Goal: Task Accomplishment & Management: Manage account settings

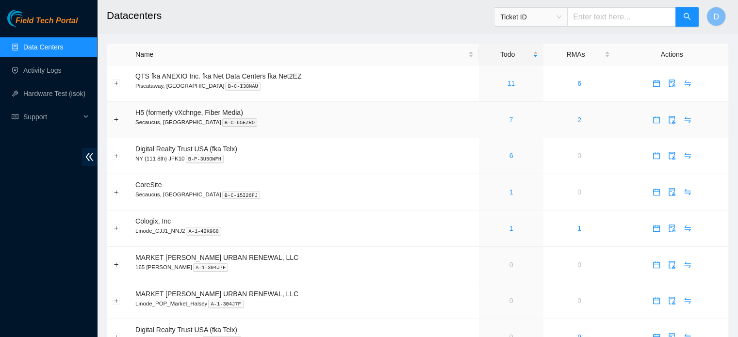
click at [510, 119] on link "7" at bounding box center [511, 120] width 4 height 8
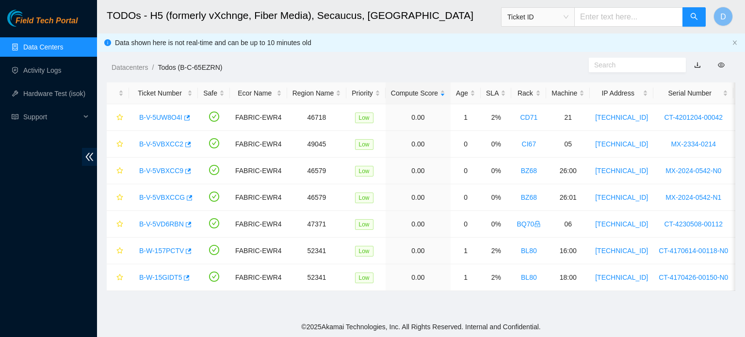
click at [63, 43] on link "Data Centers" at bounding box center [43, 47] width 40 height 8
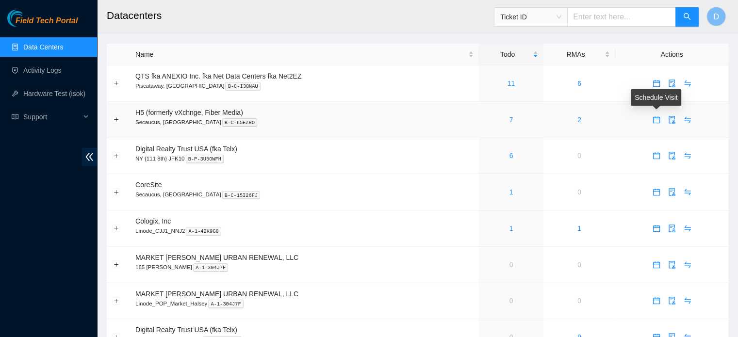
click at [652, 121] on icon "calendar" at bounding box center [655, 119] width 7 height 7
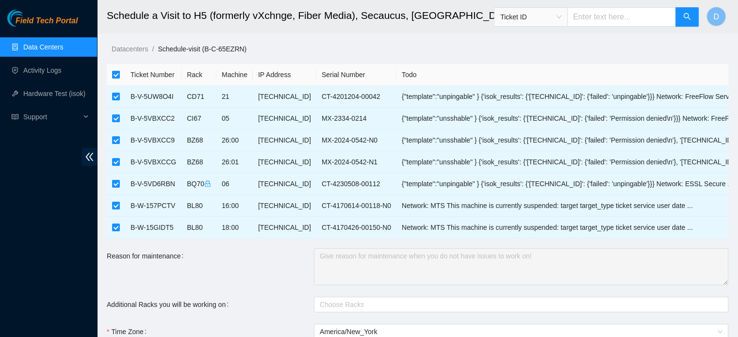
click at [119, 77] on input "checkbox" at bounding box center [116, 75] width 8 height 8
checkbox input "false"
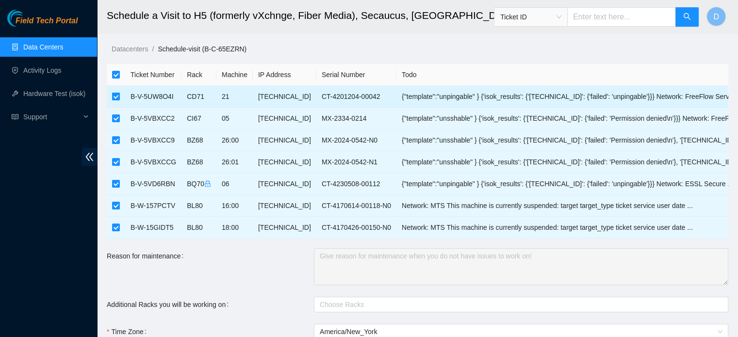
checkbox input "false"
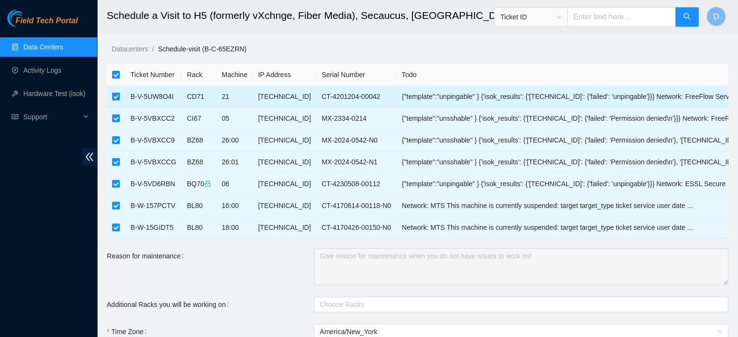
checkbox input "false"
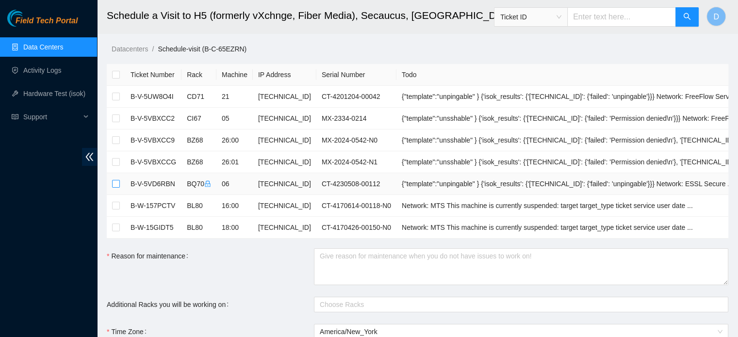
click at [113, 179] on label at bounding box center [116, 183] width 8 height 11
click at [113, 180] on input "checkbox" at bounding box center [116, 184] width 8 height 8
checkbox input "true"
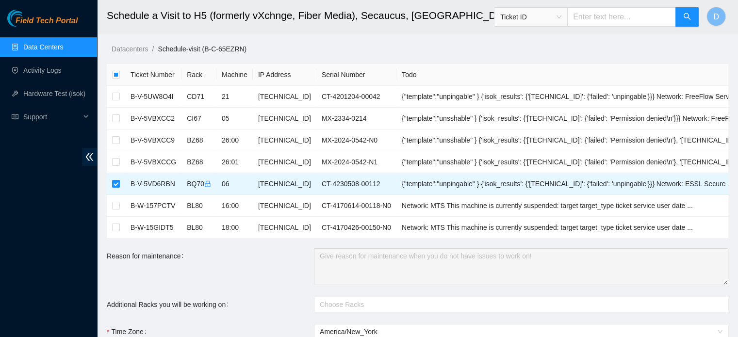
scroll to position [97, 0]
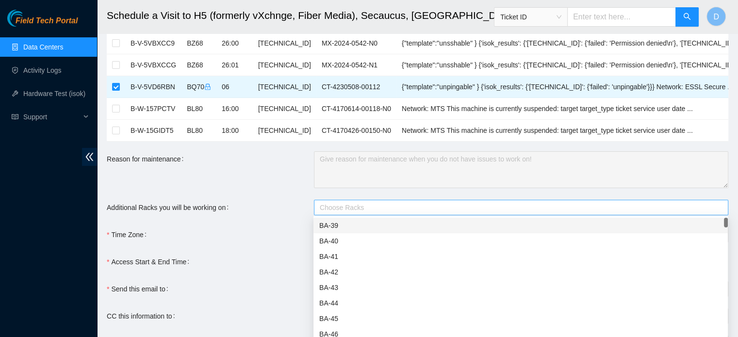
click at [366, 207] on div at bounding box center [516, 208] width 400 height 12
click at [366, 206] on div at bounding box center [516, 208] width 400 height 12
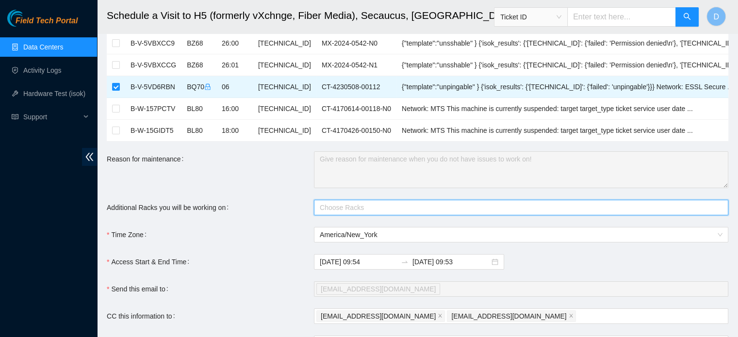
click at [258, 193] on form "Ticket Number Rack Machine IP Address Serial Number Todo B-V-5UW8O4I CD71 21 23…" at bounding box center [417, 200] width 621 height 466
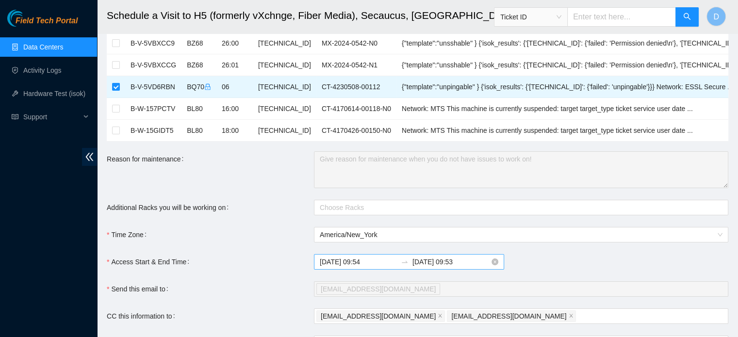
click at [375, 258] on input "2025-09-10 09:54" at bounding box center [358, 262] width 77 height 11
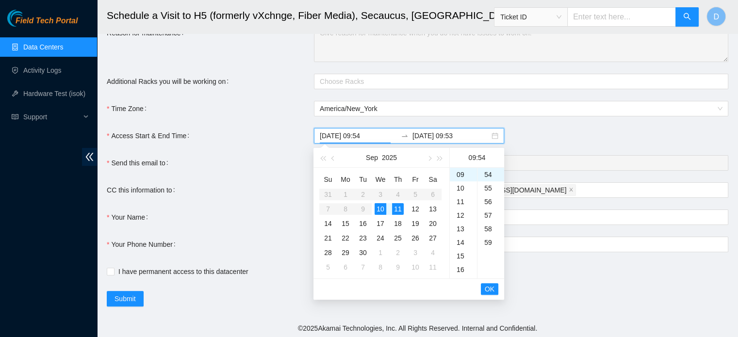
scroll to position [223, 0]
type input "2025-09-10 09:54"
click at [486, 287] on span "OK" at bounding box center [489, 289] width 10 height 11
click at [381, 209] on div "10" at bounding box center [380, 209] width 12 height 12
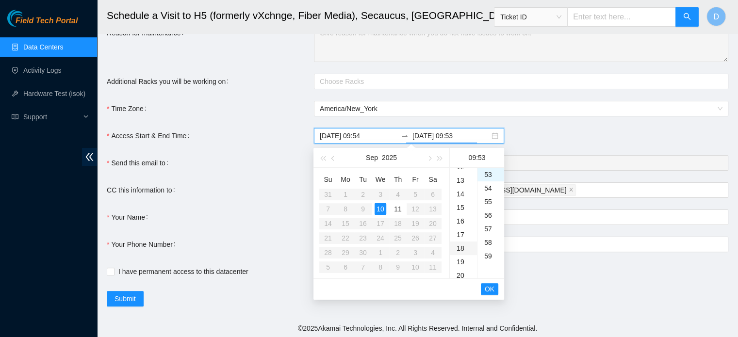
click at [462, 243] on div "18" at bounding box center [463, 249] width 27 height 14
type input "2025-09-10 18:53"
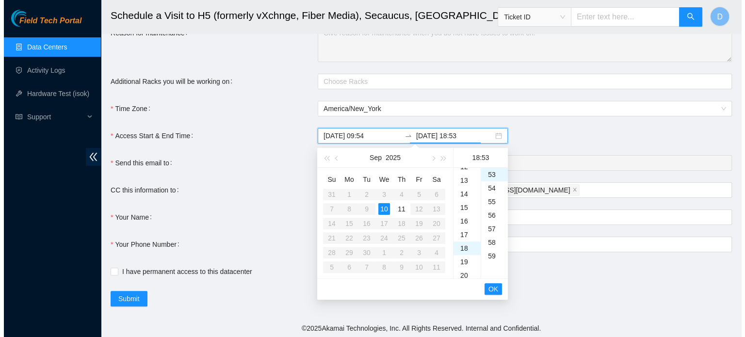
scroll to position [244, 0]
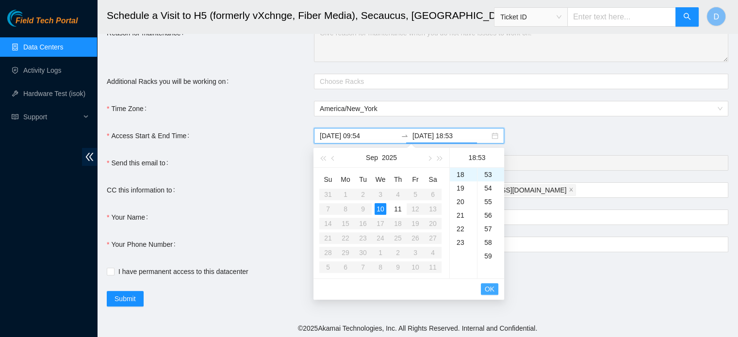
click at [489, 287] on span "OK" at bounding box center [489, 289] width 10 height 11
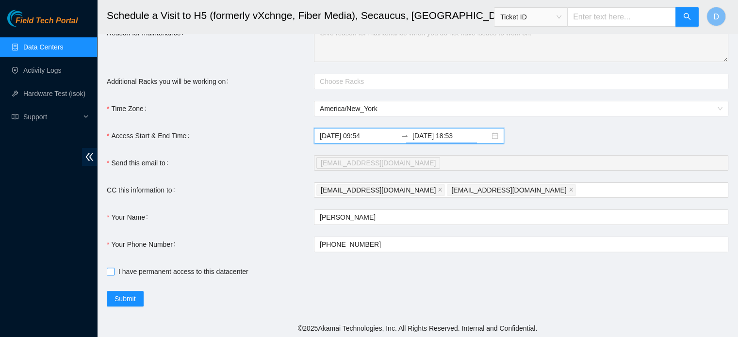
click at [111, 270] on input "I have permanent access to this datacenter" at bounding box center [110, 271] width 7 height 7
checkbox input "true"
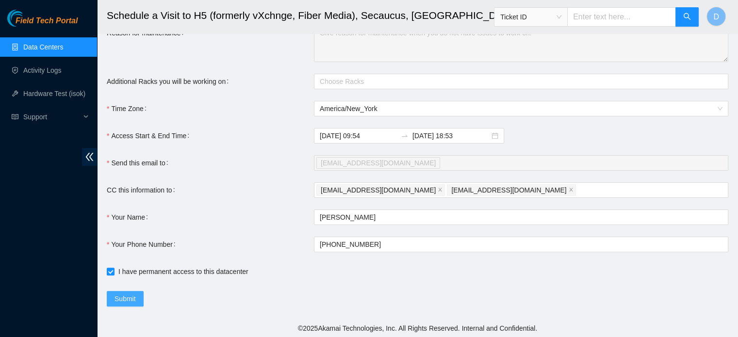
click at [122, 298] on span "Submit" at bounding box center [124, 298] width 21 height 11
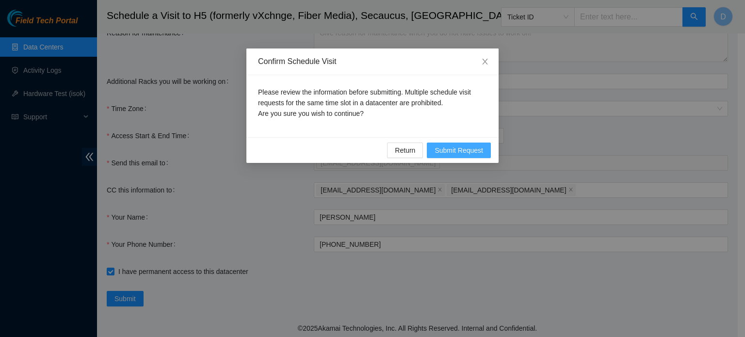
click at [456, 155] on span "Submit Request" at bounding box center [459, 150] width 48 height 11
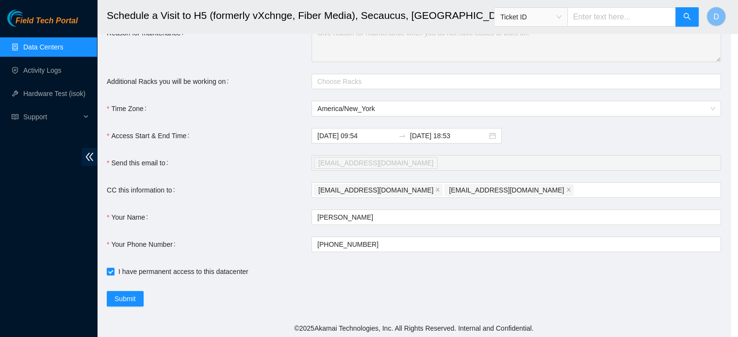
type input "2025-09-10 09:55"
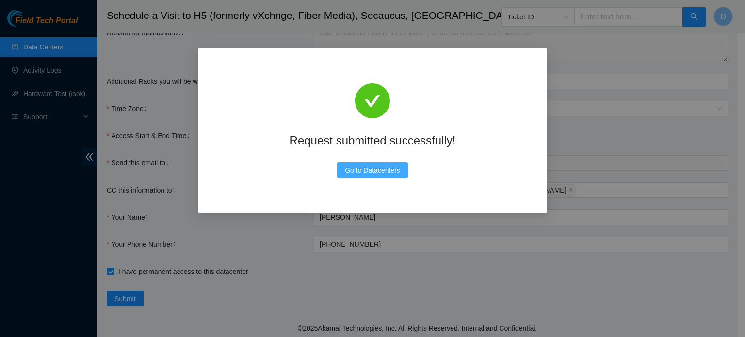
click at [388, 168] on span "Go to Datacenters" at bounding box center [372, 170] width 55 height 11
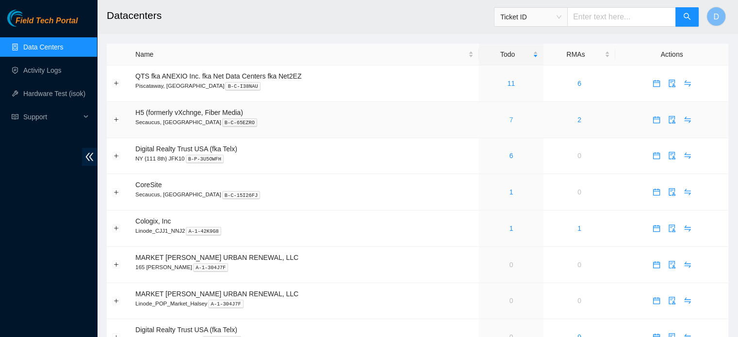
click at [509, 121] on link "7" at bounding box center [511, 120] width 4 height 8
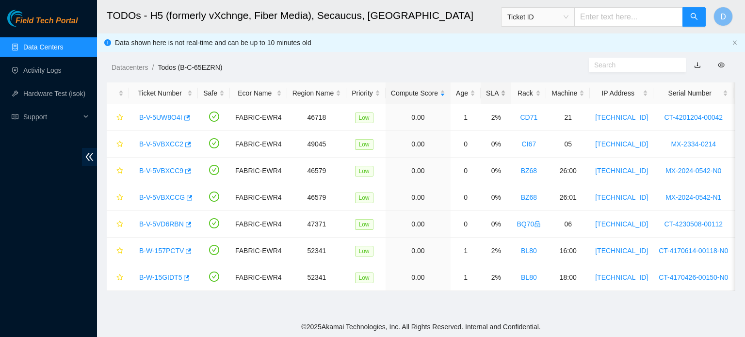
click at [494, 93] on div "SLA" at bounding box center [496, 93] width 20 height 11
click at [526, 90] on div "Rack" at bounding box center [529, 93] width 24 height 11
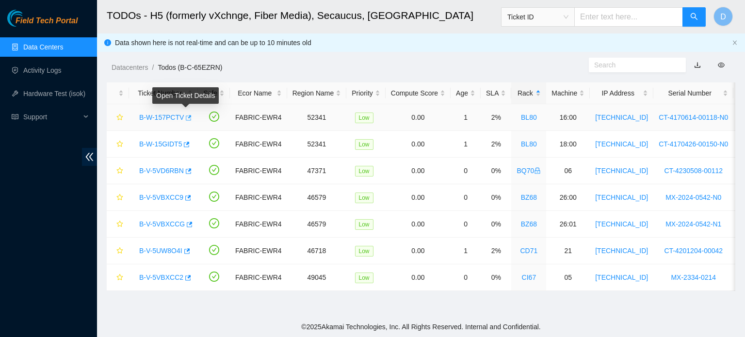
click at [185, 117] on icon "button" at bounding box center [187, 117] width 7 height 7
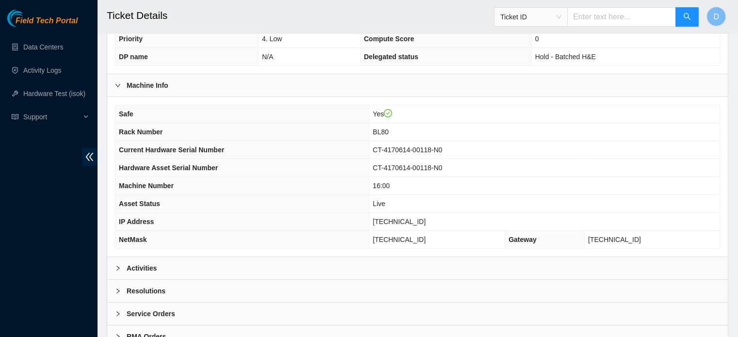
scroll to position [272, 0]
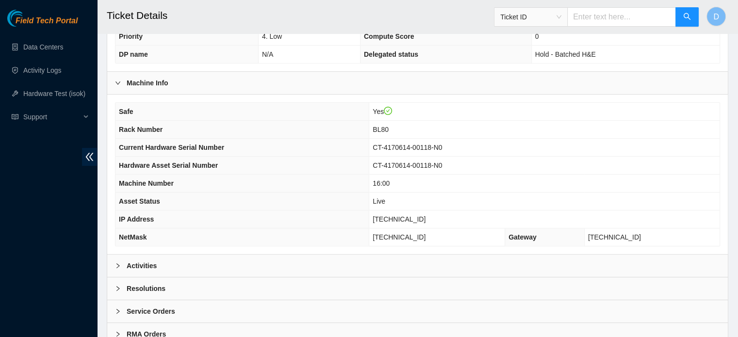
click at [213, 256] on div "Activities" at bounding box center [417, 266] width 620 height 22
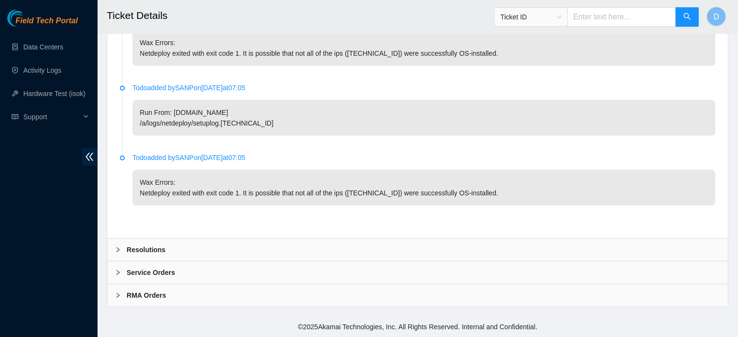
scroll to position [2856, 0]
click at [252, 243] on div "Resolutions" at bounding box center [417, 250] width 620 height 22
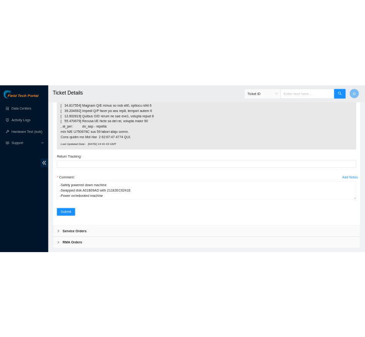
scroll to position [3314, 0]
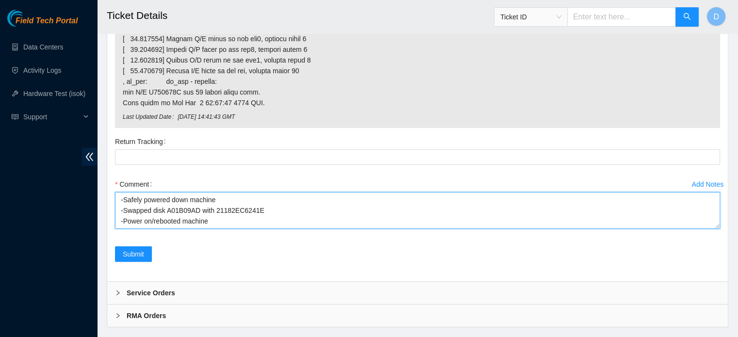
click at [317, 229] on textarea "-Safely powered down machine -Swapped disk A01B09AD with 21182EC6241E -Power on…" at bounding box center [417, 210] width 605 height 37
type textarea "A020BACF"
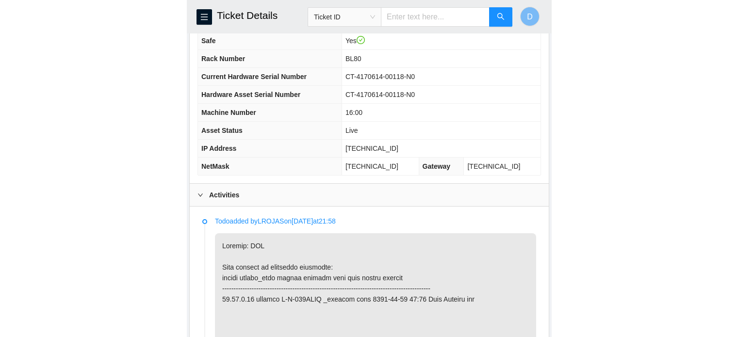
scroll to position [373, 0]
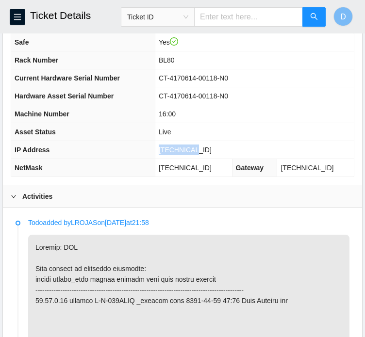
drag, startPoint x: 177, startPoint y: 155, endPoint x: 229, endPoint y: 160, distance: 52.6
click at [229, 159] on td "23.15.6.18" at bounding box center [254, 150] width 199 height 18
copy span "23.15.6.18"
drag, startPoint x: 177, startPoint y: 175, endPoint x: 226, endPoint y: 178, distance: 50.1
click at [226, 177] on td "255.255.255.192" at bounding box center [193, 168] width 77 height 18
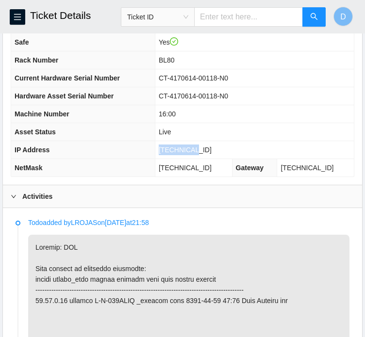
copy span "255.255.255.192"
drag, startPoint x: 178, startPoint y: 121, endPoint x: 197, endPoint y: 122, distance: 19.4
click at [197, 122] on td "16:00" at bounding box center [254, 114] width 199 height 18
copy span "16:00"
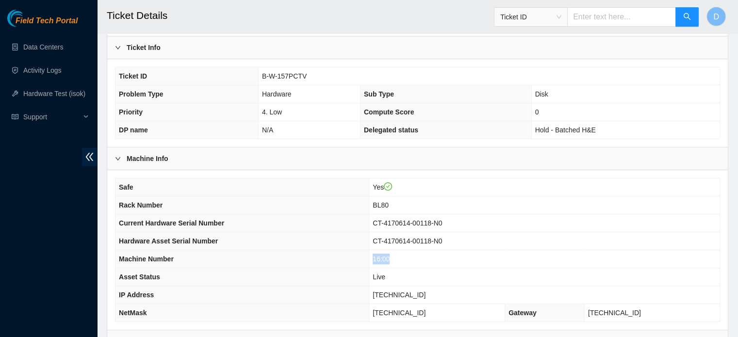
scroll to position [192, 0]
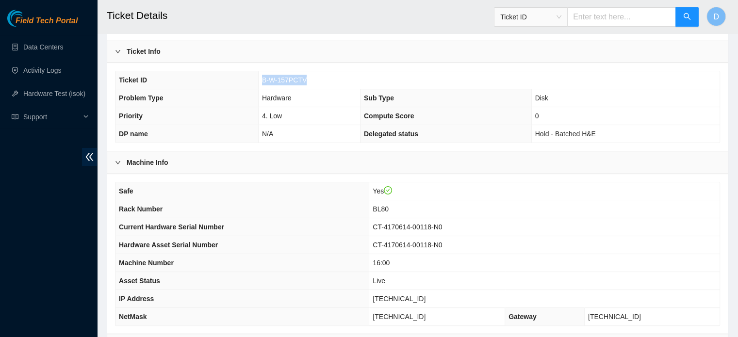
drag, startPoint x: 262, startPoint y: 77, endPoint x: 318, endPoint y: 80, distance: 55.8
click at [318, 80] on td "B-W-157PCTV" at bounding box center [488, 80] width 461 height 18
copy span "B-W-157PCTV"
click at [52, 93] on link "Hardware Test (isok)" at bounding box center [54, 94] width 62 height 8
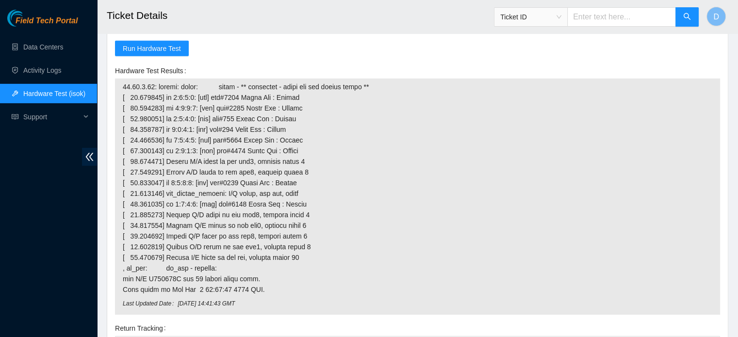
scroll to position [3362, 0]
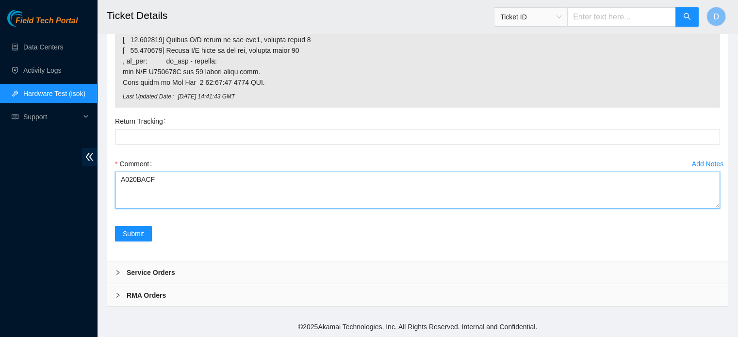
click at [163, 194] on textarea "A020BACF" at bounding box center [417, 190] width 605 height 37
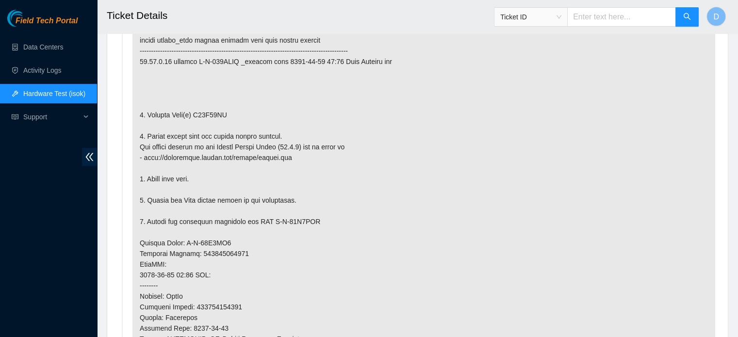
scroll to position [535, 0]
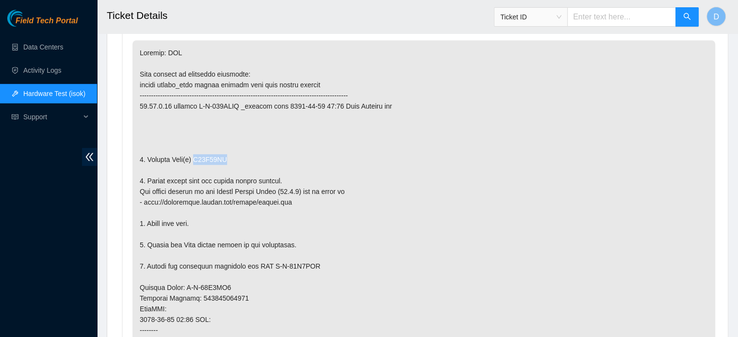
drag, startPoint x: 194, startPoint y: 157, endPoint x: 228, endPoint y: 153, distance: 34.2
click at [228, 153] on p at bounding box center [423, 298] width 582 height 516
copy p "A01B09AD"
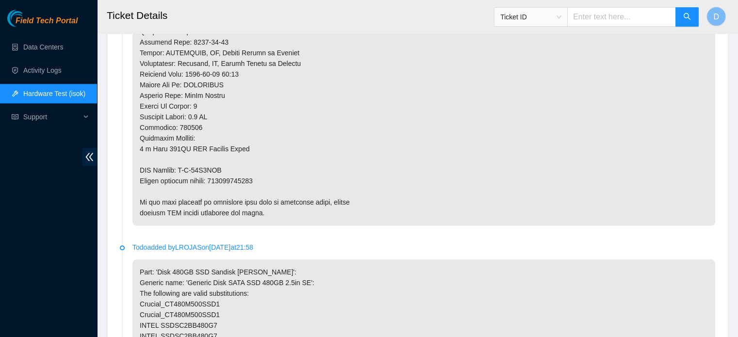
scroll to position [867, 0]
drag, startPoint x: 178, startPoint y: 164, endPoint x: 226, endPoint y: 164, distance: 48.5
copy p "B-W-15K5UVF"
drag, startPoint x: 214, startPoint y: 178, endPoint x: 256, endPoint y: 182, distance: 42.3
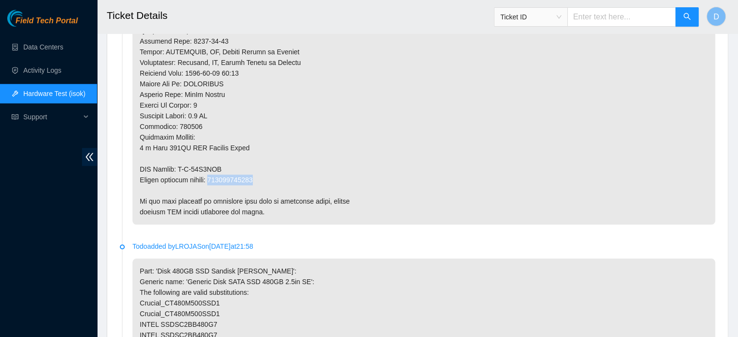
copy p "473665214767"
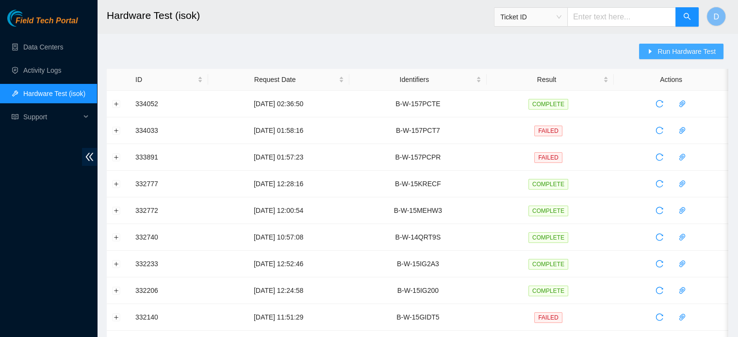
click at [687, 50] on span "Run Hardware Test" at bounding box center [686, 51] width 58 height 11
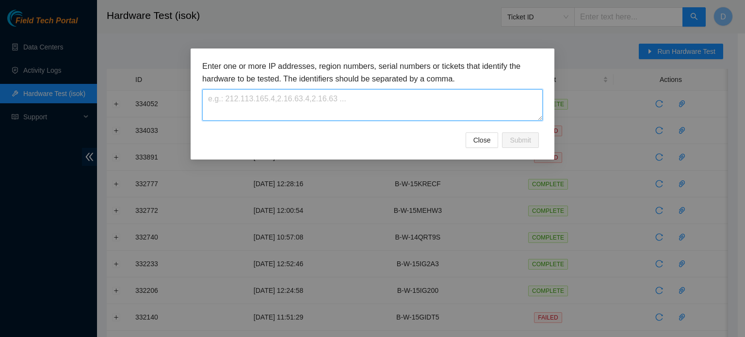
click at [351, 96] on textarea at bounding box center [372, 105] width 340 height 32
paste textarea "B-W-157PCTV"
type textarea "B-W-157PCTV"
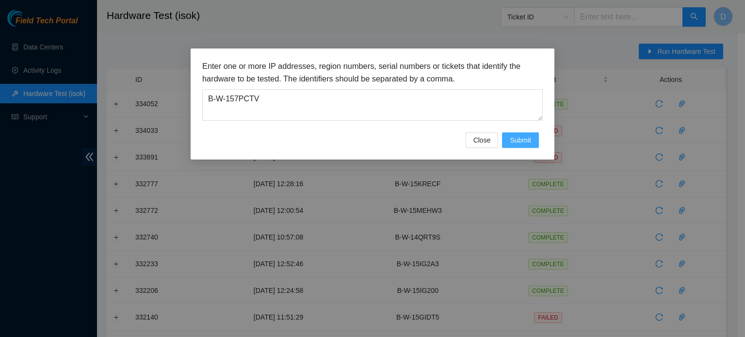
click at [520, 141] on span "Submit" at bounding box center [520, 140] width 21 height 11
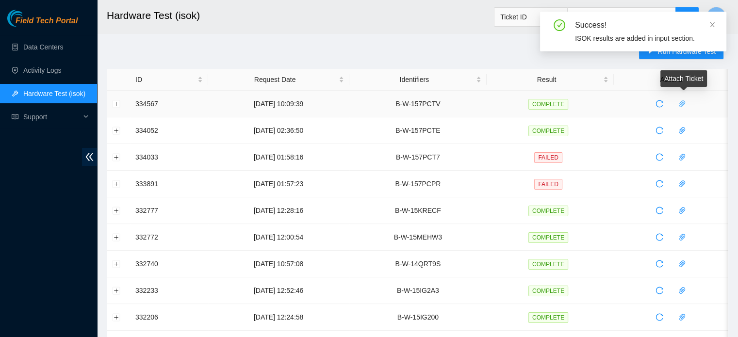
click at [680, 101] on icon "paper-clip" at bounding box center [682, 104] width 8 height 8
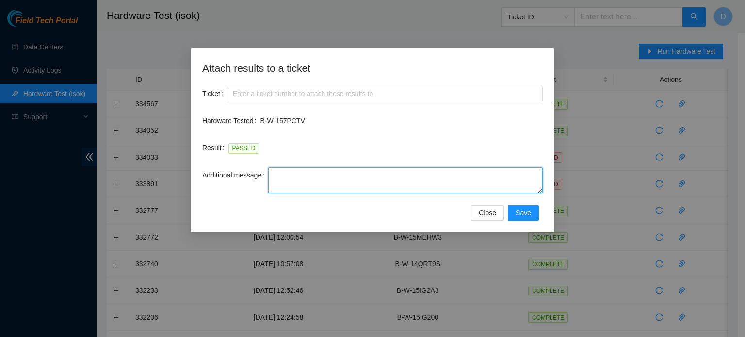
click at [299, 167] on textarea "Additional message" at bounding box center [405, 180] width 274 height 26
paste textarea "-Safely powered down machine -Remove broken disk s/n: ( ) and replaced it with …"
type textarea "-Safely powered down machine -Remove broken disk s/n: ( ) and replaced it with …"
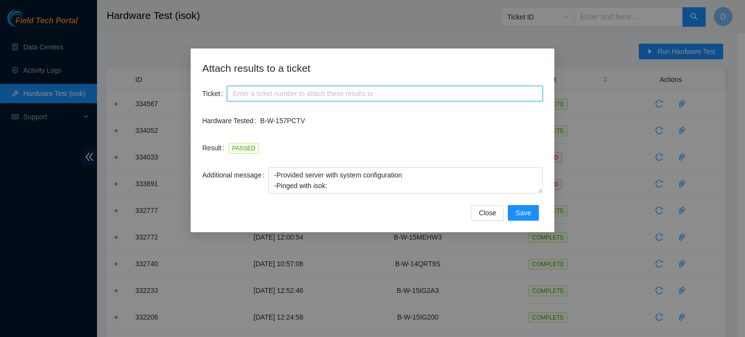
click at [355, 95] on input "Ticket" at bounding box center [385, 94] width 316 height 16
paste input "B-W-157PCTV"
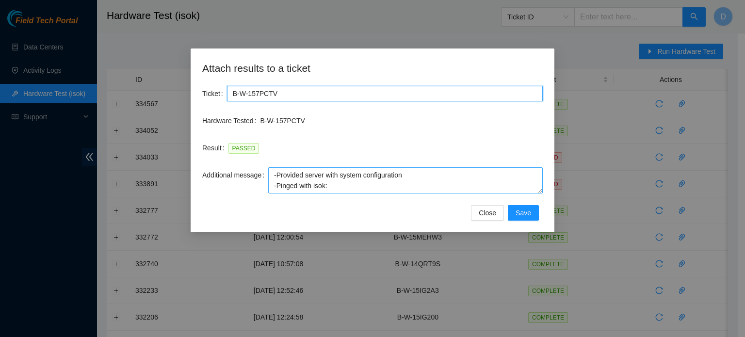
scroll to position [0, 0]
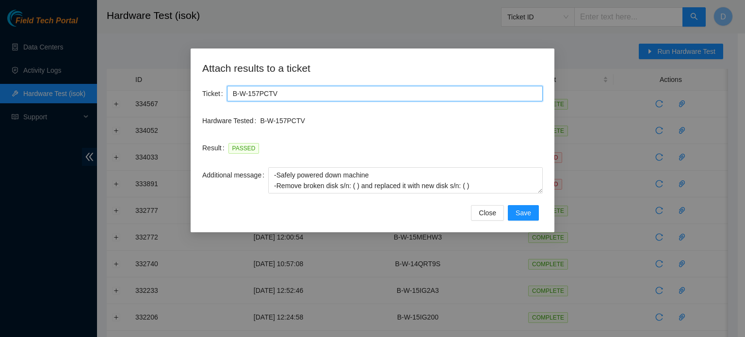
type input "B-W-157PCTV"
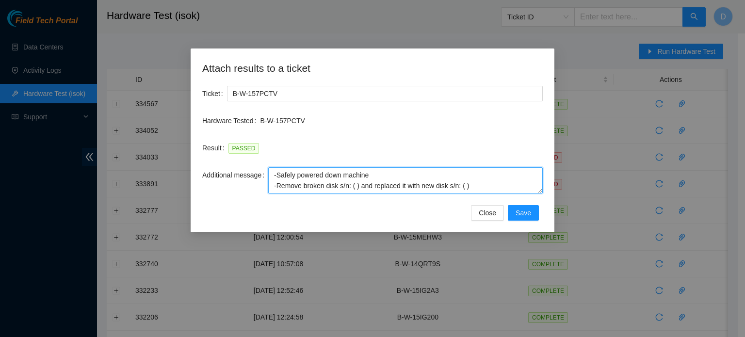
click at [467, 188] on textarea "-Safely powered down machine -Remove broken disk s/n: ( ) and replaced it with …" at bounding box center [405, 180] width 274 height 26
paste textarea "A020BACF"
click at [356, 184] on textarea "-Safely powered down machine -Remove broken disk s/n: ( ) and replaced it with …" at bounding box center [405, 180] width 274 height 26
paste textarea "A01B09AD"
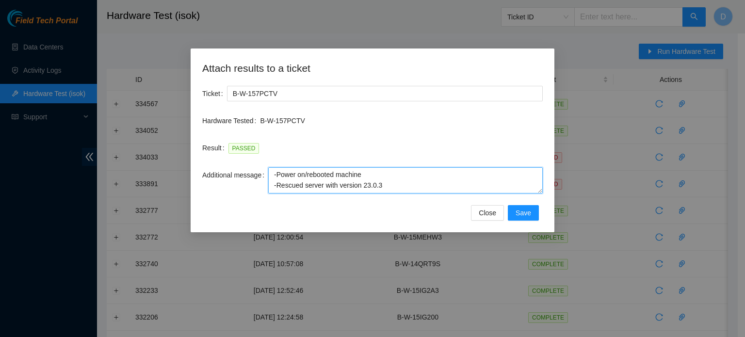
click at [458, 180] on textarea "-Safely powered down machine -Remove broken disk s/n: ( A01B09AD) and replaced …" at bounding box center [405, 180] width 274 height 26
click at [456, 176] on textarea "-Safely powered down machine -Remove broken disk s/n: ( A01B09AD) and replaced …" at bounding box center [405, 180] width 274 height 26
paste textarea "B-W-15K5UVF"
type textarea "-Safely powered down machine -Remove broken disk s/n: ( A01B09AD) and replaced …"
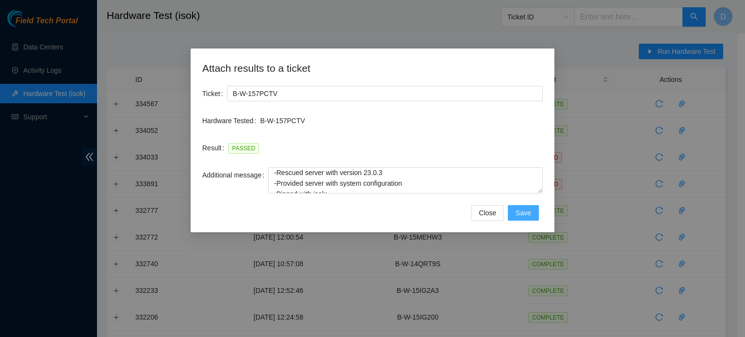
click at [527, 215] on span "Save" at bounding box center [524, 213] width 16 height 11
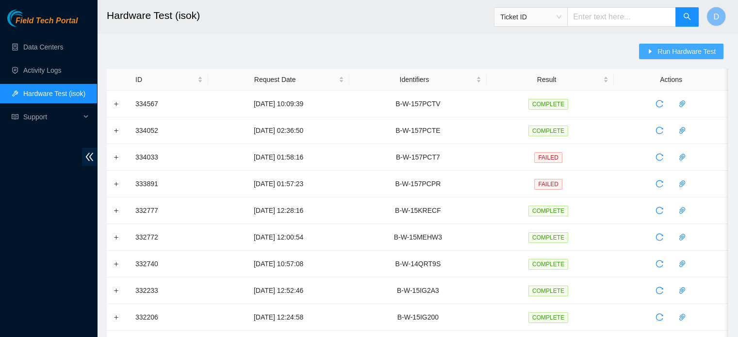
click at [675, 57] on button "Run Hardware Test" at bounding box center [681, 52] width 84 height 16
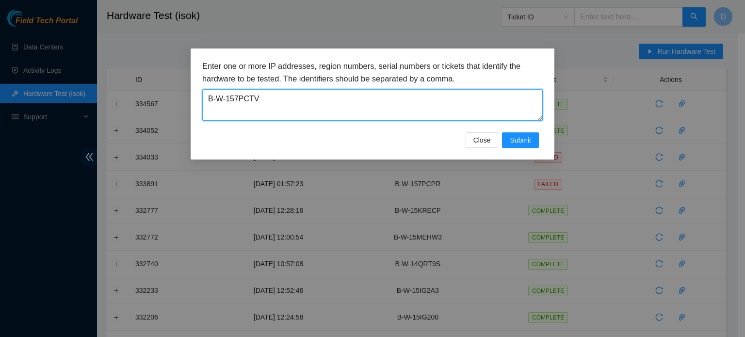
click at [359, 115] on textarea "B-W-157PCTV" at bounding box center [372, 105] width 340 height 32
drag, startPoint x: 357, startPoint y: 114, endPoint x: 92, endPoint y: 106, distance: 264.9
click at [103, 113] on div "Enter one or more IP addresses, region numbers, serial numbers or tickets that …" at bounding box center [372, 168] width 745 height 337
paste textarea "E"
type textarea "B-W-157PCTE"
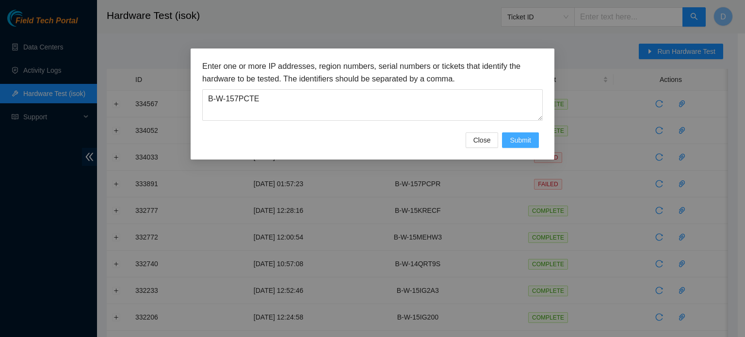
click at [514, 138] on span "Submit" at bounding box center [520, 140] width 21 height 11
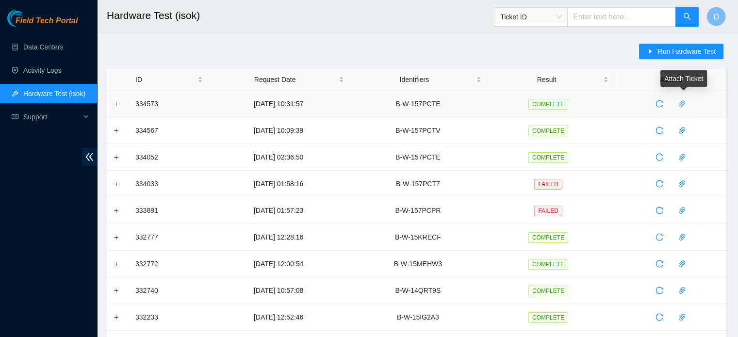
click at [682, 108] on button "button" at bounding box center [682, 104] width 16 height 16
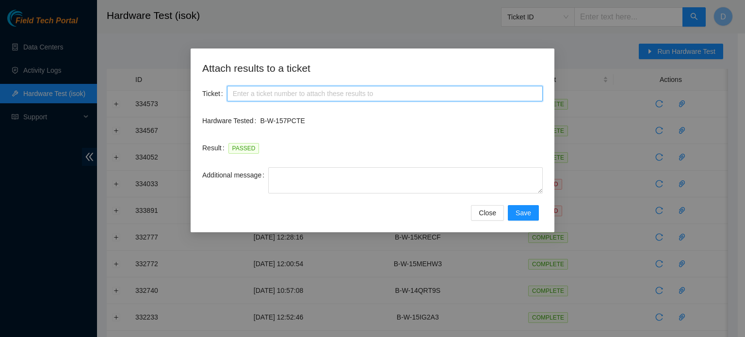
click at [328, 94] on input "Ticket" at bounding box center [385, 94] width 316 height 16
paste input "B-W-157PCTE"
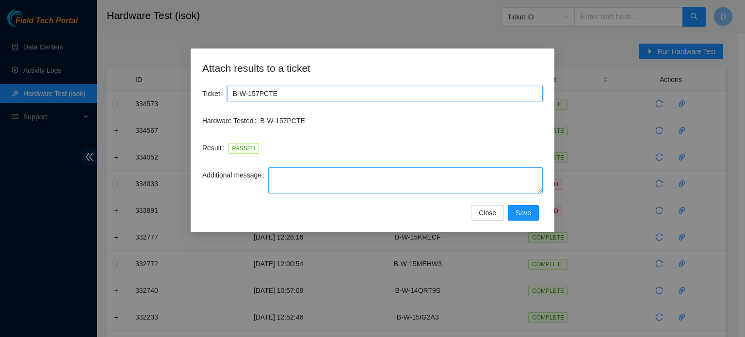
type input "B-W-157PCTE"
click at [283, 180] on textarea "Additional message" at bounding box center [405, 180] width 274 height 26
paste textarea "-Safely powered down machine -Power on/rebooted machine -Rescued server with ve…"
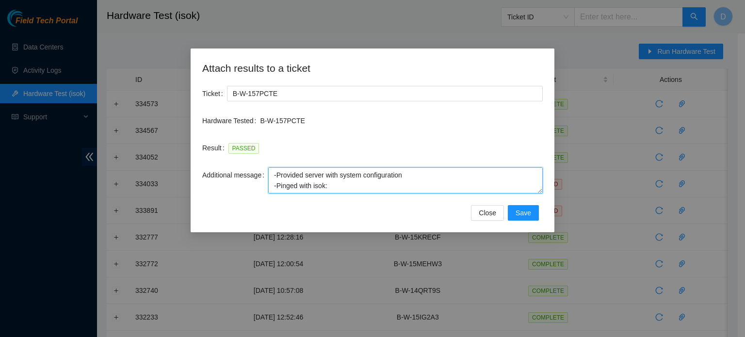
scroll to position [0, 0]
click at [386, 174] on textarea "-Safely powered down machine -Power on/rebooted machine -Rescued server with ve…" at bounding box center [405, 180] width 274 height 26
paste textarea "- Swap drive A019CB5F with drive A01AD1BD."
click at [295, 177] on textarea "-Safely powered down machine - Swap drive A019CB5F with drive A01AD1BD -Power o…" at bounding box center [405, 180] width 274 height 26
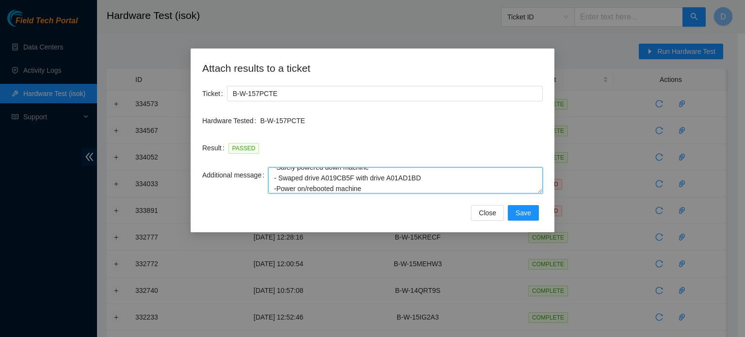
click at [279, 178] on textarea "-Safely powered down machine - Swaped drive A019CB5F with drive A01AD1BD -Power…" at bounding box center [405, 180] width 274 height 26
type textarea "-Safely powered down machine -Swapped drive A019CB5F with drive A01AD1BD -Power…"
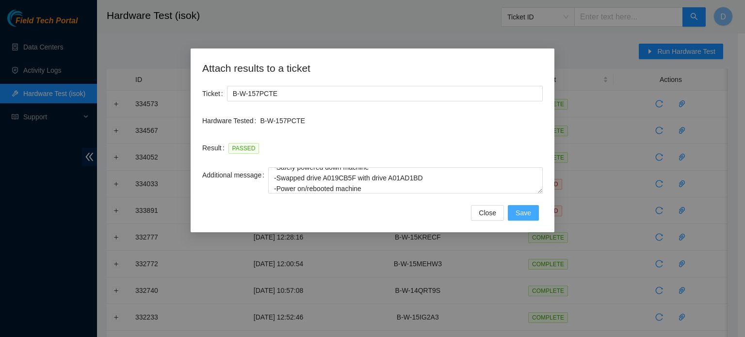
click at [525, 219] on button "Save" at bounding box center [523, 213] width 31 height 16
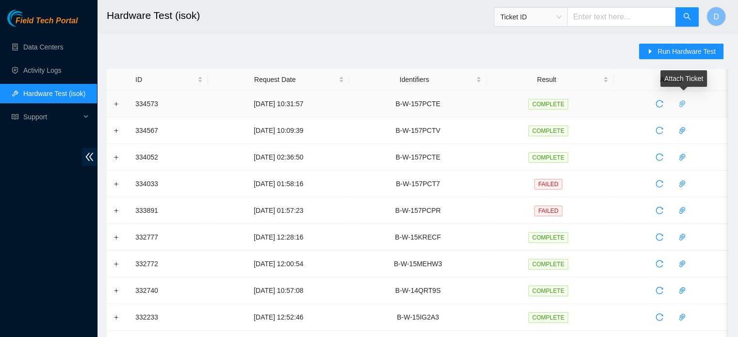
click at [685, 103] on icon "paper-clip" at bounding box center [682, 103] width 6 height 7
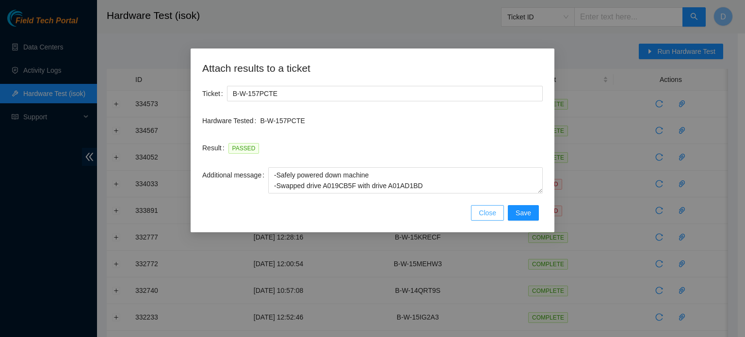
click at [491, 211] on span "Close" at bounding box center [487, 213] width 17 height 11
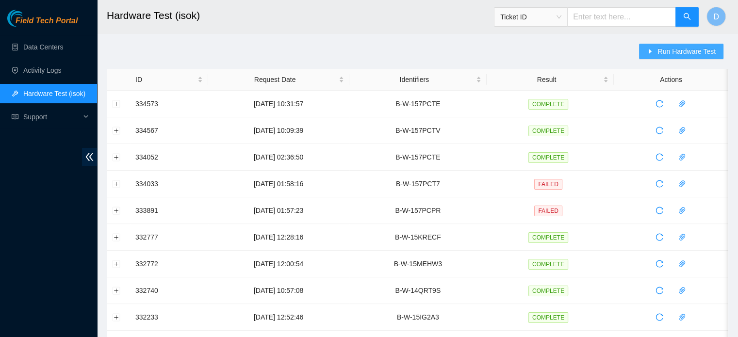
click at [678, 50] on span "Run Hardware Test" at bounding box center [686, 51] width 58 height 11
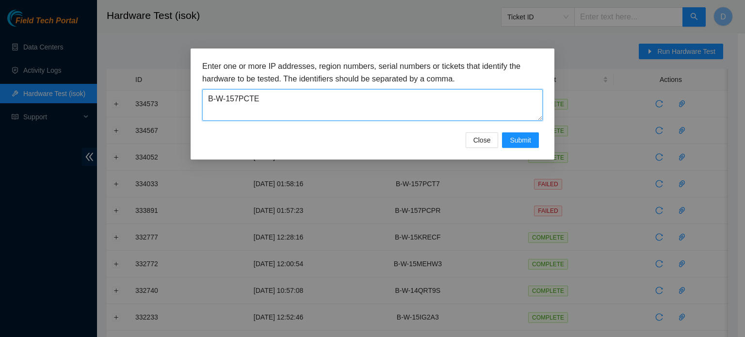
drag, startPoint x: 353, startPoint y: 108, endPoint x: 114, endPoint y: 89, distance: 239.4
click at [114, 89] on div "Enter one or more IP addresses, region numbers, serial numbers or tickets that …" at bounding box center [372, 168] width 745 height 337
paste textarea "GIDT5"
type textarea "B-W-15GIDT5"
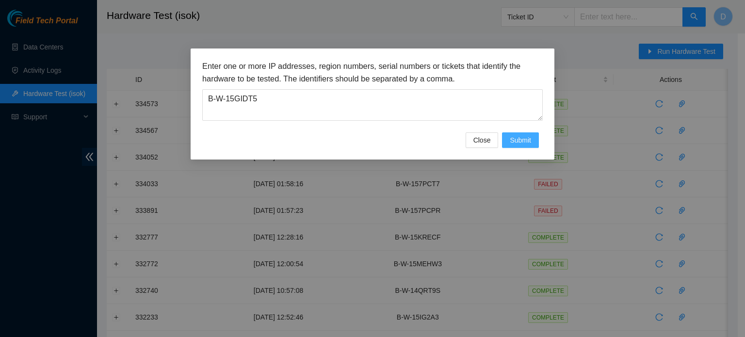
click at [516, 136] on span "Submit" at bounding box center [520, 140] width 21 height 11
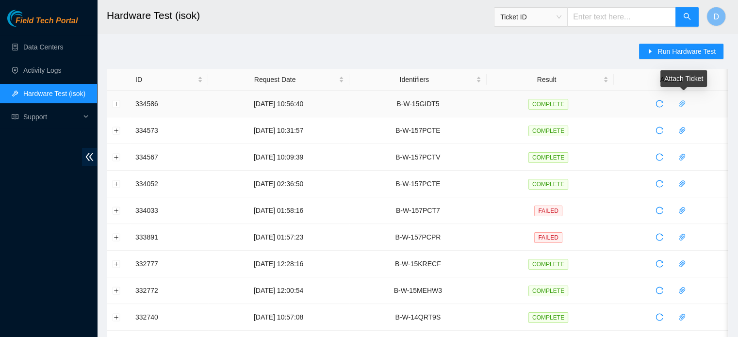
click at [686, 104] on icon "paper-clip" at bounding box center [682, 104] width 8 height 8
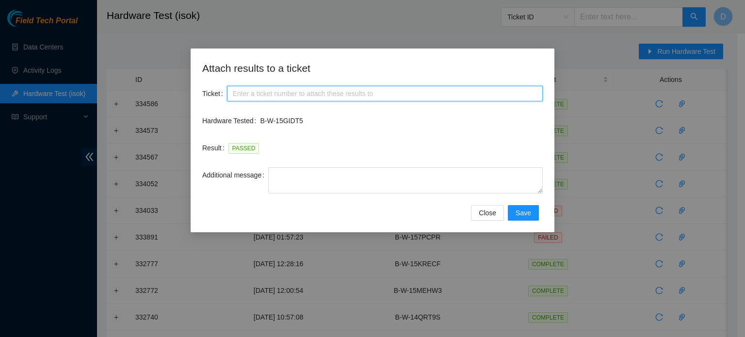
click at [289, 97] on input "Ticket" at bounding box center [385, 94] width 316 height 16
paste input "B-W-15GIDT5"
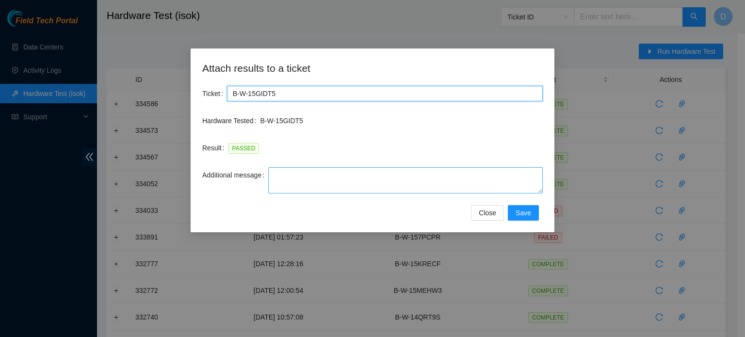
type input "B-W-15GIDT5"
click at [276, 178] on textarea "Additional message" at bounding box center [405, 180] width 274 height 26
paste textarea "-Safely powered down machine -Remove broken disk s/n: ( ) and replaced it with …"
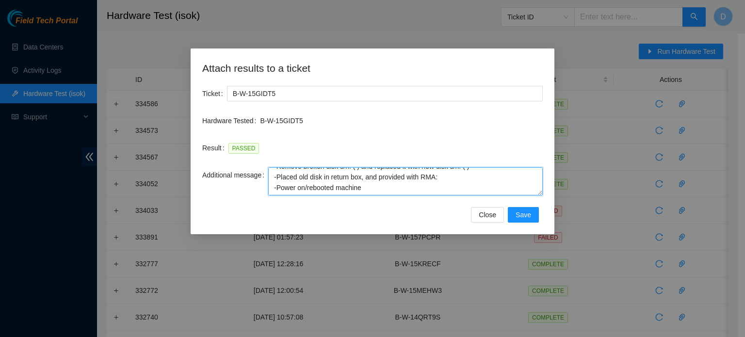
scroll to position [0, 0]
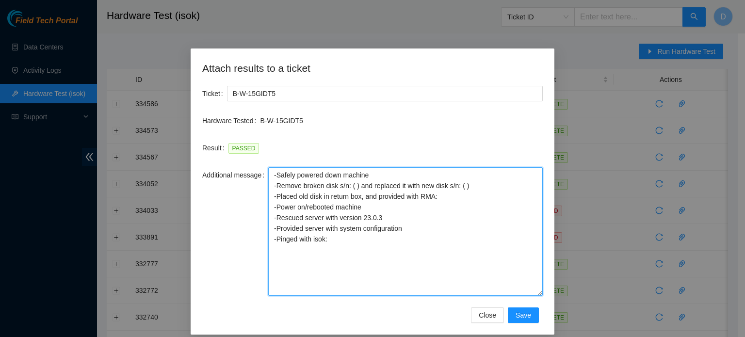
drag, startPoint x: 540, startPoint y: 190, endPoint x: 536, endPoint y: 292, distance: 102.9
click at [536, 292] on textarea "-Safely powered down machine -Remove broken disk s/n: ( ) and replaced it with …" at bounding box center [405, 231] width 274 height 129
click at [462, 190] on textarea "-Safely powered down machine -Remove broken disk s/n: ( ) and replaced it with …" at bounding box center [405, 231] width 274 height 129
paste textarea "A01FA646"
click at [350, 186] on textarea "-Safely powered down machine -Remove broken disk s/n: ( ) and replaced it with …" at bounding box center [405, 231] width 274 height 129
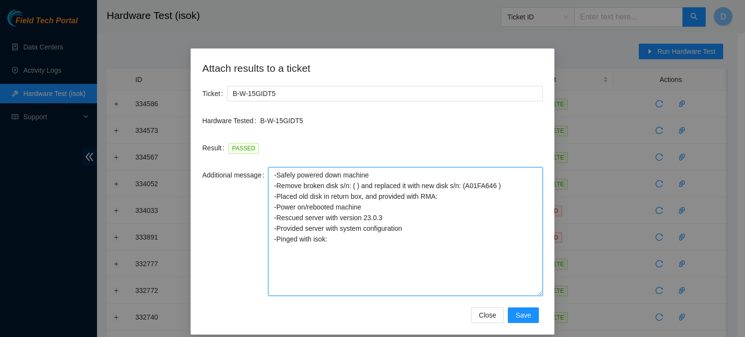
click at [350, 186] on textarea "-Safely powered down machine -Remove broken disk s/n: ( ) and replaced it with …" at bounding box center [405, 231] width 274 height 129
paste textarea "A01B1ED0"
click at [435, 220] on textarea "-Safely powered down machine -Remove broken disk s/n: (A01B1ED0 ) and replaced …" at bounding box center [405, 231] width 274 height 129
click at [494, 199] on textarea "-Safely powered down machine -Remove broken disk s/n: (A01B1ED0 ) and replaced …" at bounding box center [405, 231] width 274 height 129
paste textarea "B-W-15K67MV"
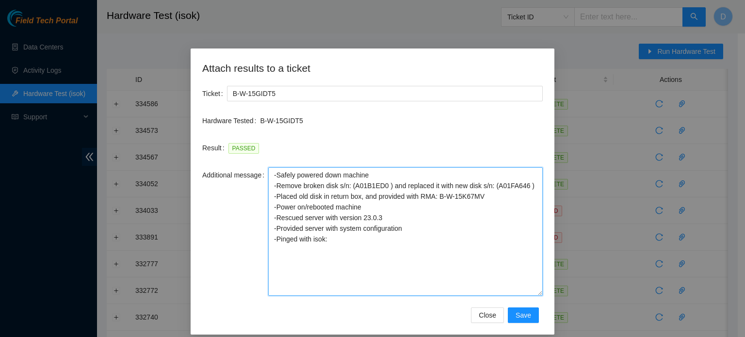
type textarea "-Safely powered down machine -Remove broken disk s/n: (A01B1ED0 ) and replaced …"
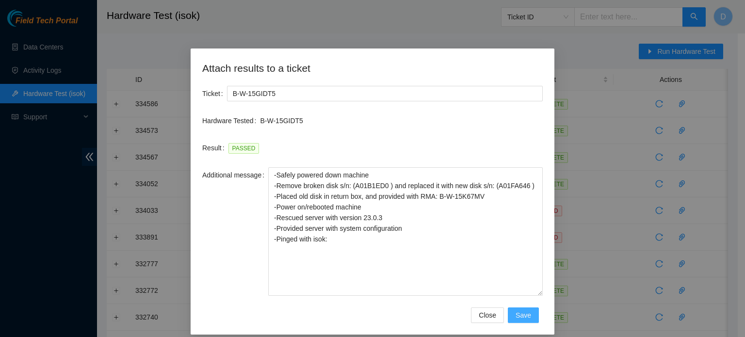
click at [516, 317] on span "Save" at bounding box center [524, 315] width 16 height 11
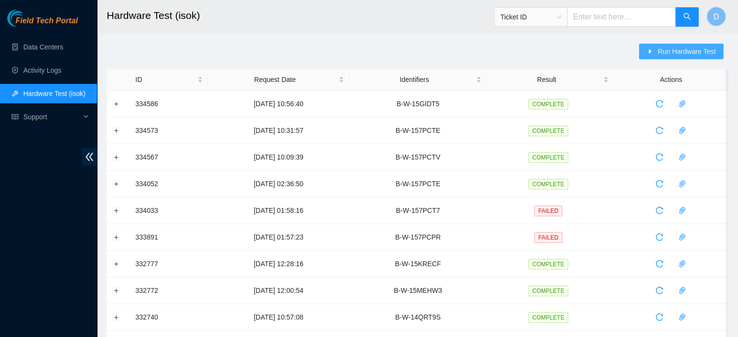
click at [704, 54] on span "Run Hardware Test" at bounding box center [686, 51] width 58 height 11
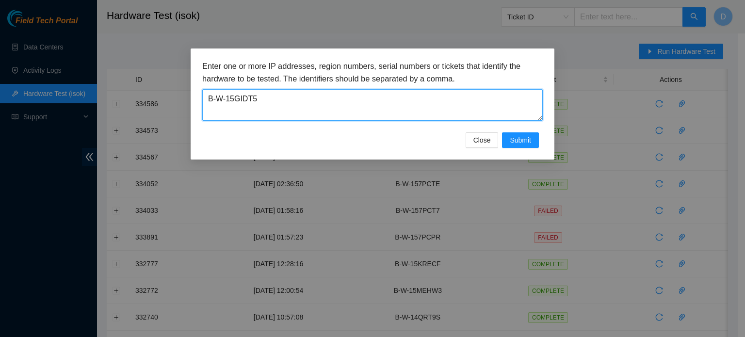
drag, startPoint x: 370, startPoint y: 99, endPoint x: 94, endPoint y: 116, distance: 276.5
click at [94, 116] on div "Enter one or more IP addresses, region numbers, serial numbers or tickets that …" at bounding box center [372, 168] width 745 height 337
paste textarea "V-5VBXCC9"
type textarea "B-V-5VBXCC9"
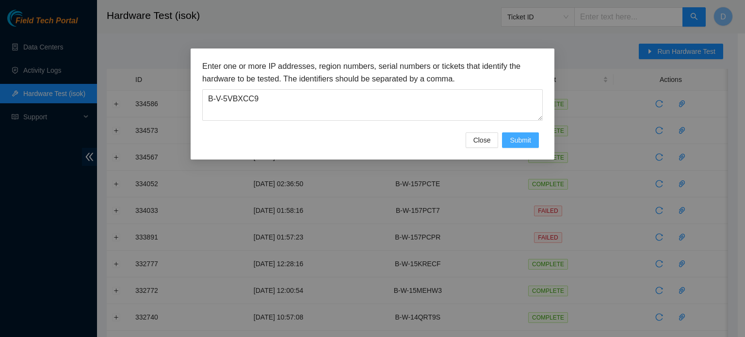
click at [521, 141] on span "Submit" at bounding box center [520, 140] width 21 height 11
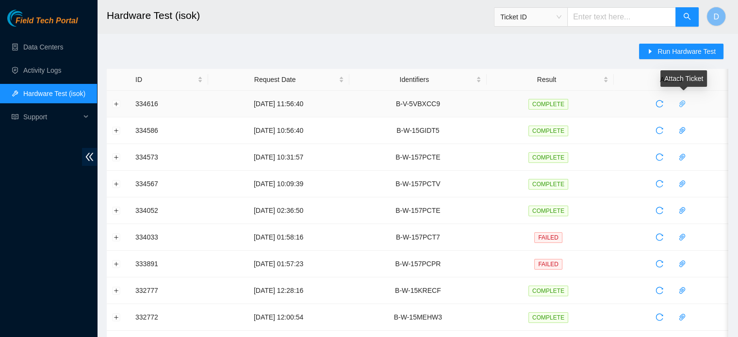
click at [683, 101] on icon "paper-clip" at bounding box center [682, 104] width 8 height 8
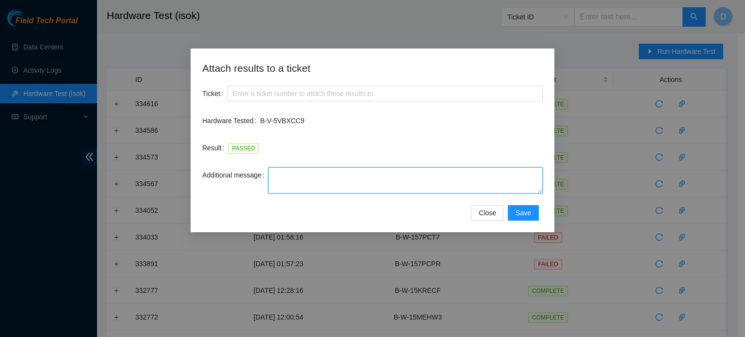
click at [287, 184] on textarea "Additional message" at bounding box center [405, 180] width 274 height 26
paste textarea "-Safely powered down machine -Power on/rebooted machine -Rescued server with ve…"
type textarea "-Safely powered down machine -Power on/rebooted machine -Rescued server with ve…"
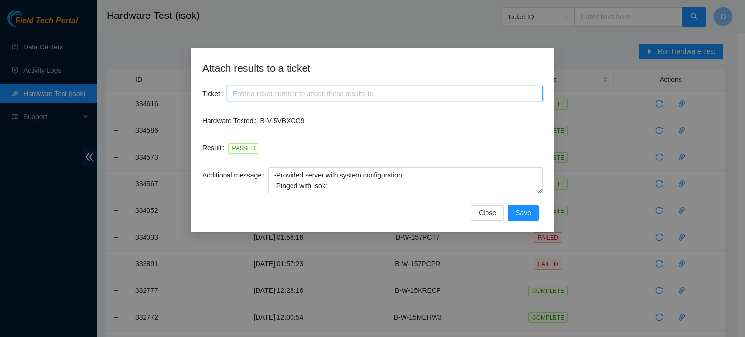
click at [306, 92] on input "Ticket" at bounding box center [385, 94] width 316 height 16
paste input "B-V-5VBXCC9"
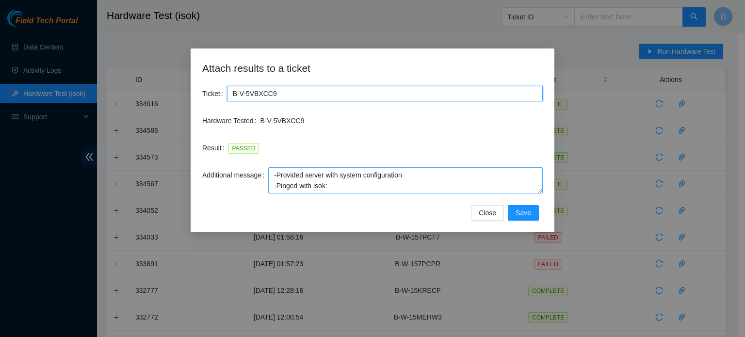
scroll to position [0, 0]
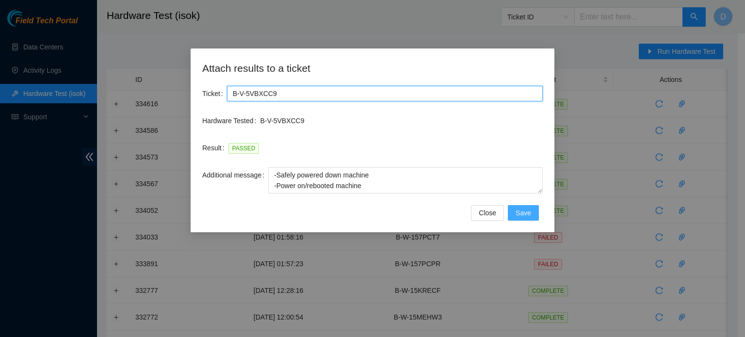
type input "B-V-5VBXCC9"
click at [516, 211] on button "Save" at bounding box center [523, 213] width 31 height 16
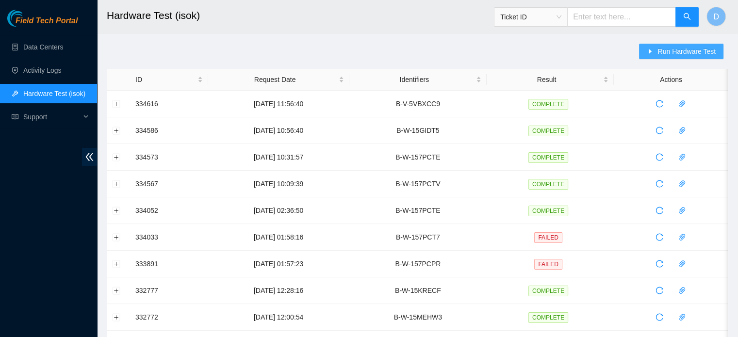
click at [679, 50] on span "Run Hardware Test" at bounding box center [686, 51] width 58 height 11
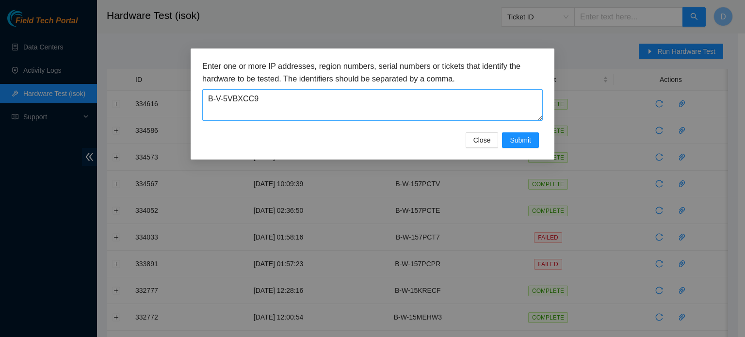
drag, startPoint x: 274, startPoint y: 124, endPoint x: 250, endPoint y: 108, distance: 28.2
click at [250, 108] on div "Enter one or more IP addresses, region numbers, serial numbers or tickets that …" at bounding box center [372, 96] width 340 height 72
drag, startPoint x: 268, startPoint y: 97, endPoint x: 81, endPoint y: 87, distance: 187.5
click at [81, 87] on div "Enter one or more IP addresses, region numbers, serial numbers or tickets that …" at bounding box center [372, 168] width 745 height 337
paste textarea "G"
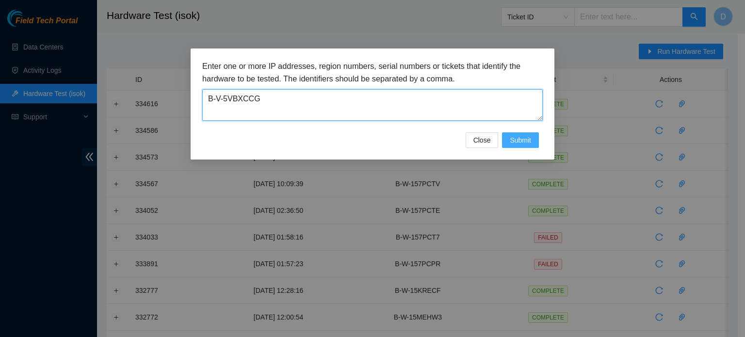
type textarea "B-V-5VBXCCG"
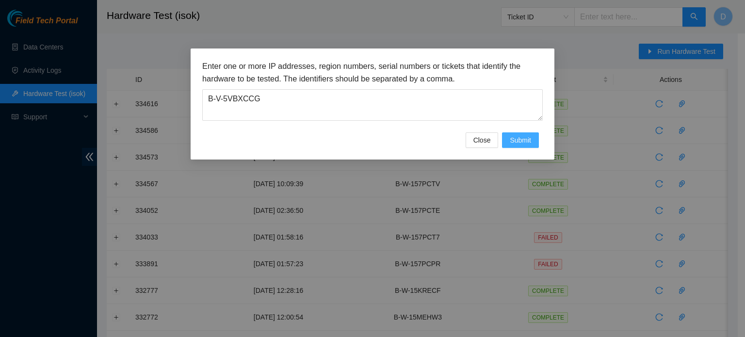
click at [508, 140] on button "Submit" at bounding box center [520, 140] width 37 height 16
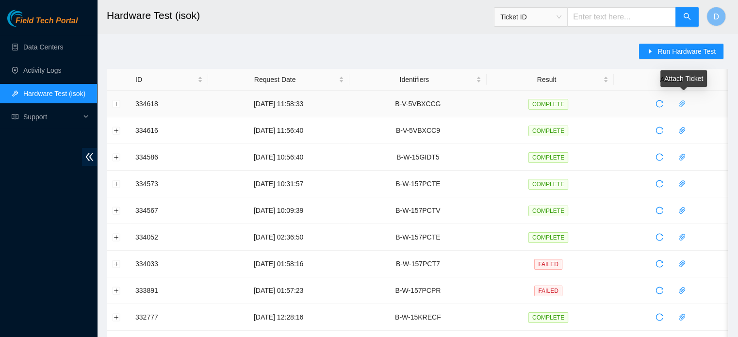
click at [688, 103] on span "paper-clip" at bounding box center [682, 104] width 15 height 8
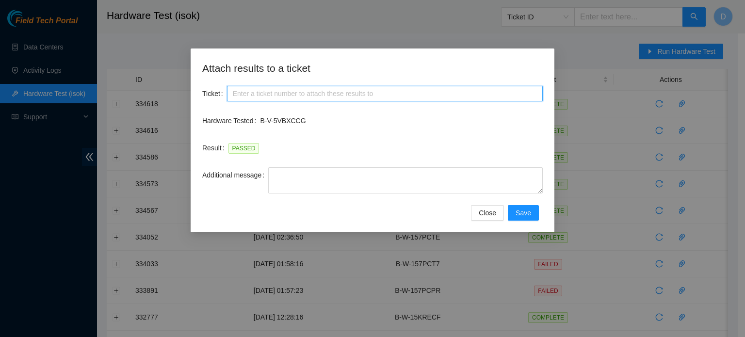
click at [337, 99] on input "Ticket" at bounding box center [385, 94] width 316 height 16
paste input "B-V-5VBXCCG"
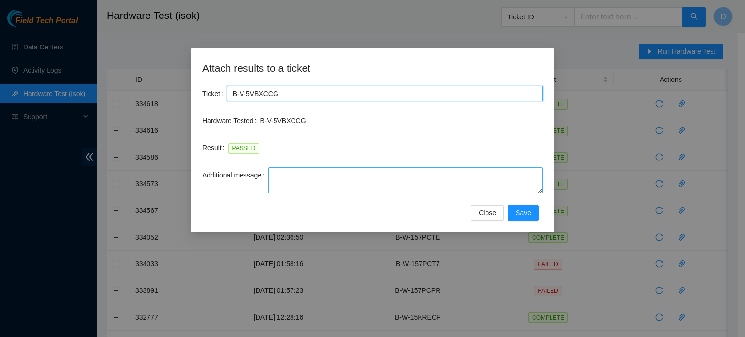
type input "B-V-5VBXCCG"
click at [304, 176] on textarea "Additional message" at bounding box center [405, 180] width 274 height 26
paste textarea "-Safely powered down machine -Power on/rebooted machine -Rescued server with ve…"
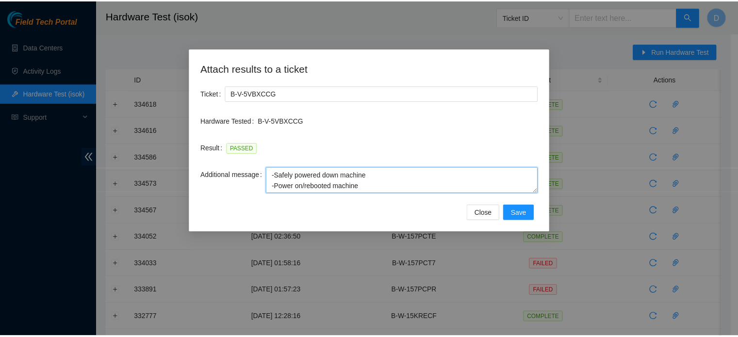
scroll to position [40, 0]
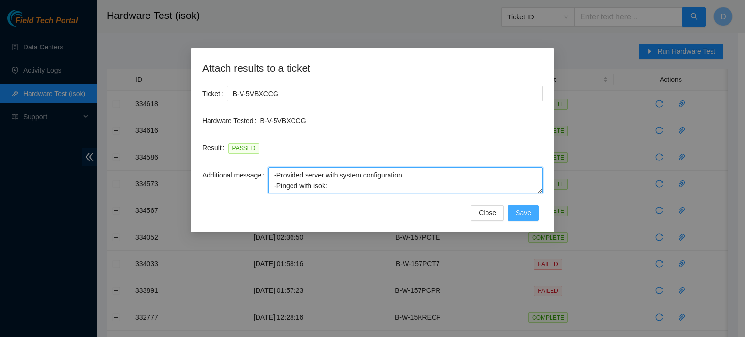
type textarea "-Safely powered down machine -Power on/rebooted machine -Rescued server with ve…"
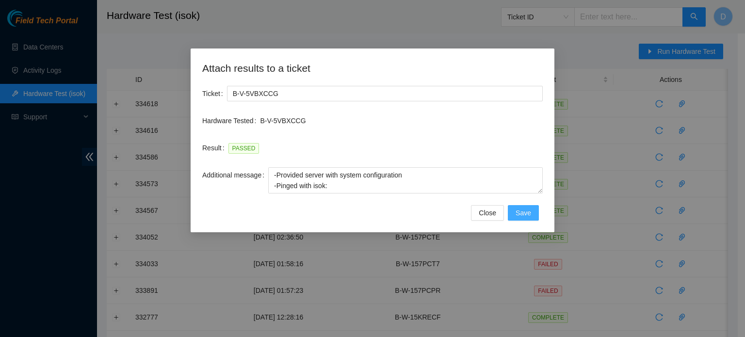
click at [526, 212] on span "Save" at bounding box center [524, 213] width 16 height 11
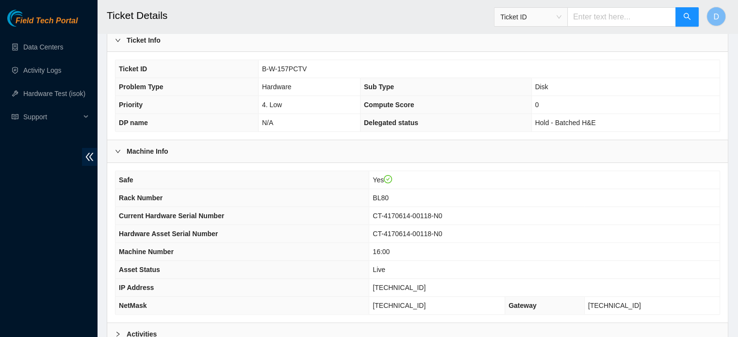
scroll to position [307, 0]
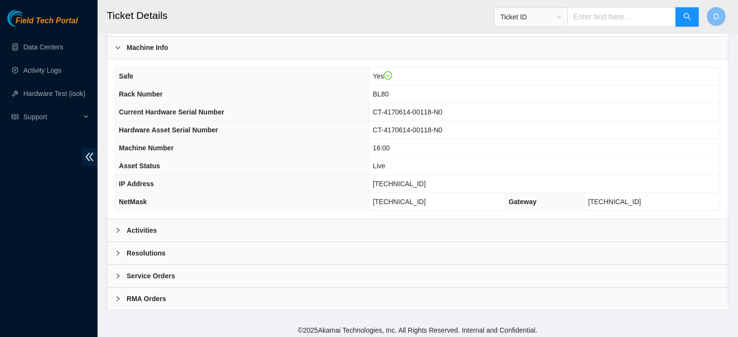
click at [170, 248] on div "Resolutions" at bounding box center [417, 253] width 620 height 22
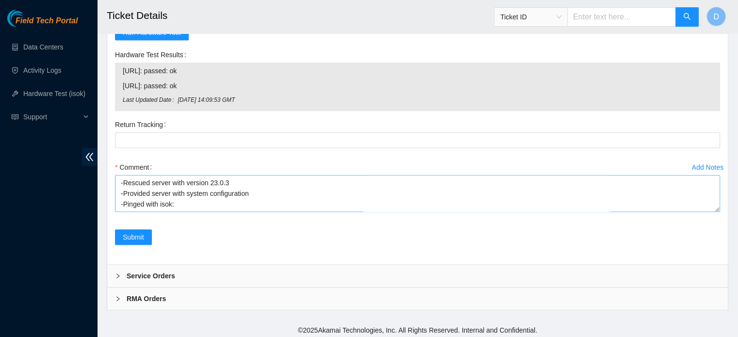
scroll to position [0, 0]
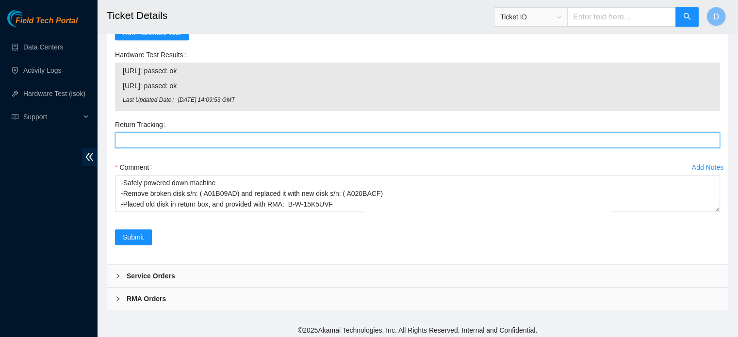
click at [161, 141] on Tracking "Return Tracking" at bounding box center [417, 140] width 605 height 16
paste Tracking "473665214767"
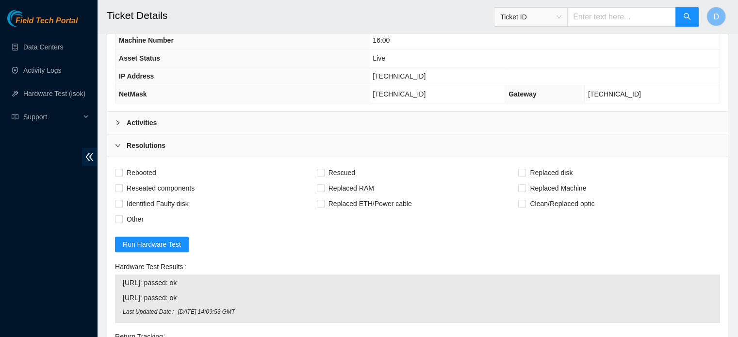
scroll to position [393, 0]
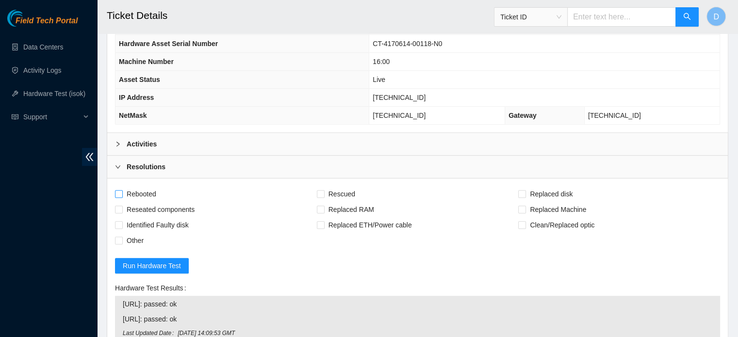
type Tracking "473665214767"
click at [155, 195] on span "Rebooted" at bounding box center [141, 194] width 37 height 16
click at [122, 195] on input "Rebooted" at bounding box center [118, 193] width 7 height 7
checkbox input "true"
click at [323, 186] on label "Rescued" at bounding box center [338, 194] width 42 height 16
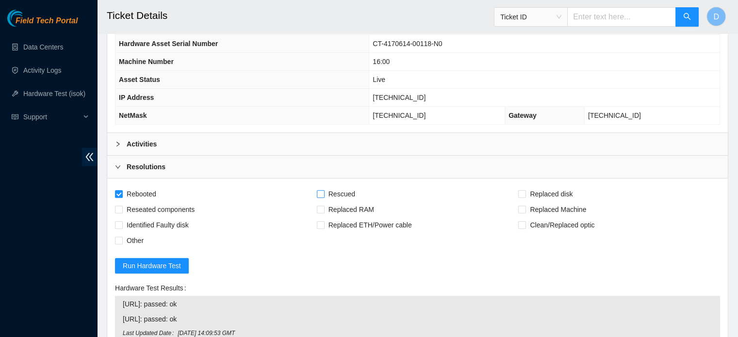
click at [323, 190] on input "Rescued" at bounding box center [320, 193] width 7 height 7
checkbox input "true"
click at [539, 191] on span "Replaced disk" at bounding box center [551, 194] width 50 height 16
click at [525, 191] on input "Replaced disk" at bounding box center [521, 193] width 7 height 7
checkbox input "true"
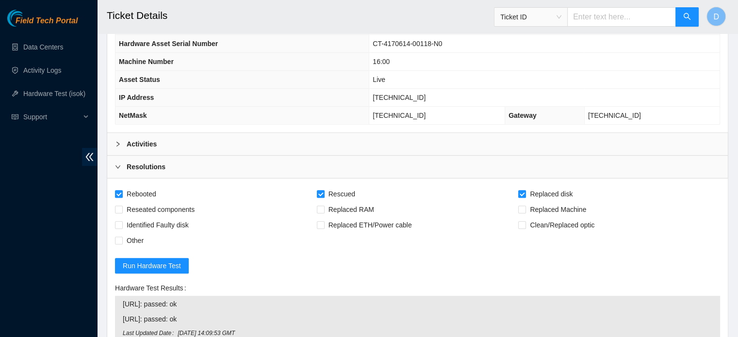
scroll to position [627, 0]
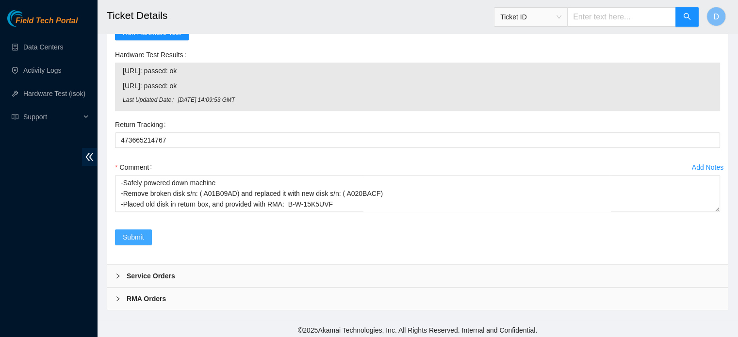
click at [128, 237] on span "Submit" at bounding box center [133, 237] width 21 height 11
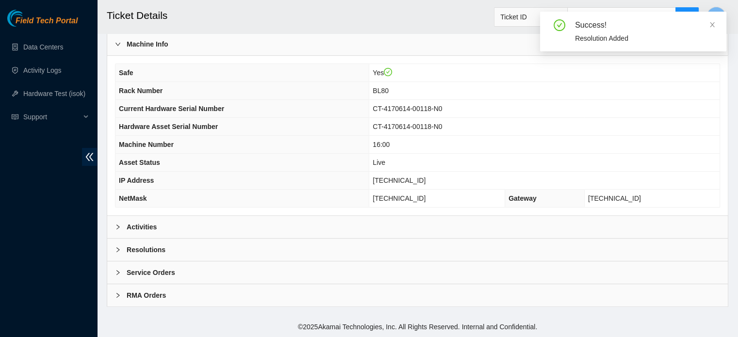
scroll to position [307, 0]
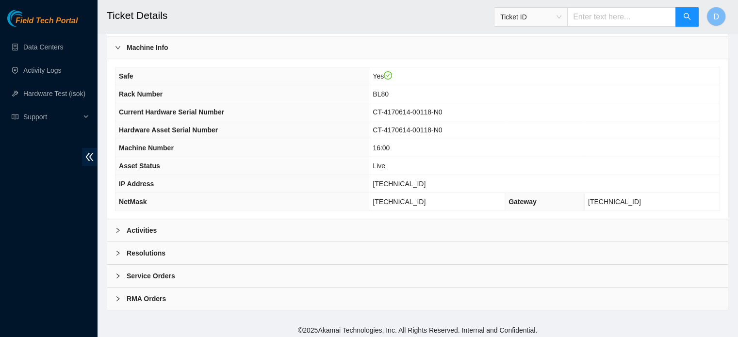
click at [360, 223] on div "Activities" at bounding box center [417, 230] width 620 height 22
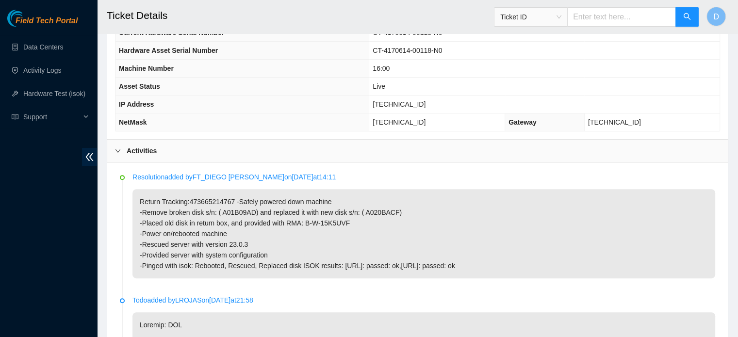
scroll to position [388, 0]
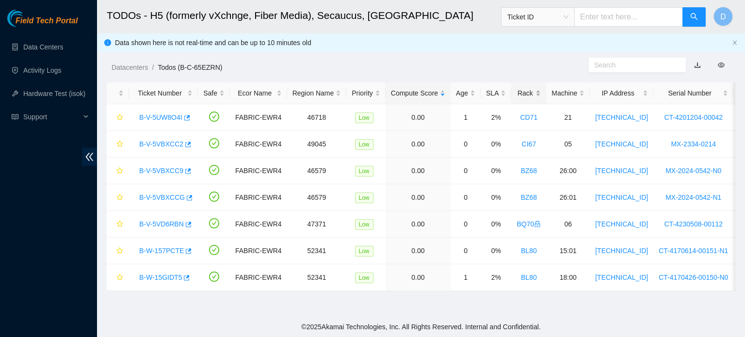
click at [532, 90] on div "Rack" at bounding box center [529, 93] width 24 height 11
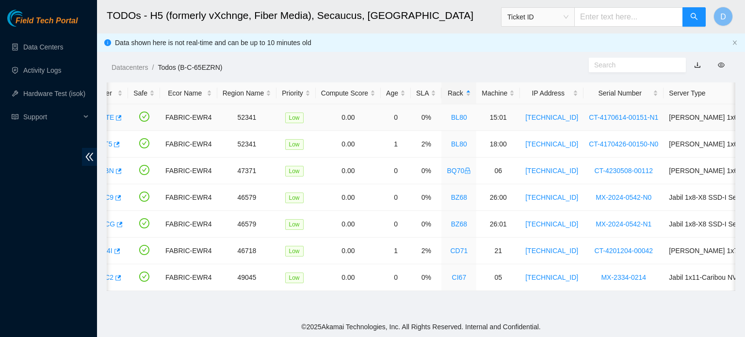
scroll to position [0, 29]
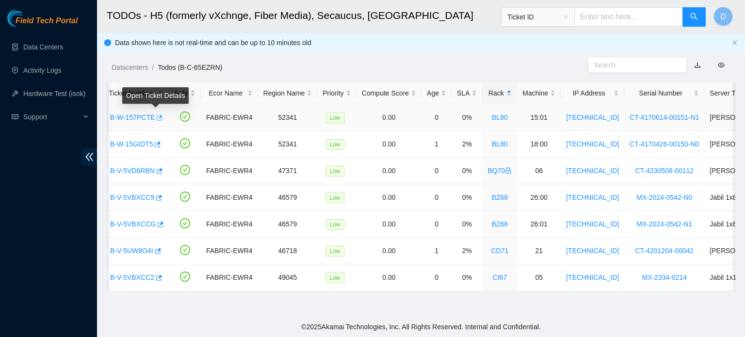
click at [159, 120] on button "button" at bounding box center [159, 118] width 8 height 16
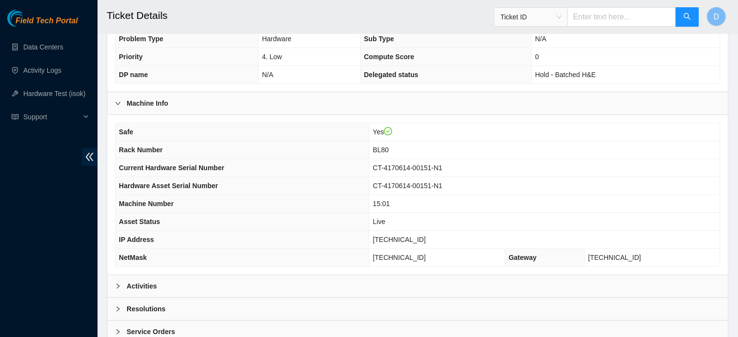
scroll to position [267, 0]
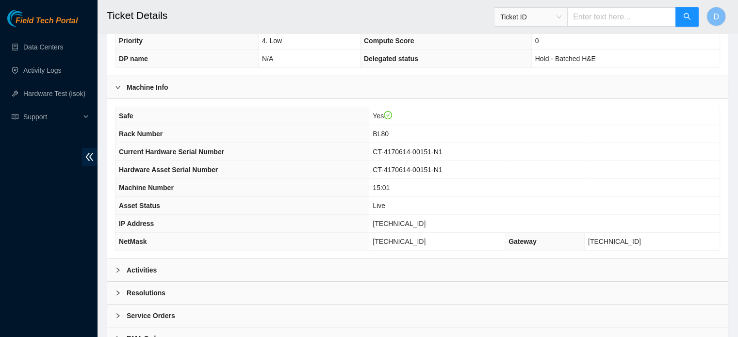
click at [213, 271] on div "Activities" at bounding box center [417, 270] width 620 height 22
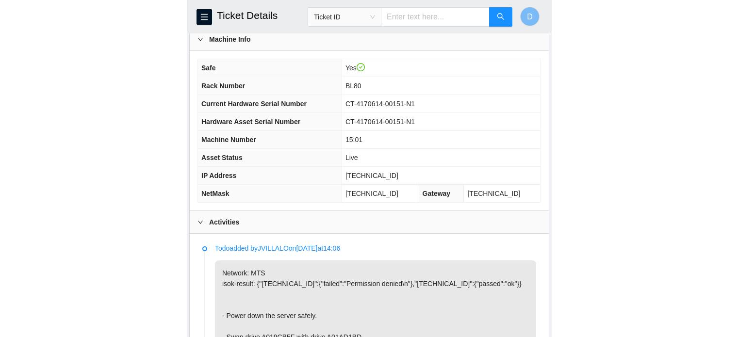
scroll to position [357, 0]
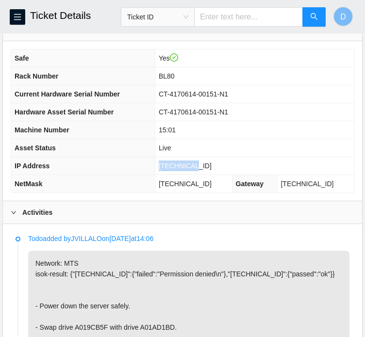
drag, startPoint x: 178, startPoint y: 175, endPoint x: 208, endPoint y: 176, distance: 30.1
click at [208, 175] on td "[TECHNICAL_ID]" at bounding box center [254, 166] width 199 height 18
click at [178, 157] on td "Live" at bounding box center [254, 148] width 199 height 18
drag, startPoint x: 178, startPoint y: 174, endPoint x: 210, endPoint y: 174, distance: 32.0
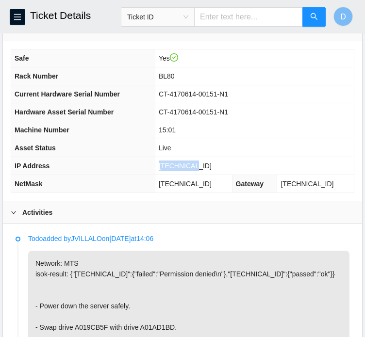
click at [210, 174] on td "23.15.6.17" at bounding box center [254, 166] width 199 height 18
copy span "23.15.6.17"
drag, startPoint x: 178, startPoint y: 193, endPoint x: 227, endPoint y: 196, distance: 48.6
click at [227, 193] on td "[TECHNICAL_ID]" at bounding box center [193, 184] width 77 height 18
copy span "[TECHNICAL_ID]"
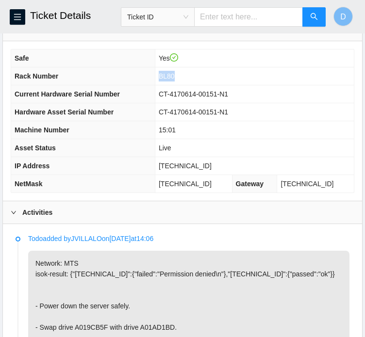
drag, startPoint x: 177, startPoint y: 84, endPoint x: 197, endPoint y: 90, distance: 21.7
click at [197, 85] on td "BL80" at bounding box center [254, 76] width 199 height 18
copy span "BL80"
drag, startPoint x: 177, startPoint y: 137, endPoint x: 202, endPoint y: 143, distance: 25.9
click at [202, 139] on td "15:01" at bounding box center [254, 130] width 199 height 18
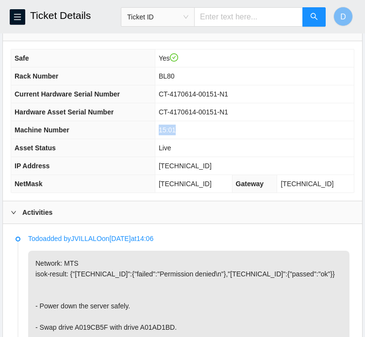
copy span "15:01"
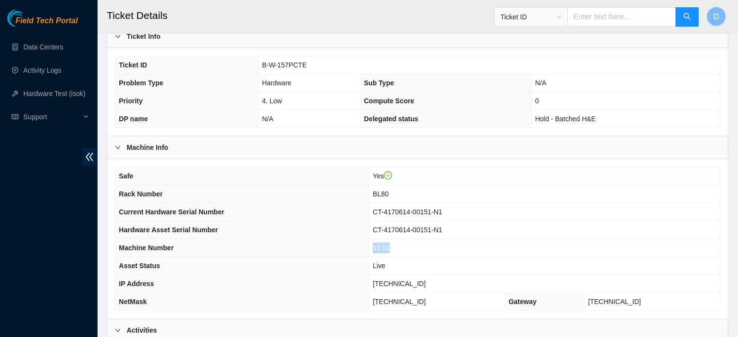
scroll to position [207, 0]
drag, startPoint x: 260, startPoint y: 65, endPoint x: 314, endPoint y: 63, distance: 53.9
click at [314, 63] on td "B-W-157PCTE" at bounding box center [488, 66] width 461 height 18
copy span "B-W-157PCTE"
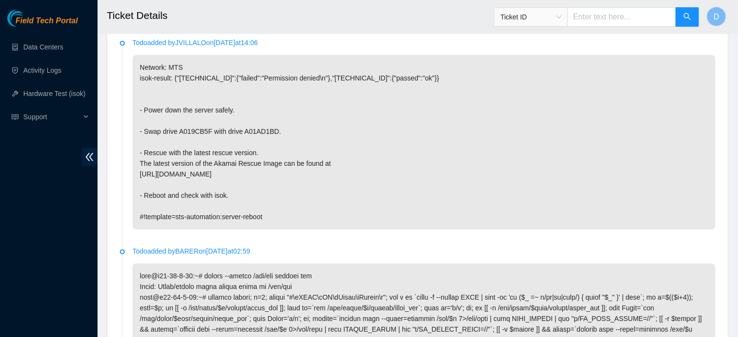
scroll to position [521, 0]
drag, startPoint x: 140, startPoint y: 126, endPoint x: 282, endPoint y: 134, distance: 142.3
click at [282, 134] on p "Network: MTS isok-result: {"23.15.6.17":{"failed":"Permission denied\n"},"23.15…" at bounding box center [423, 141] width 582 height 175
copy p "- Swap drive A019CB5F with drive A01AD1BD."
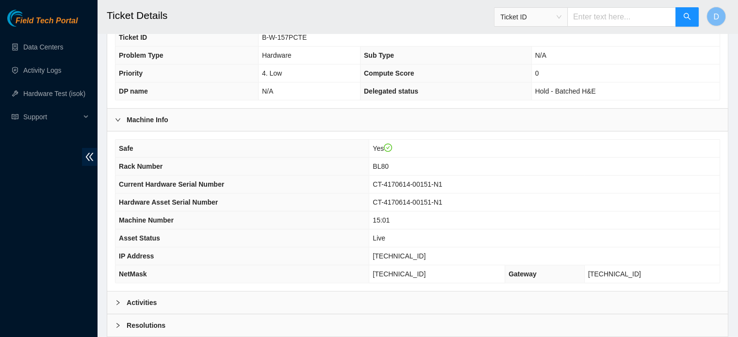
scroll to position [307, 0]
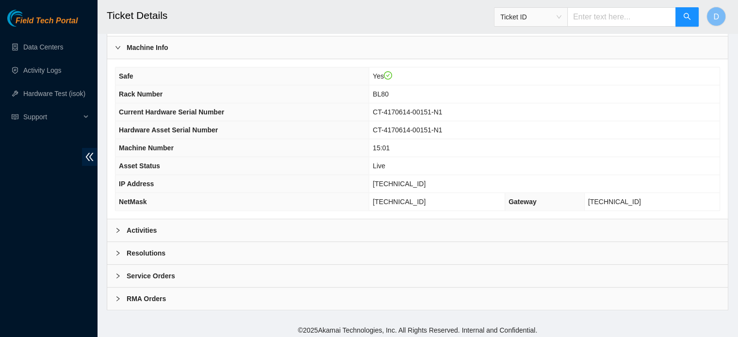
click at [202, 219] on div "Activities" at bounding box center [417, 230] width 620 height 22
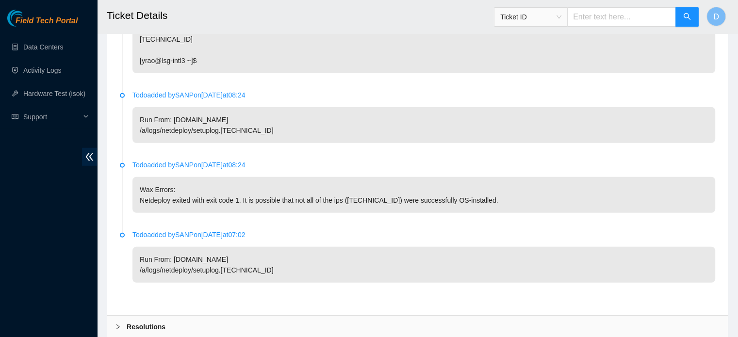
scroll to position [2781, 0]
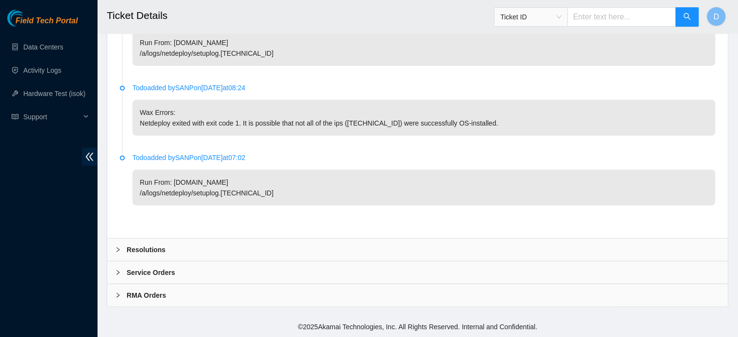
click at [159, 254] on b "Resolutions" at bounding box center [146, 249] width 39 height 11
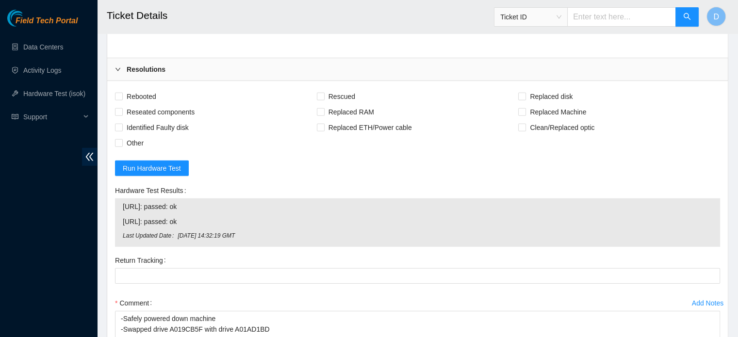
scroll to position [2954, 0]
click at [148, 98] on span "Rebooted" at bounding box center [141, 97] width 37 height 16
click at [122, 98] on input "Rebooted" at bounding box center [118, 96] width 7 height 7
checkbox input "true"
click at [344, 103] on span "Rescued" at bounding box center [341, 97] width 34 height 16
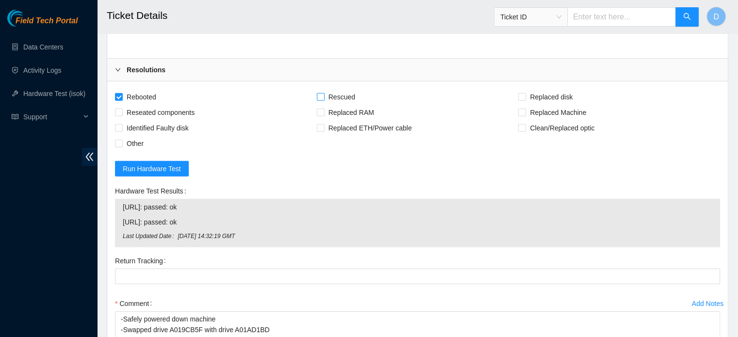
click at [323, 100] on input "Rescued" at bounding box center [320, 96] width 7 height 7
checkbox input "true"
click at [178, 118] on span "Reseated components" at bounding box center [161, 113] width 76 height 16
click at [122, 115] on input "Reseated components" at bounding box center [118, 112] width 7 height 7
checkbox input "true"
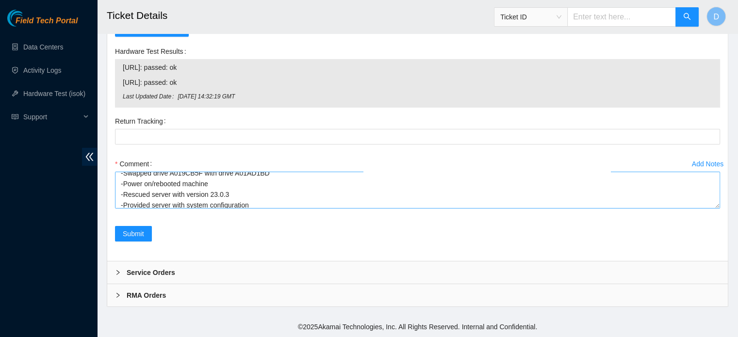
scroll to position [32, 0]
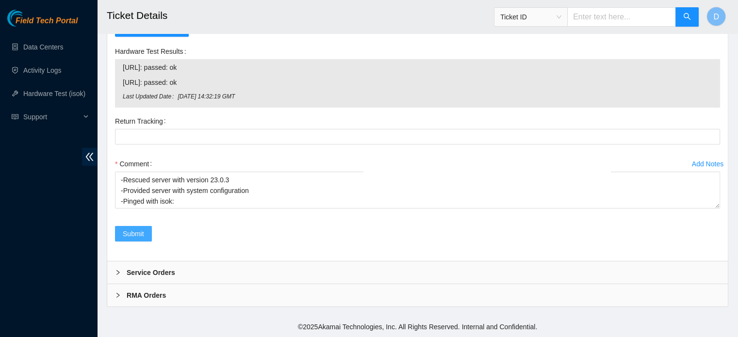
click at [143, 236] on span "Submit" at bounding box center [133, 233] width 21 height 11
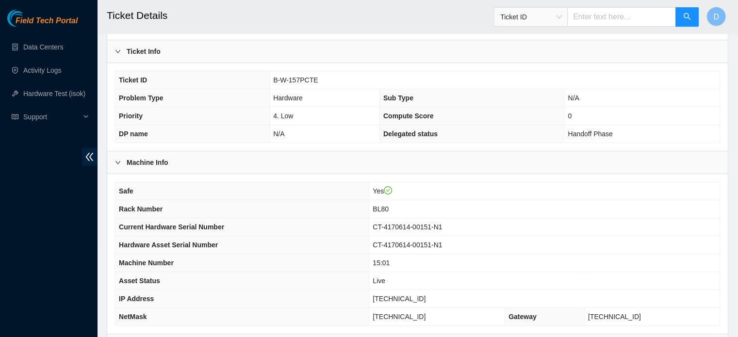
scroll to position [307, 0]
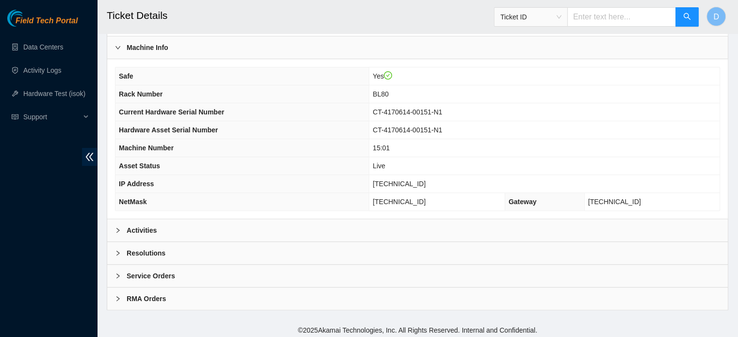
click at [212, 242] on div "Resolutions" at bounding box center [417, 253] width 620 height 22
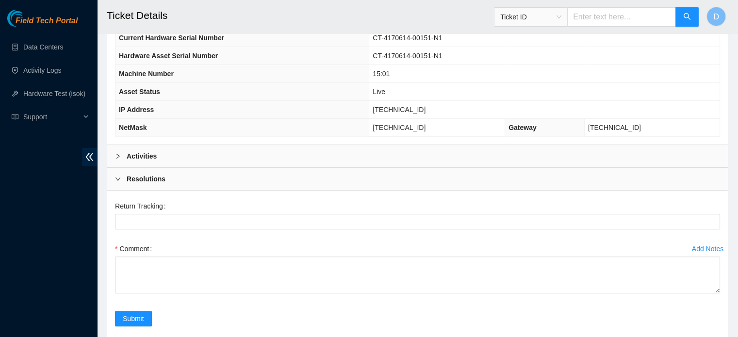
scroll to position [382, 0]
click at [178, 156] on div "Activities" at bounding box center [417, 155] width 620 height 22
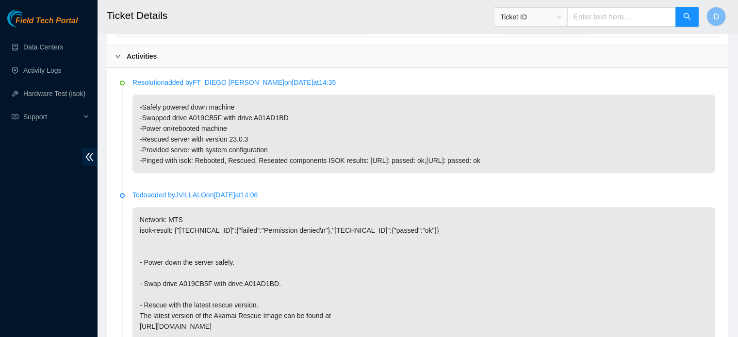
scroll to position [482, 0]
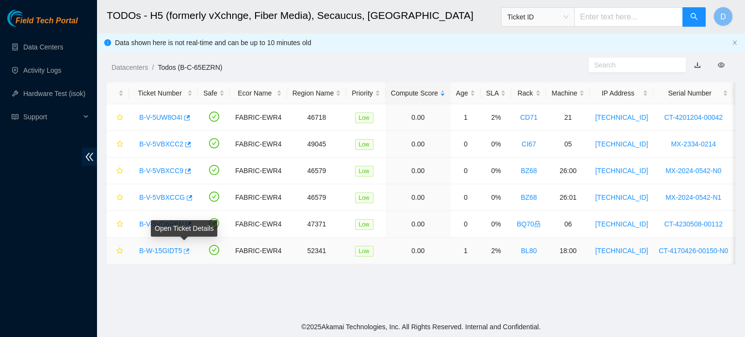
click at [187, 250] on button "button" at bounding box center [186, 251] width 8 height 16
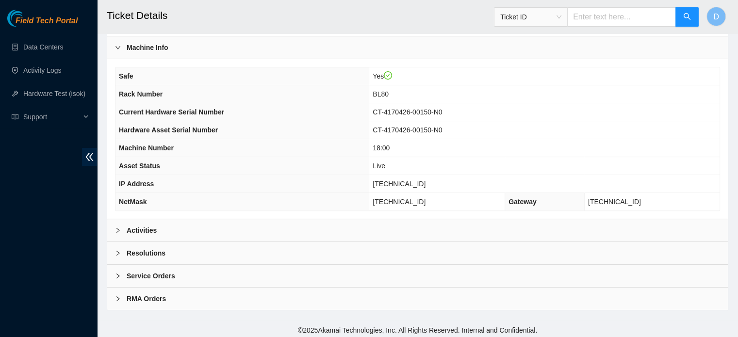
click at [200, 232] on div "Activities" at bounding box center [417, 230] width 620 height 22
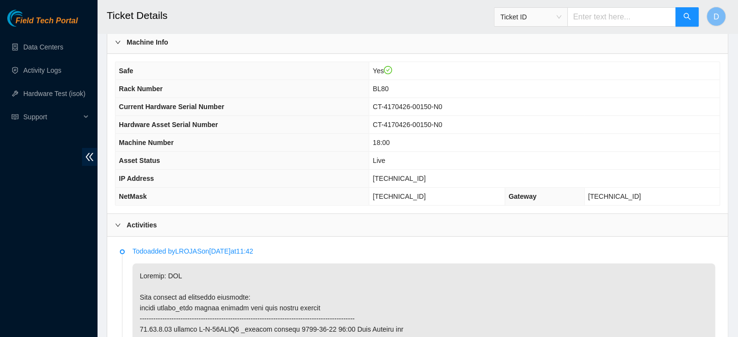
scroll to position [311, 0]
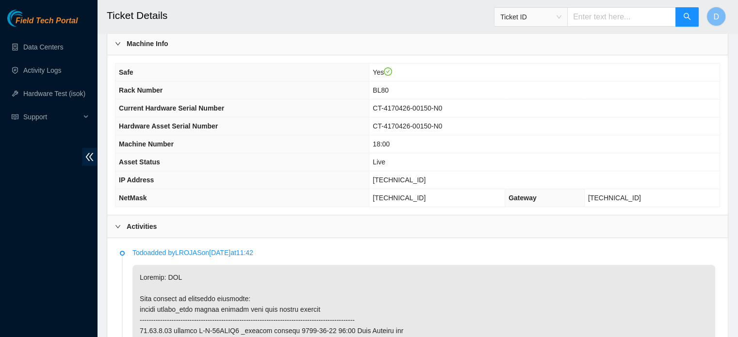
click at [566, 112] on td "CT-4170426-00150-N0" at bounding box center [544, 108] width 350 height 18
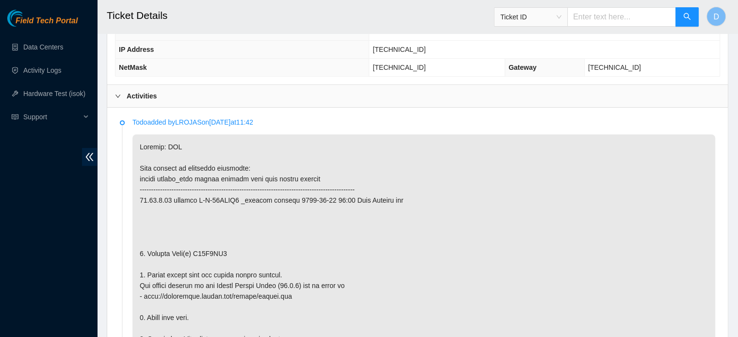
scroll to position [441, 0]
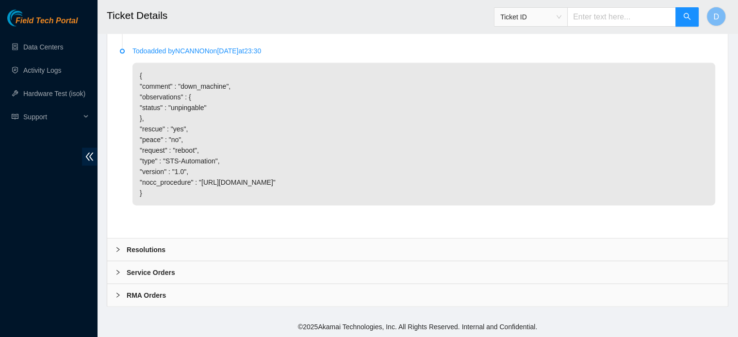
click at [140, 244] on div "Resolutions" at bounding box center [417, 250] width 620 height 22
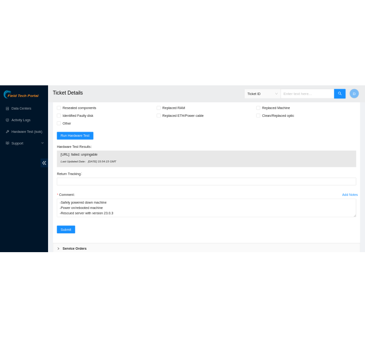
scroll to position [2368, 0]
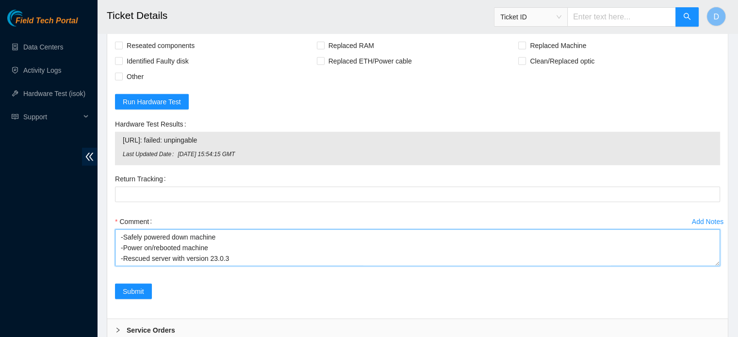
click at [263, 266] on textarea "-Safely powered down machine -Power on/rebooted machine -Rescued server with ve…" at bounding box center [417, 247] width 605 height 37
type textarea "A01FA646"
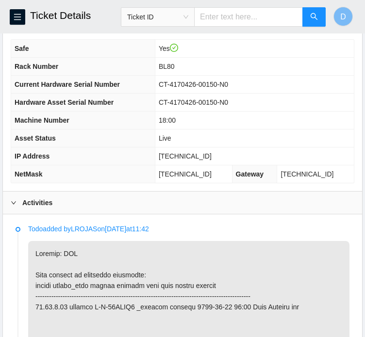
scroll to position [335, 0]
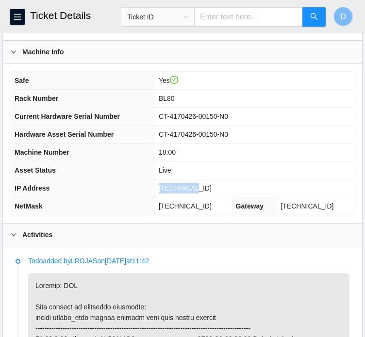
drag, startPoint x: 176, startPoint y: 194, endPoint x: 215, endPoint y: 201, distance: 40.5
click at [215, 197] on td "23.15.6.22" at bounding box center [254, 188] width 199 height 18
copy span "23.15.6.22"
drag, startPoint x: 178, startPoint y: 214, endPoint x: 258, endPoint y: 217, distance: 81.0
click at [258, 215] on tr "NetMask 255.255.255.192 Gateway 23.15.6.1" at bounding box center [182, 206] width 342 height 18
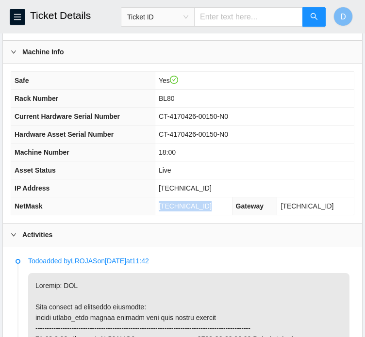
copy span "255.255.255.192"
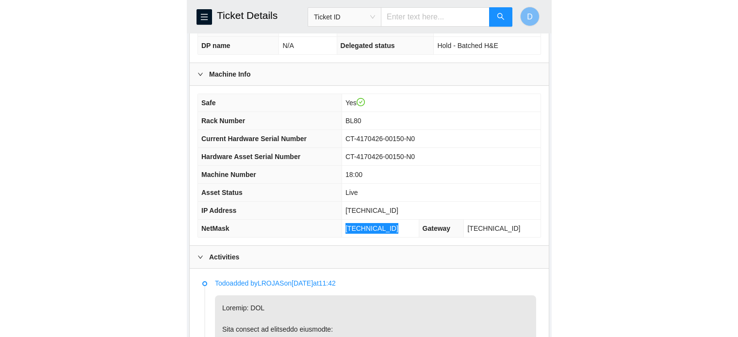
scroll to position [312, 0]
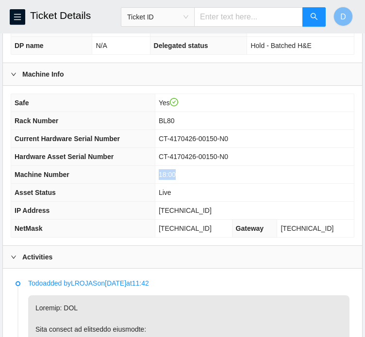
drag, startPoint x: 177, startPoint y: 181, endPoint x: 197, endPoint y: 182, distance: 19.9
click at [197, 182] on td "18:00" at bounding box center [254, 175] width 199 height 18
copy span "18:00"
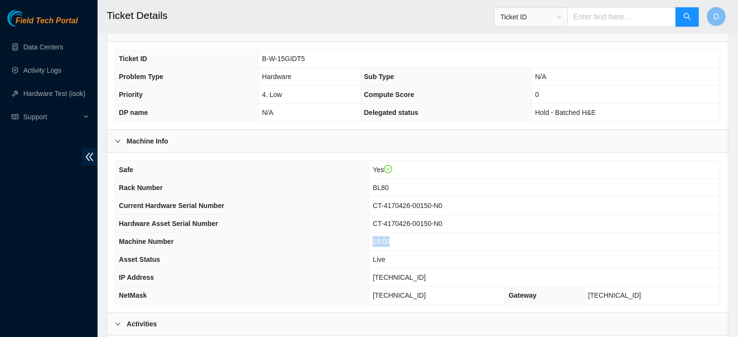
scroll to position [213, 0]
drag, startPoint x: 260, startPoint y: 58, endPoint x: 310, endPoint y: 59, distance: 50.5
click at [310, 59] on td "B-W-15GIDT5" at bounding box center [488, 59] width 461 height 18
copy span "B-W-15GIDT5"
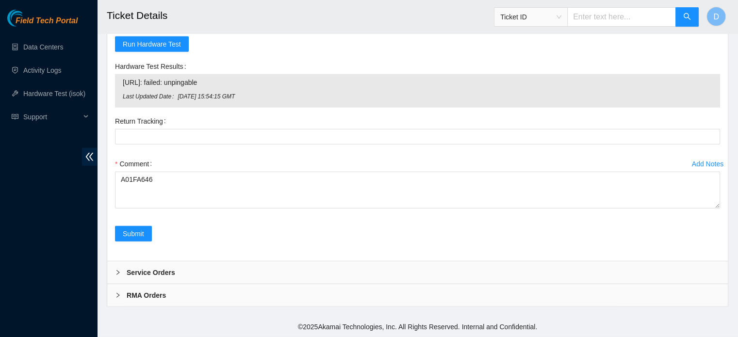
scroll to position [2442, 0]
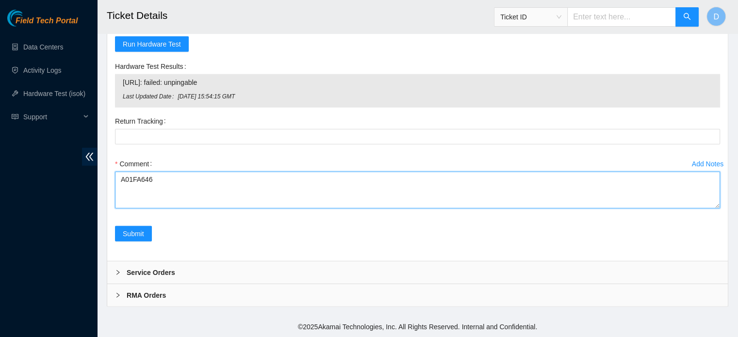
drag, startPoint x: 163, startPoint y: 178, endPoint x: 18, endPoint y: 167, distance: 145.5
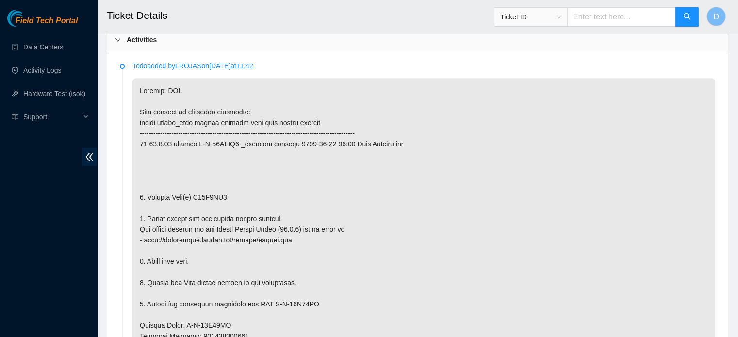
scroll to position [514, 0]
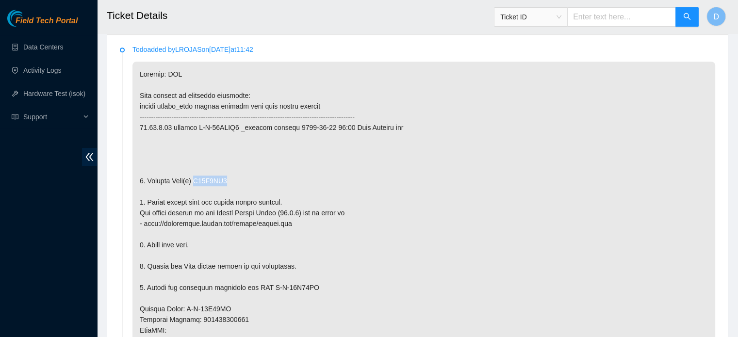
drag, startPoint x: 194, startPoint y: 179, endPoint x: 235, endPoint y: 178, distance: 40.8
click at [235, 178] on p at bounding box center [423, 320] width 582 height 516
copy p "A01B1ED0"
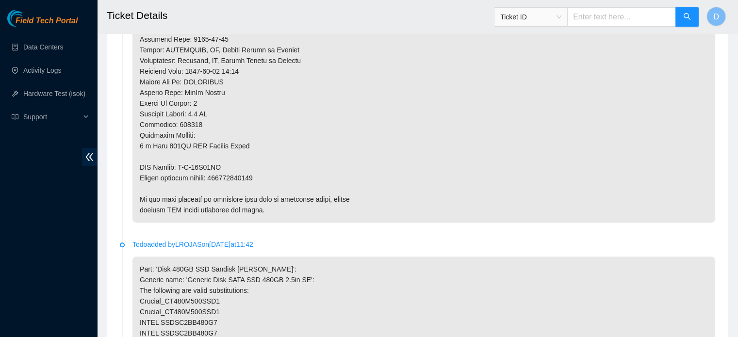
scroll to position [868, 0]
drag, startPoint x: 178, startPoint y: 163, endPoint x: 237, endPoint y: 162, distance: 59.2
drag, startPoint x: 178, startPoint y: 162, endPoint x: 227, endPoint y: 163, distance: 49.0
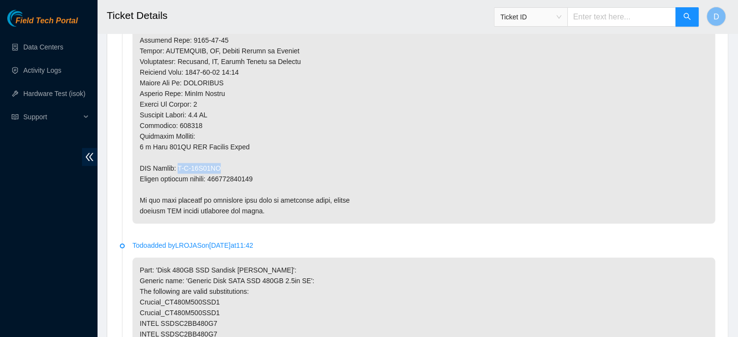
copy p "B-W-15K67MV"
drag, startPoint x: 213, startPoint y: 175, endPoint x: 284, endPoint y: 172, distance: 70.8
copy p "473665214860"
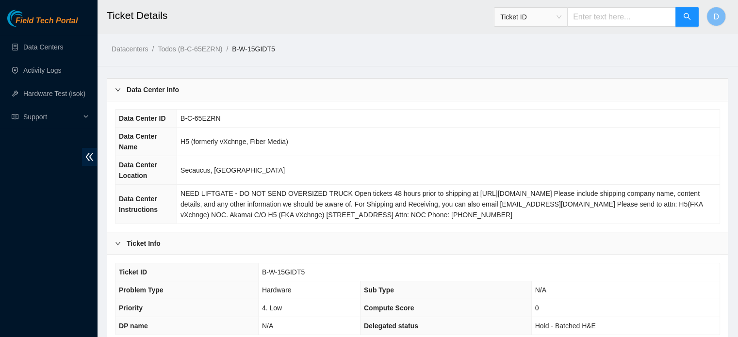
scroll to position [307, 0]
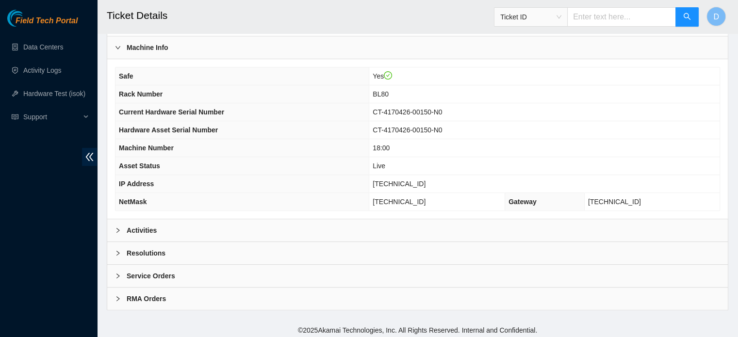
click at [170, 254] on div "Resolutions" at bounding box center [417, 253] width 620 height 22
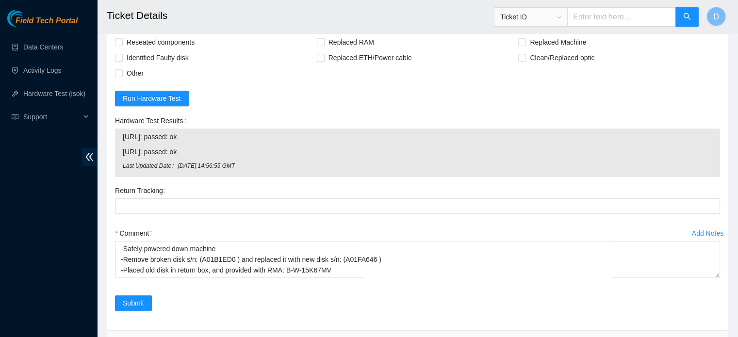
scroll to position [563, 0]
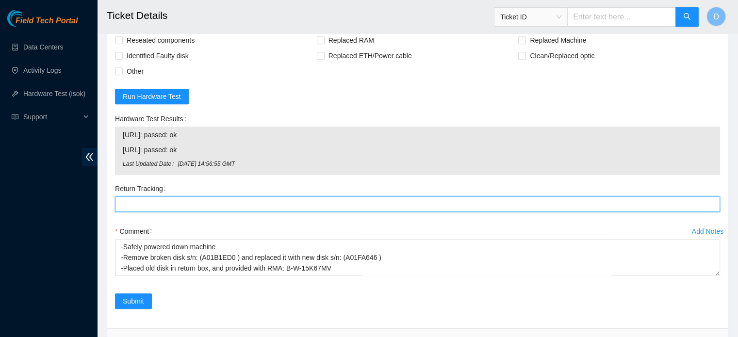
click at [139, 199] on Tracking "Return Tracking" at bounding box center [417, 204] width 605 height 16
paste Tracking "473665214860"
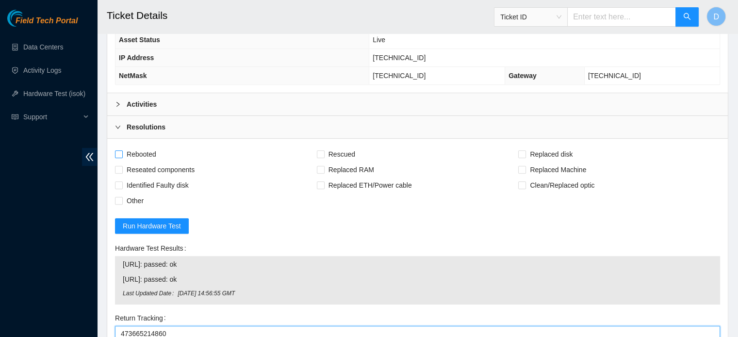
type Tracking "473665214860"
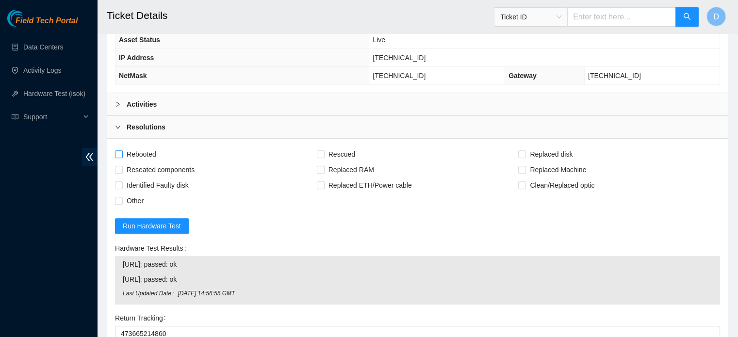
click at [147, 150] on span "Rebooted" at bounding box center [141, 154] width 37 height 16
click at [122, 150] on input "Rebooted" at bounding box center [118, 153] width 7 height 7
checkbox input "true"
click at [333, 149] on span "Rescued" at bounding box center [341, 154] width 34 height 16
click at [323, 150] on input "Rescued" at bounding box center [320, 153] width 7 height 7
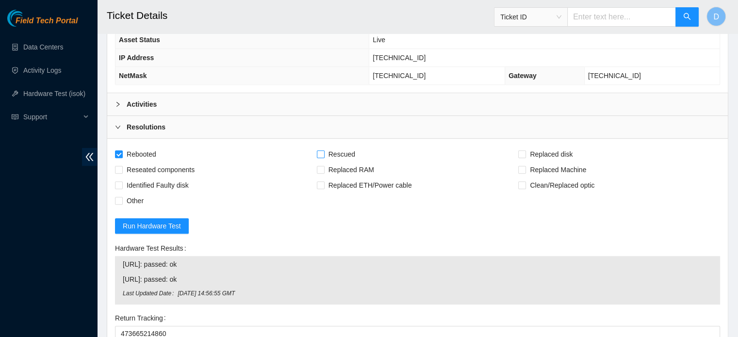
checkbox input "true"
click at [555, 148] on span "Replaced disk" at bounding box center [551, 154] width 50 height 16
click at [525, 150] on input "Replaced disk" at bounding box center [521, 153] width 7 height 7
checkbox input "true"
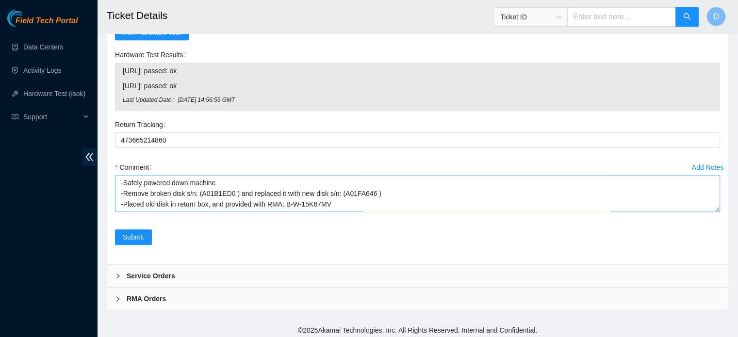
scroll to position [43, 0]
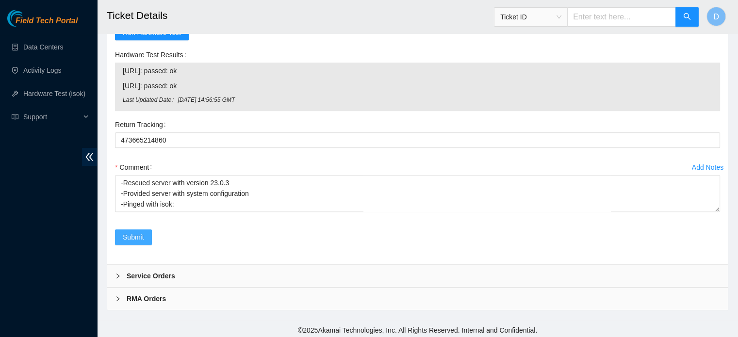
click at [130, 235] on span "Submit" at bounding box center [133, 237] width 21 height 11
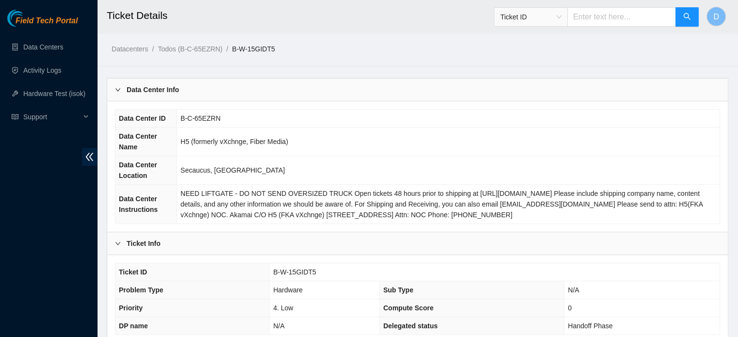
scroll to position [307, 0]
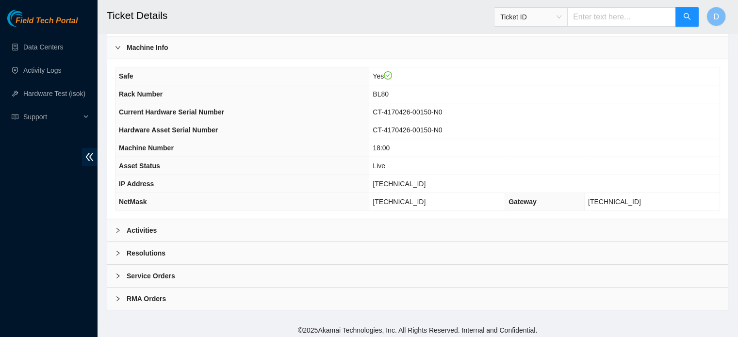
click at [140, 232] on b "Activities" at bounding box center [142, 230] width 30 height 11
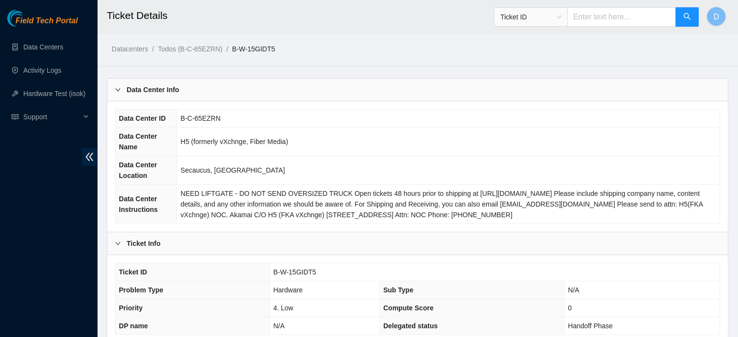
scroll to position [0, 0]
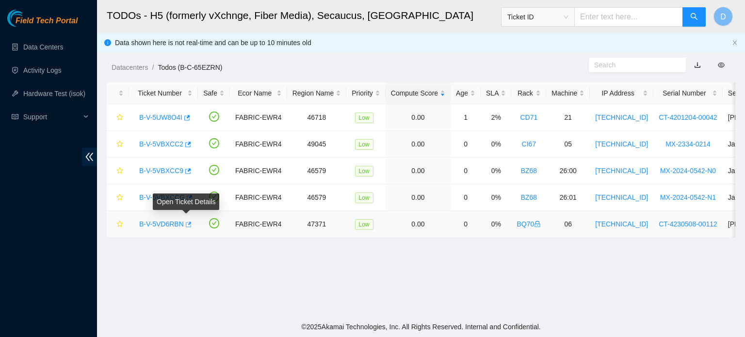
click at [187, 225] on icon "button" at bounding box center [189, 224] width 6 height 5
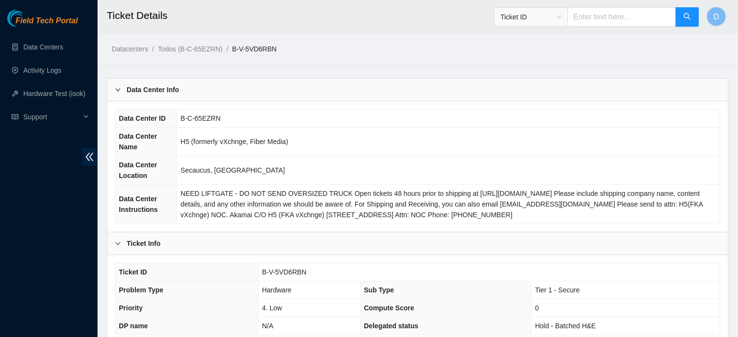
scroll to position [307, 0]
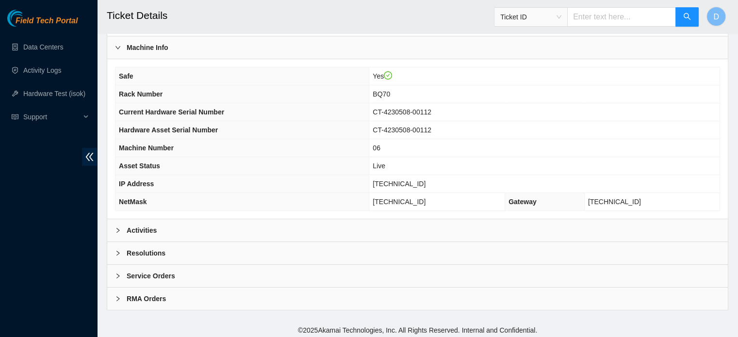
click at [209, 222] on div "Activities" at bounding box center [417, 230] width 620 height 22
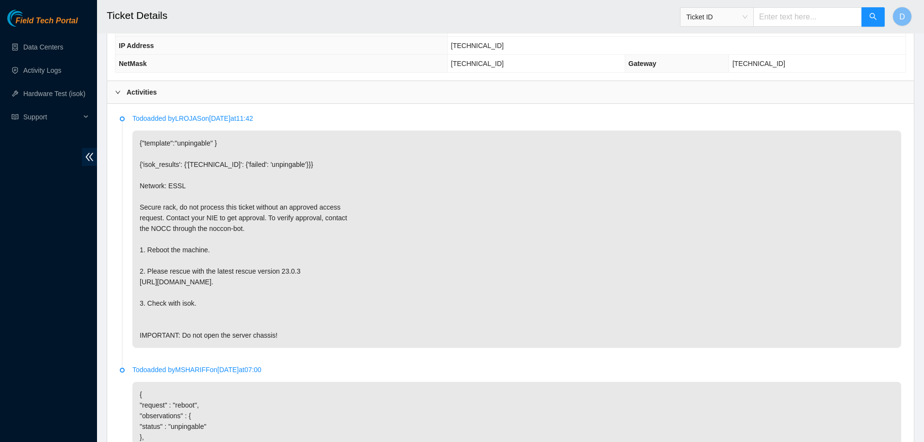
scroll to position [680, 0]
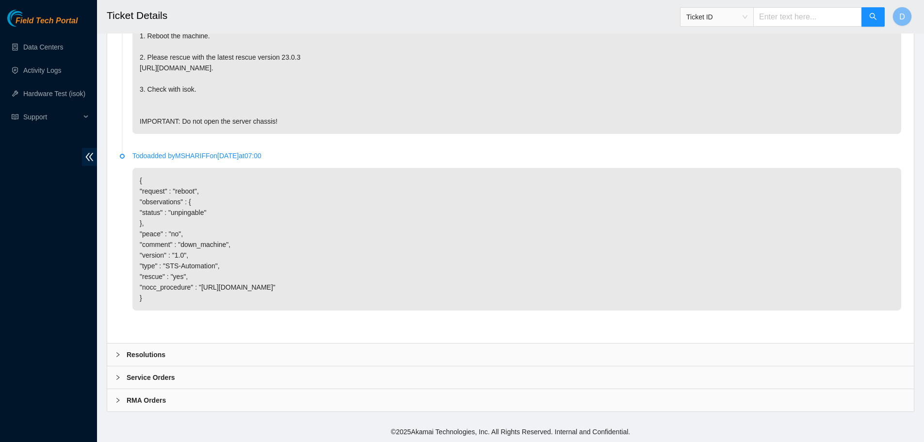
click at [156, 337] on b "Resolutions" at bounding box center [146, 354] width 39 height 11
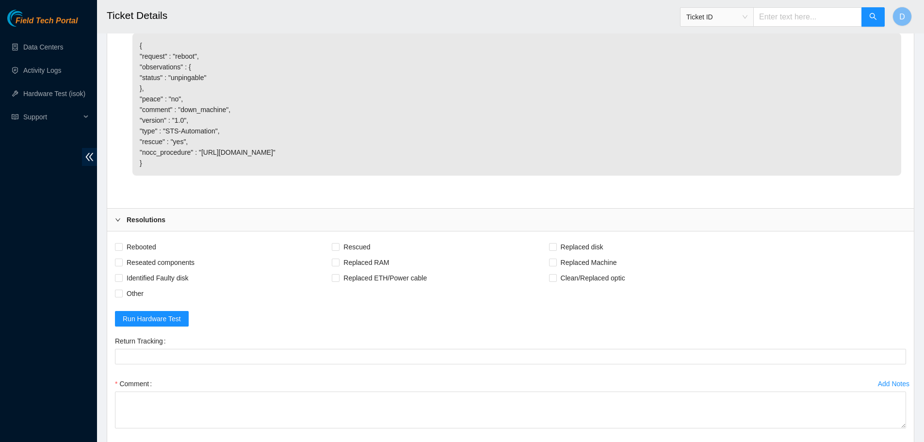
scroll to position [874, 0]
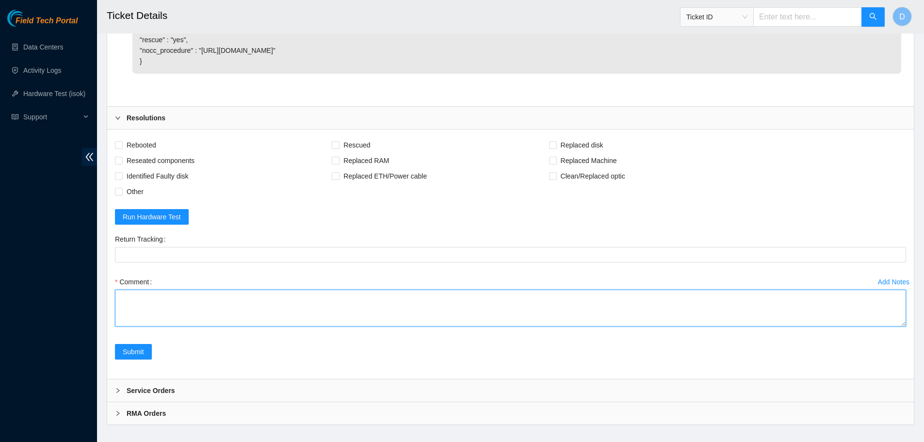
click at [134, 326] on textarea "Comment" at bounding box center [510, 308] width 791 height 37
paste textarea "-Contacted Nocc, and got access -Safely powered down machine -Power on/rebooted…"
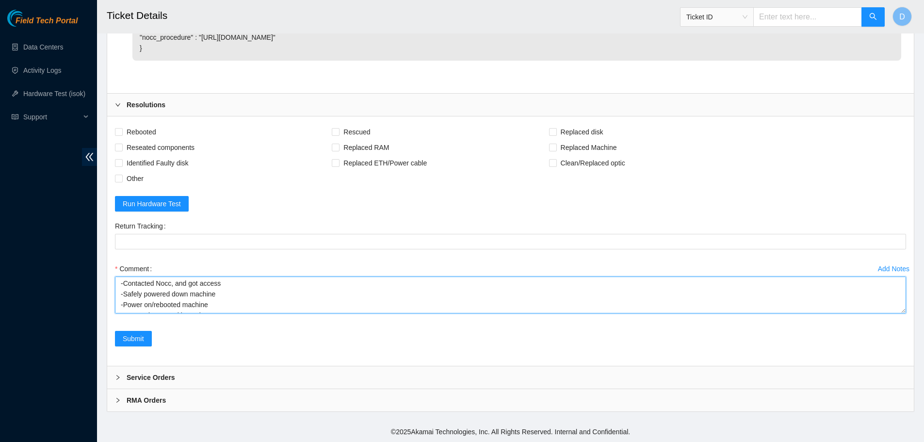
scroll to position [0, 0]
click at [226, 297] on textarea "-Contacted Nocc, and got access -Safely powered down machine -Power on/rebooted…" at bounding box center [510, 294] width 791 height 37
click at [226, 285] on textarea "-Contacted Nocc, and got access -Safely powered down machine -Power on/rebooted…" at bounding box center [510, 294] width 791 height 37
click at [226, 299] on textarea "-Contacted Nocc, and got access -Safely powered down machine -Power on/rebooted…" at bounding box center [510, 294] width 791 height 37
click at [347, 296] on textarea "-Contacted Nocc, and got access -Safely powered down machine, I noticed that th…" at bounding box center [510, 294] width 791 height 37
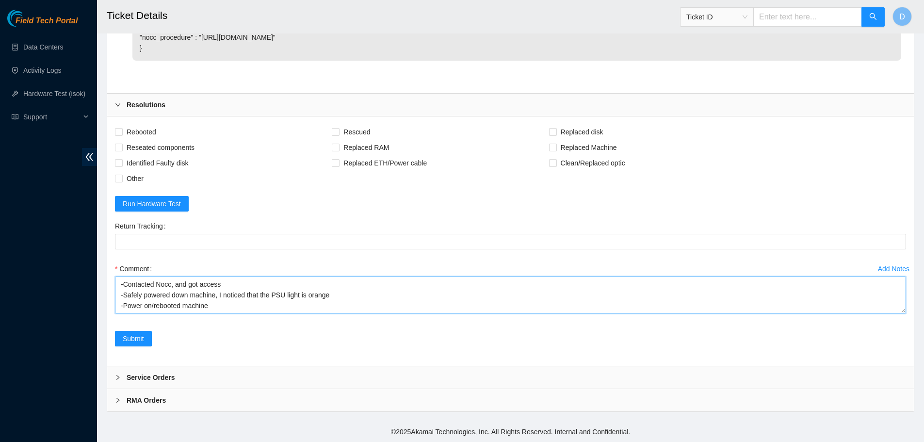
click at [213, 307] on textarea "-Contacted Nocc, and got access -Safely powered down machine, I noticed that th…" at bounding box center [510, 294] width 791 height 37
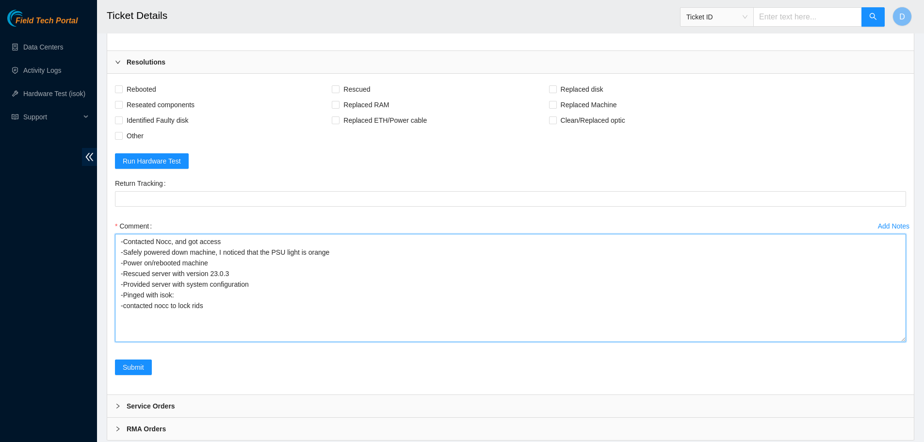
drag, startPoint x: 902, startPoint y: 308, endPoint x: 855, endPoint y: 371, distance: 79.3
click at [744, 337] on textarea "-Contacted Nocc, and got access -Safely powered down machine, I noticed that th…" at bounding box center [510, 288] width 791 height 108
drag, startPoint x: 173, startPoint y: 340, endPoint x: 121, endPoint y: 318, distance: 56.7
click at [121, 318] on textarea "-Contacted Nocc, and got access -Safely powered down machine, I noticed that th…" at bounding box center [510, 291] width 791 height 115
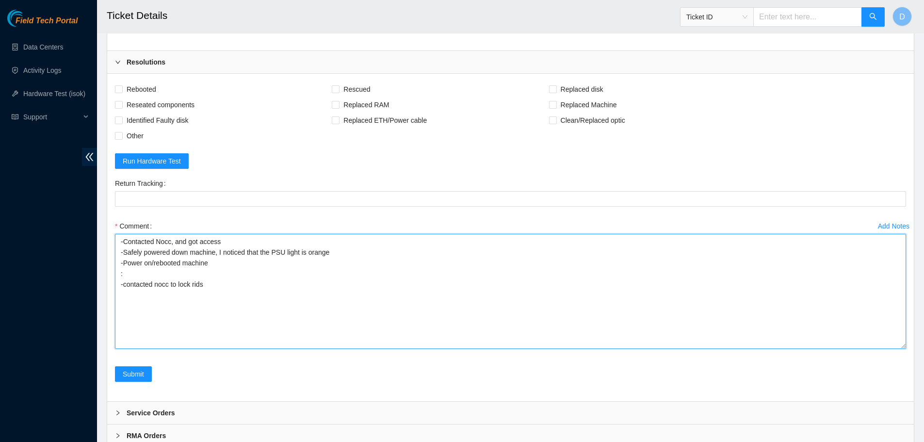
click at [219, 310] on textarea "-Contacted Nocc, and got access -Safely powered down machine, I noticed that th…" at bounding box center [510, 291] width 791 height 115
drag, startPoint x: 286, startPoint y: 306, endPoint x: 250, endPoint y: 319, distance: 37.7
click at [250, 319] on textarea "-Contacted Nocc, and got access -Safely powered down machine, I noticed that th…" at bounding box center [510, 291] width 791 height 115
click at [341, 308] on textarea "-Contacted Nocc, and got access -Safely powered down machine, I noticed that th…" at bounding box center [510, 291] width 791 height 115
click at [131, 329] on textarea "-Contacted Nocc, and got access -Safely powered down machine, I noticed that th…" at bounding box center [510, 291] width 791 height 115
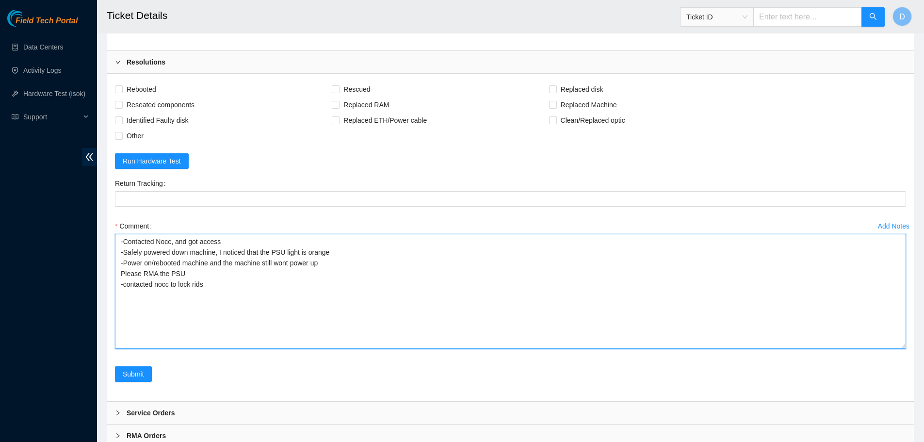
drag, startPoint x: 184, startPoint y: 315, endPoint x: 100, endPoint y: 315, distance: 83.4
click at [329, 307] on textarea "-Contacted Nocc, and got access -Safely powered down machine, I noticed that th…" at bounding box center [510, 291] width 791 height 115
paste textarea "Please RMA the PSU"
type textarea "-Contacted Nocc, and got access -Safely powered down machine, I noticed that th…"
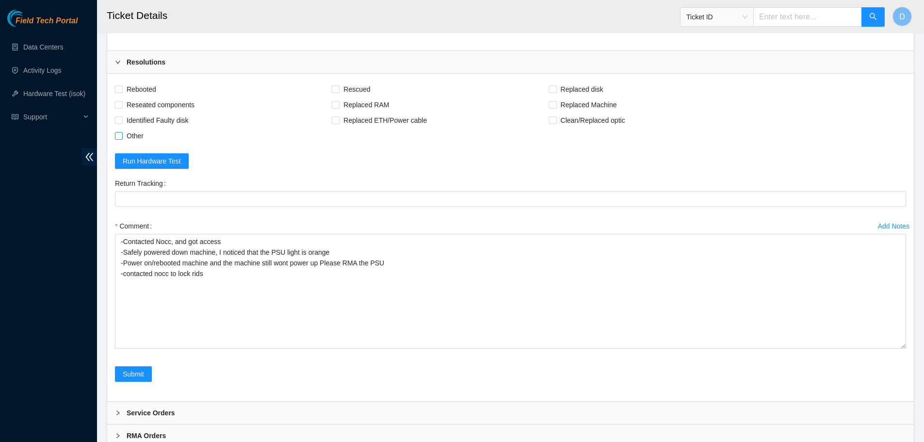
click at [132, 144] on span "Other" at bounding box center [135, 136] width 25 height 16
click at [122, 139] on input "Other" at bounding box center [118, 135] width 7 height 7
checkbox input "true"
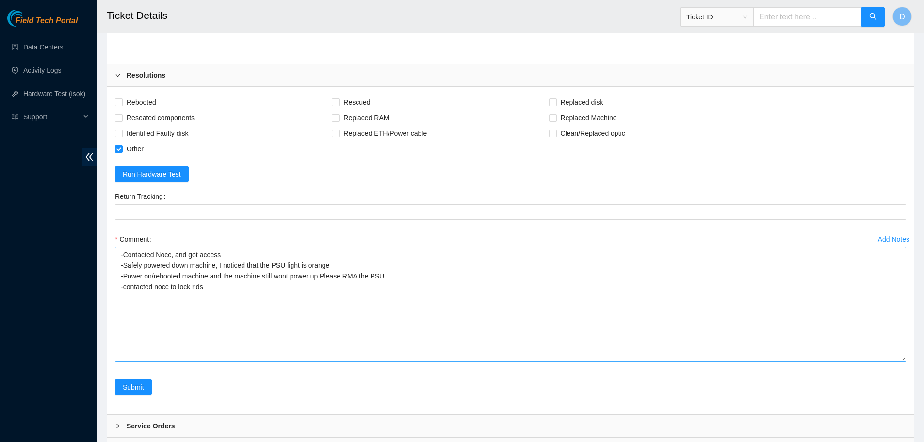
scroll to position [1008, 0]
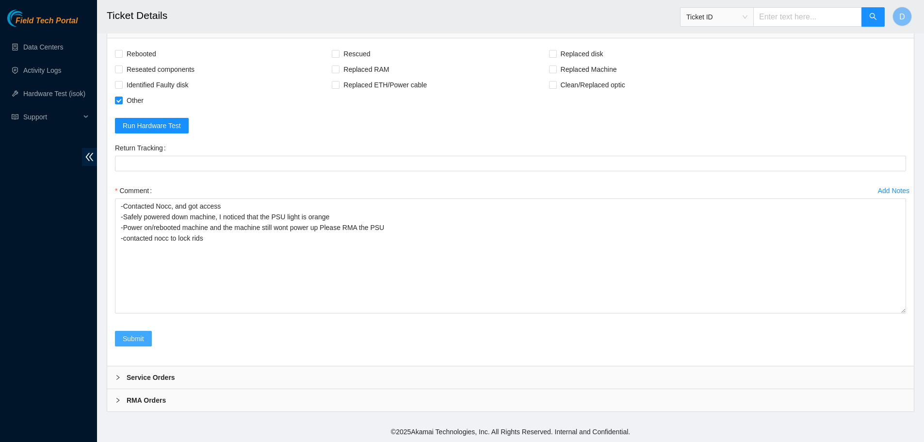
click at [138, 336] on span "Submit" at bounding box center [133, 338] width 21 height 11
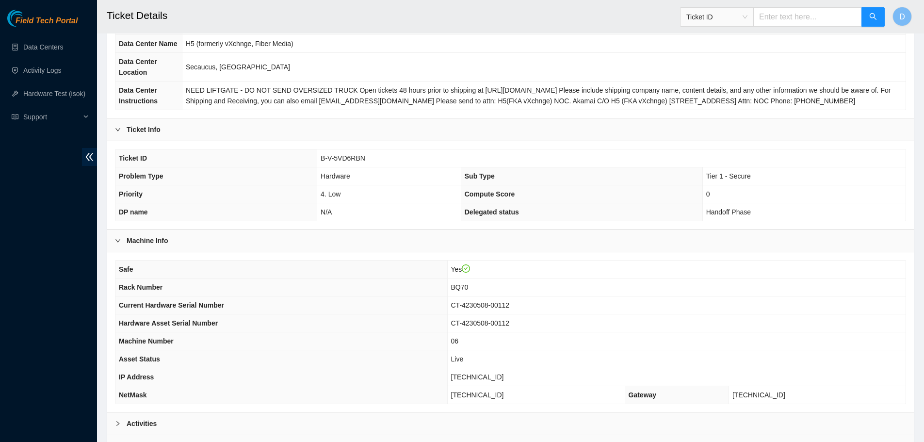
scroll to position [206, 0]
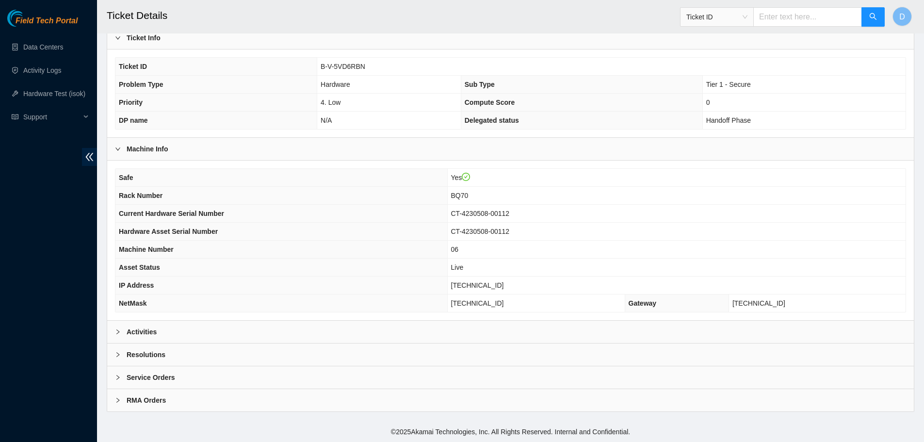
click at [186, 327] on div "Activities" at bounding box center [510, 332] width 807 height 22
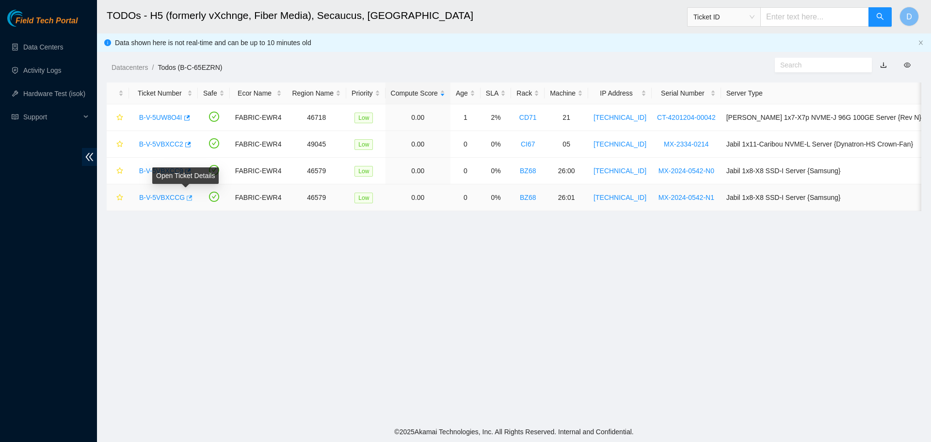
click at [187, 196] on icon "button" at bounding box center [190, 197] width 6 height 5
click at [185, 170] on icon "button" at bounding box center [187, 171] width 7 height 7
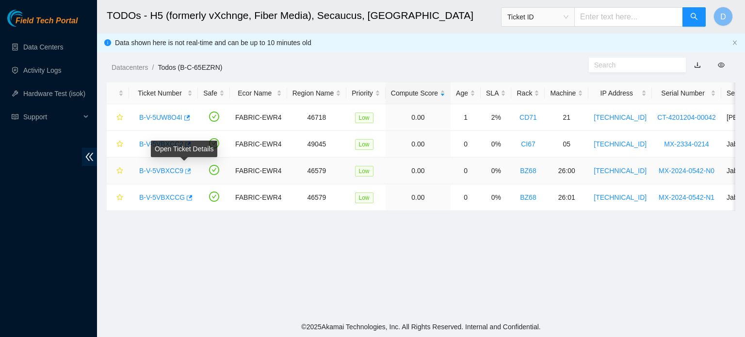
click at [185, 170] on icon "button" at bounding box center [187, 171] width 7 height 7
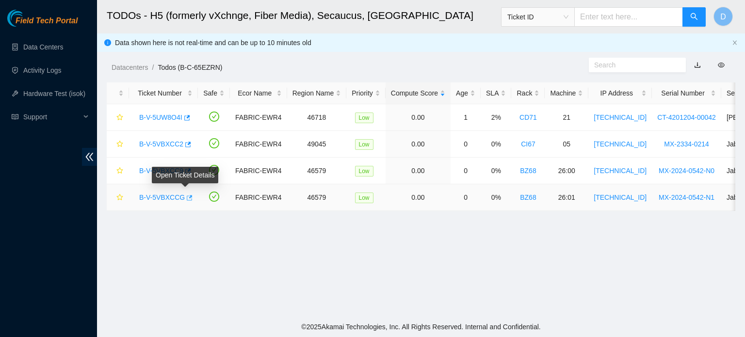
click at [187, 196] on icon "button" at bounding box center [190, 197] width 6 height 5
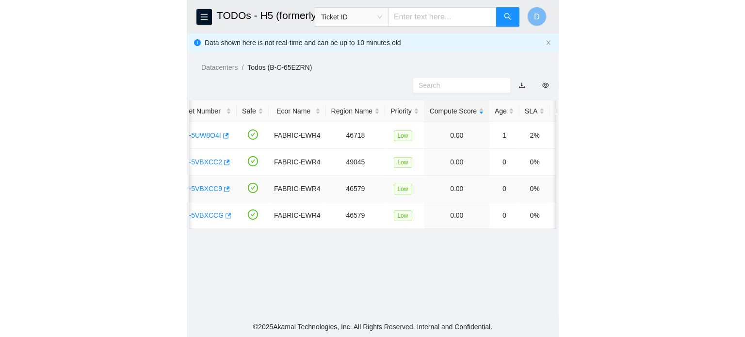
scroll to position [0, 43]
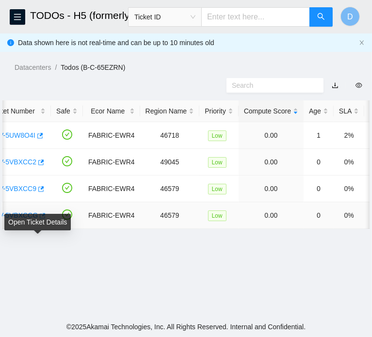
click at [40, 219] on icon "button" at bounding box center [41, 215] width 7 height 7
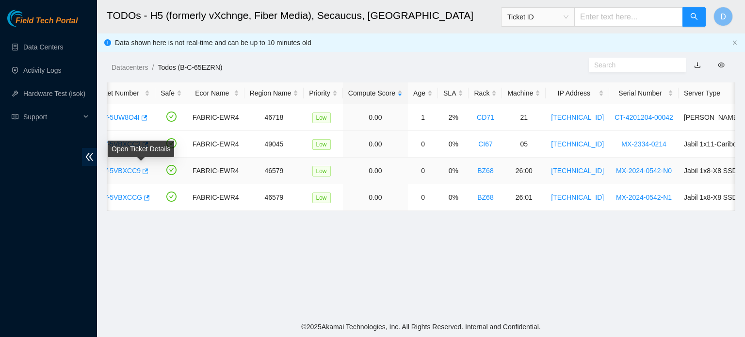
click at [143, 169] on icon "button" at bounding box center [146, 170] width 6 height 5
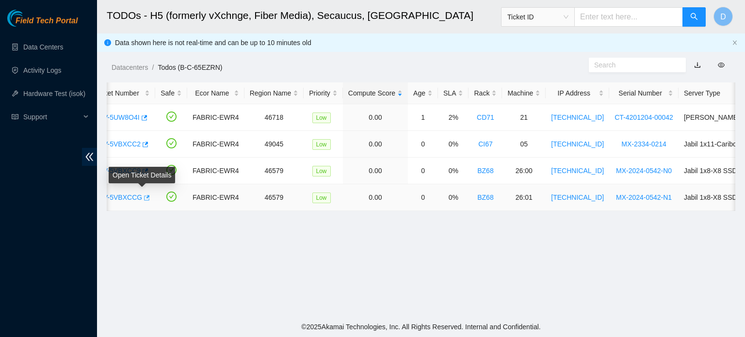
click at [143, 198] on icon "button" at bounding box center [146, 197] width 7 height 7
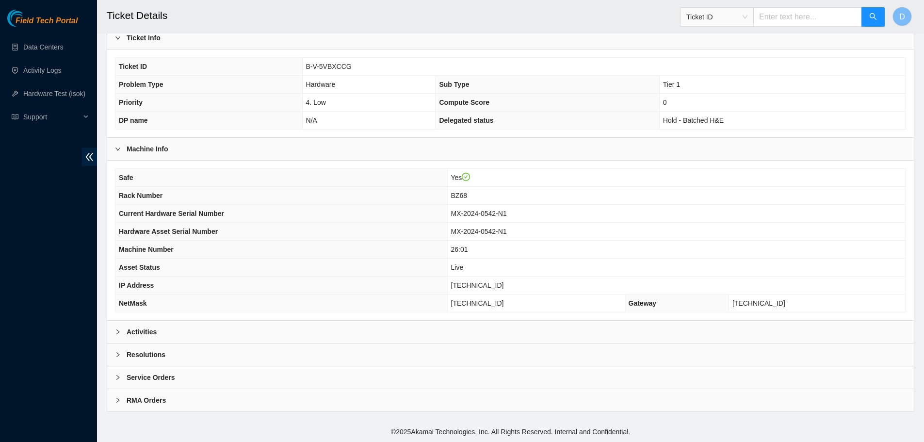
scroll to position [206, 0]
click at [231, 337] on div "Activities" at bounding box center [510, 332] width 807 height 22
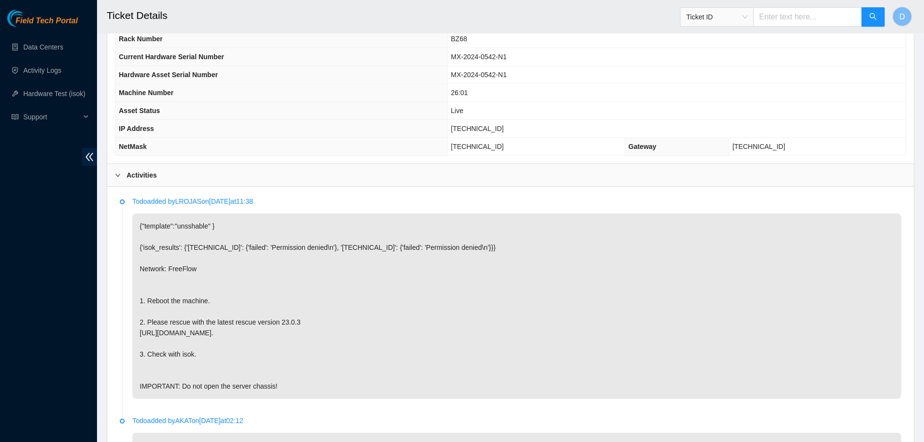
scroll to position [351, 0]
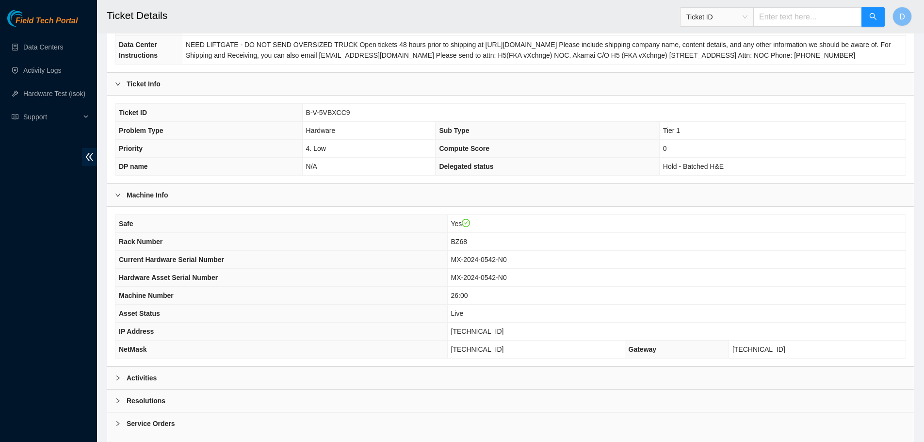
scroll to position [206, 0]
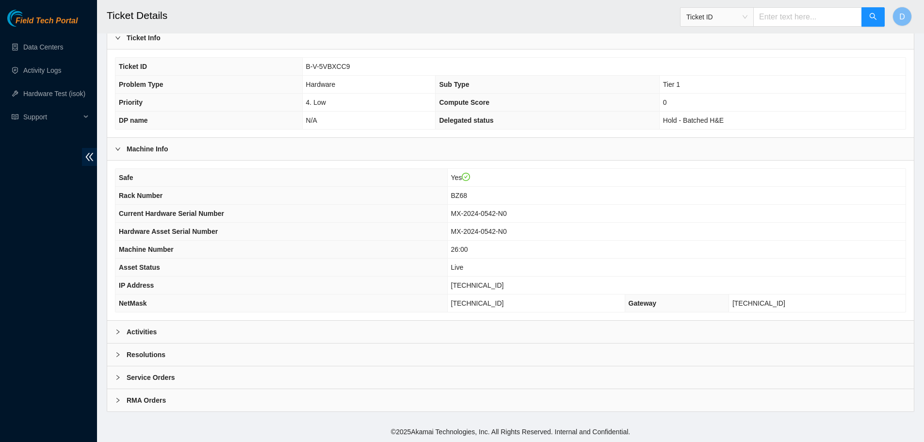
click at [191, 332] on div "Activities" at bounding box center [510, 332] width 807 height 22
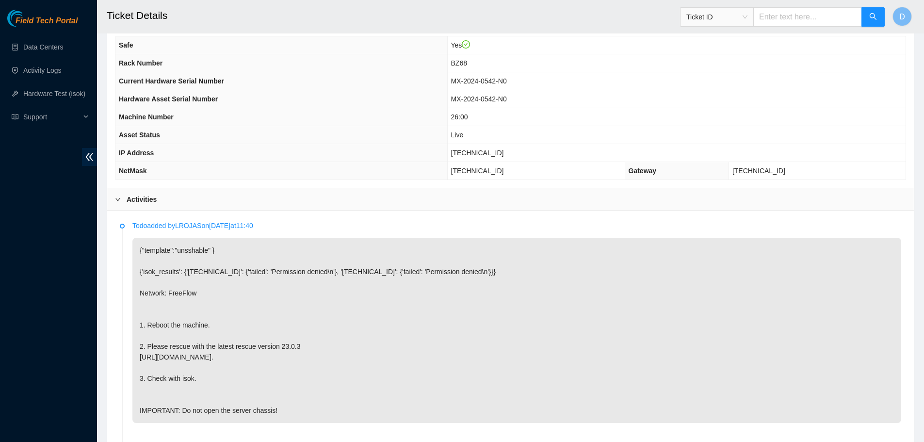
scroll to position [157, 0]
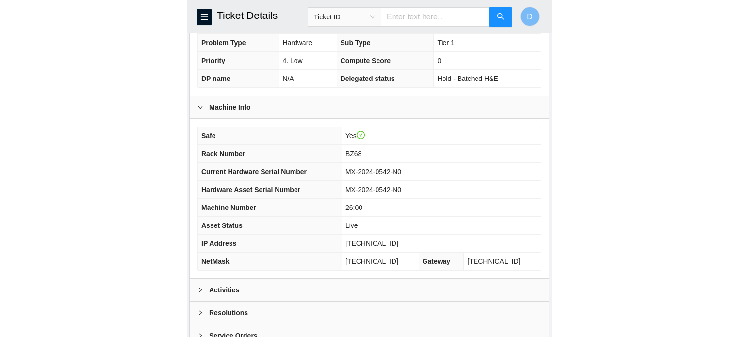
scroll to position [287, 0]
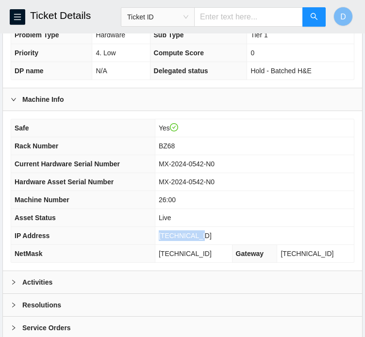
drag, startPoint x: 172, startPoint y: 244, endPoint x: 220, endPoint y: 244, distance: 48.0
click at [220, 244] on td "[TECHNICAL_ID]" at bounding box center [254, 236] width 199 height 18
copy span "[TECHNICAL_ID]"
drag, startPoint x: 173, startPoint y: 261, endPoint x: 224, endPoint y: 267, distance: 51.7
click at [224, 263] on td "[TECHNICAL_ID]" at bounding box center [193, 254] width 77 height 18
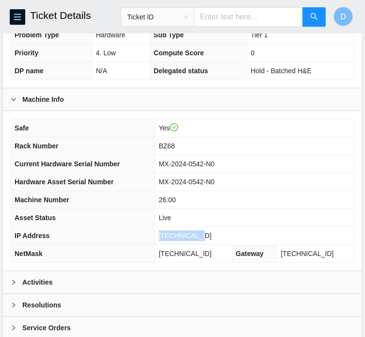
copy span "[TECHNICAL_ID]"
drag, startPoint x: 171, startPoint y: 153, endPoint x: 189, endPoint y: 156, distance: 18.2
click at [189, 155] on td "BZ68" at bounding box center [254, 146] width 199 height 18
copy span "BZ68"
drag, startPoint x: 170, startPoint y: 209, endPoint x: 190, endPoint y: 208, distance: 19.9
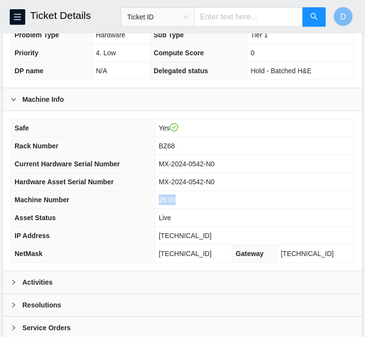
click at [190, 208] on td "26:00" at bounding box center [254, 200] width 199 height 18
copy span "26:00"
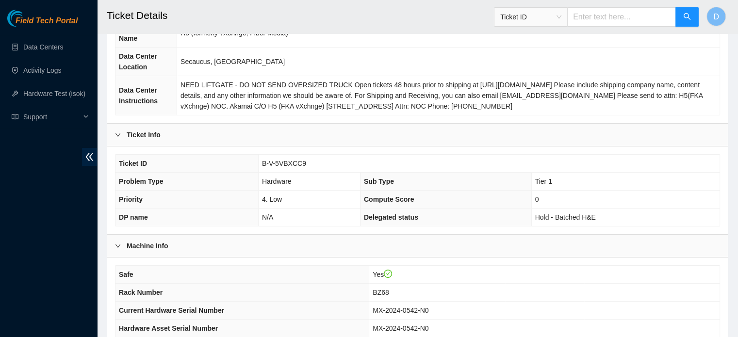
scroll to position [108, 0]
drag, startPoint x: 262, startPoint y: 162, endPoint x: 309, endPoint y: 160, distance: 47.1
click at [309, 160] on td "B-V-5VBXCC9" at bounding box center [488, 165] width 461 height 18
copy span "B-V-5VBXCC9"
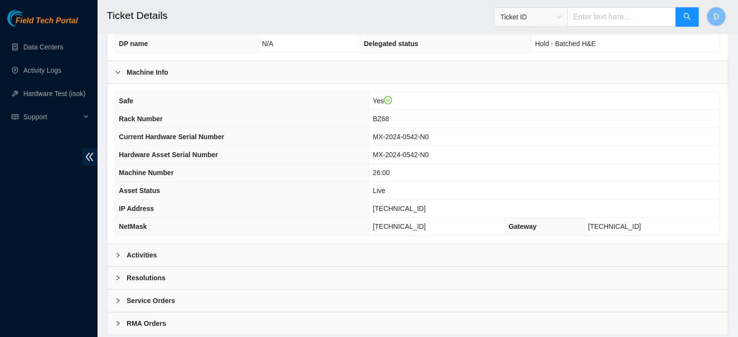
scroll to position [307, 0]
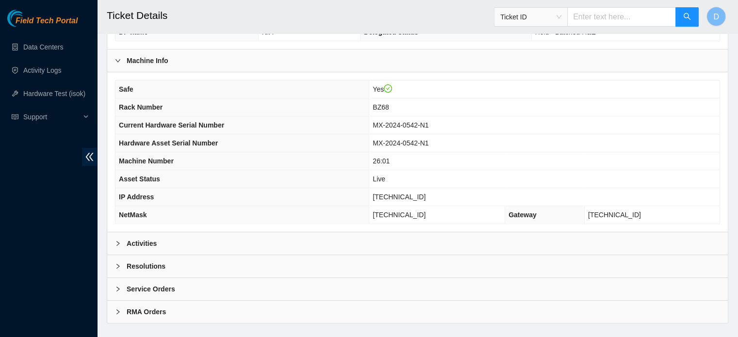
scroll to position [295, 0]
click at [251, 236] on div "Activities" at bounding box center [417, 242] width 620 height 22
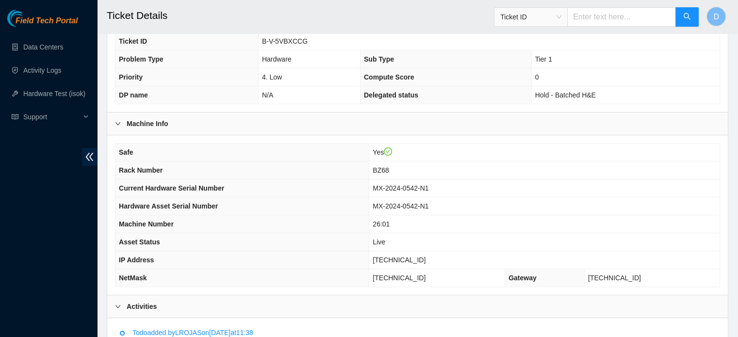
scroll to position [0, 0]
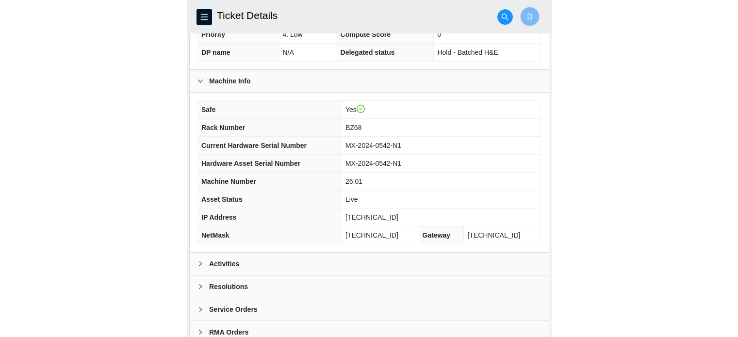
scroll to position [306, 0]
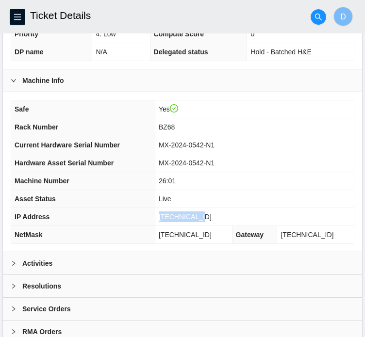
drag, startPoint x: 173, startPoint y: 225, endPoint x: 216, endPoint y: 219, distance: 43.6
click at [216, 219] on td "[TECHNICAL_ID]" at bounding box center [254, 217] width 199 height 18
copy span "[TECHNICAL_ID]"
drag, startPoint x: 173, startPoint y: 242, endPoint x: 253, endPoint y: 238, distance: 80.1
click at [253, 238] on tr "NetMask [TECHNICAL_ID] Gateway [TECHNICAL_ID]" at bounding box center [182, 235] width 342 height 18
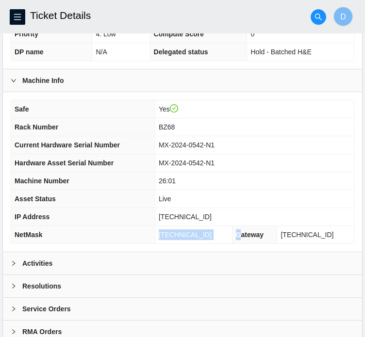
click at [222, 237] on td "[TECHNICAL_ID]" at bounding box center [193, 235] width 77 height 18
drag, startPoint x: 173, startPoint y: 243, endPoint x: 223, endPoint y: 242, distance: 50.5
click at [223, 242] on td "[TECHNICAL_ID]" at bounding box center [193, 235] width 77 height 18
copy span "[TECHNICAL_ID]"
drag, startPoint x: 173, startPoint y: 135, endPoint x: 194, endPoint y: 135, distance: 20.9
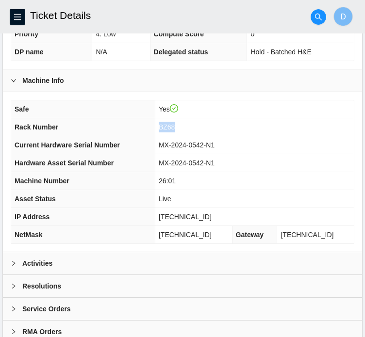
click at [194, 135] on td "BZ68" at bounding box center [254, 127] width 199 height 18
copy span "BZ68"
drag, startPoint x: 171, startPoint y: 188, endPoint x: 189, endPoint y: 191, distance: 18.3
click at [189, 190] on td "26:01" at bounding box center [254, 181] width 199 height 18
copy span "26:01"
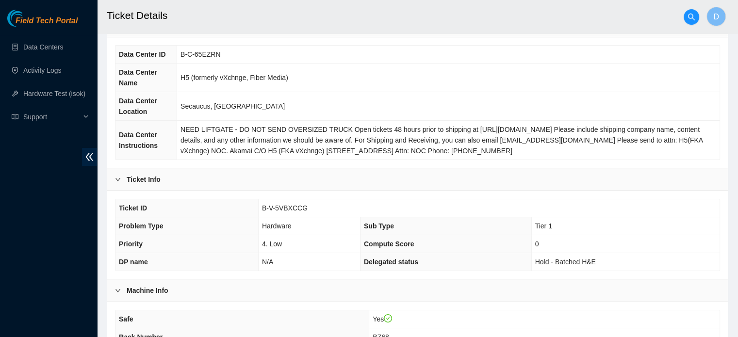
scroll to position [114, 0]
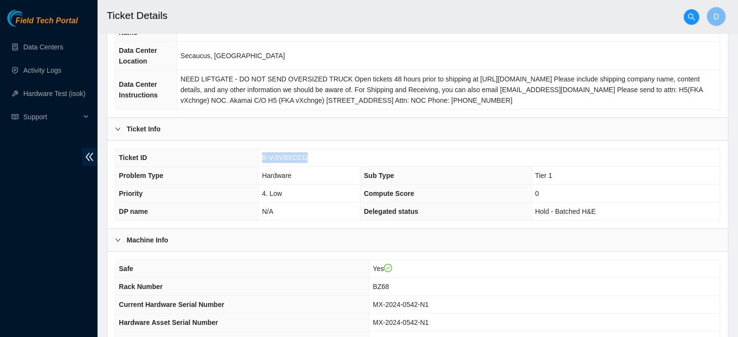
drag, startPoint x: 261, startPoint y: 157, endPoint x: 320, endPoint y: 155, distance: 58.2
click at [320, 155] on td "B-V-5VBXCCG" at bounding box center [488, 158] width 461 height 18
copy span "B-V-5VBXCCG"
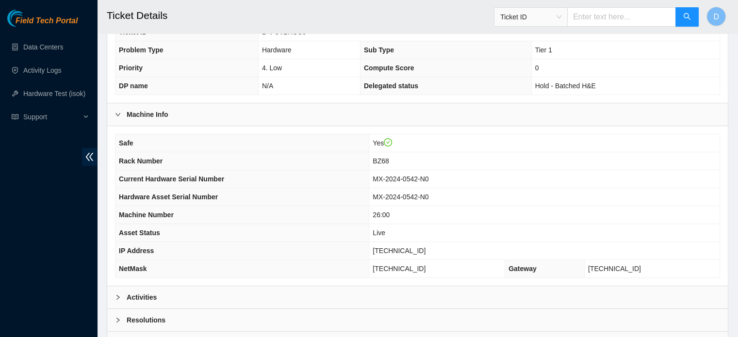
scroll to position [307, 0]
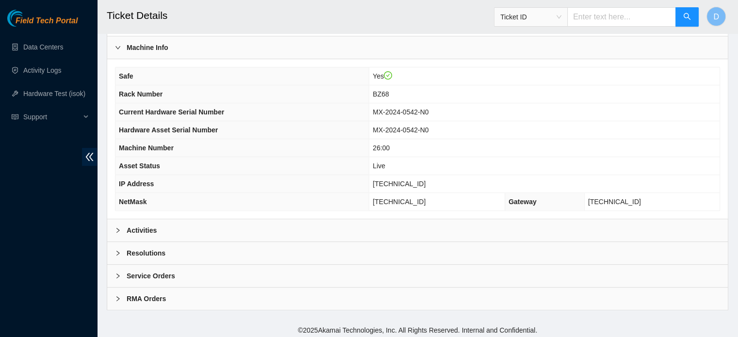
click at [241, 219] on div "Activities" at bounding box center [417, 230] width 620 height 22
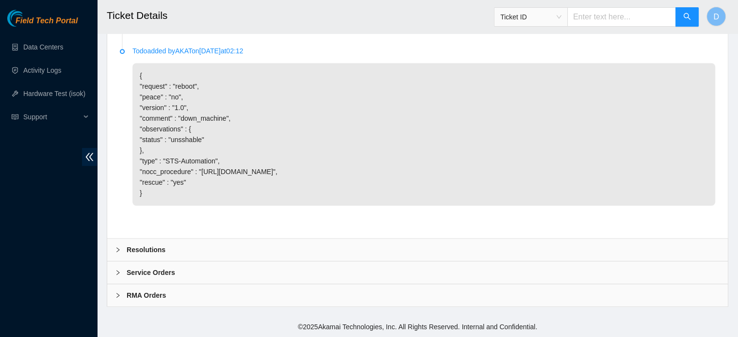
scroll to position [738, 0]
click at [178, 256] on div "Resolutions" at bounding box center [417, 250] width 620 height 22
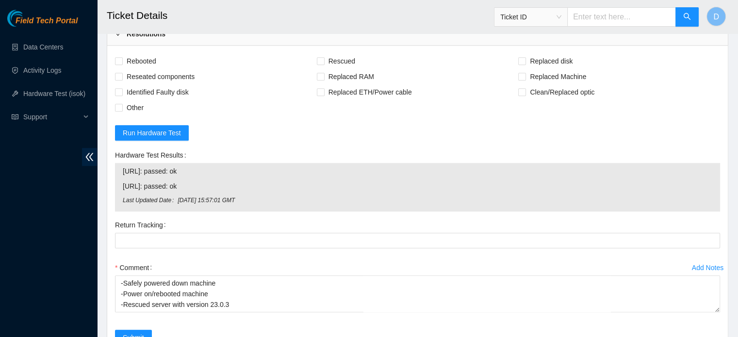
scroll to position [945, 0]
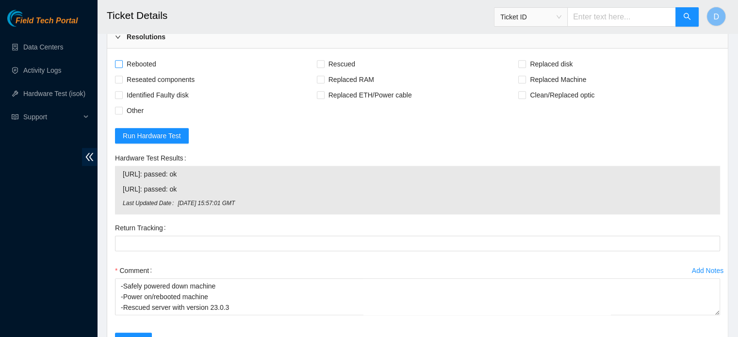
click at [132, 72] on span "Rebooted" at bounding box center [141, 64] width 37 height 16
click at [122, 67] on input "Rebooted" at bounding box center [118, 63] width 7 height 7
checkbox input "true"
click at [317, 67] on input "Rescued" at bounding box center [320, 63] width 7 height 7
checkbox input "true"
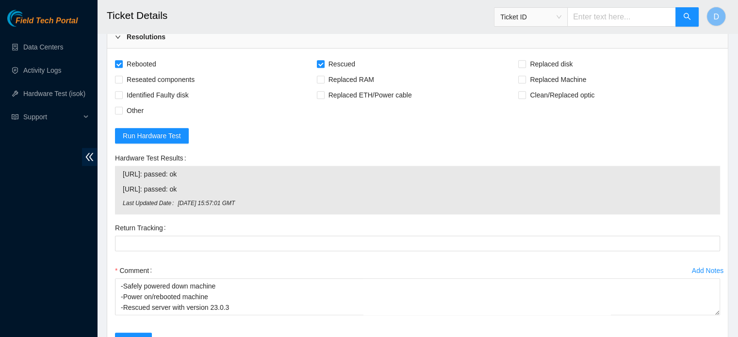
scroll to position [1069, 0]
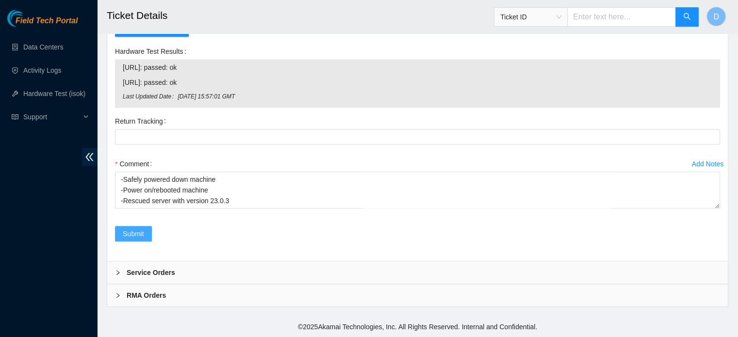
click at [123, 236] on span "Submit" at bounding box center [133, 233] width 21 height 11
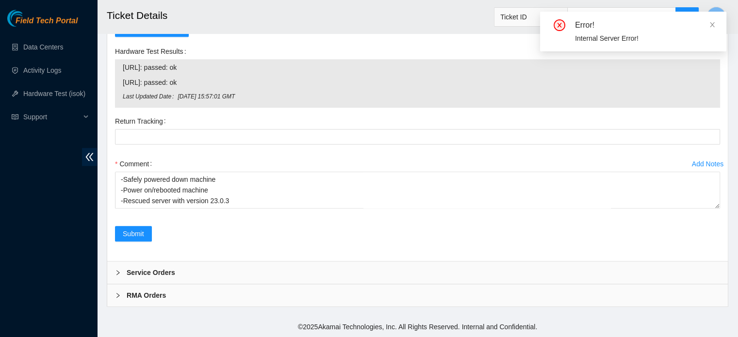
click at [277, 224] on div "Add Notes Comment -Safely powered down machine -Power on/rebooted machine -Resc…" at bounding box center [417, 191] width 613 height 70
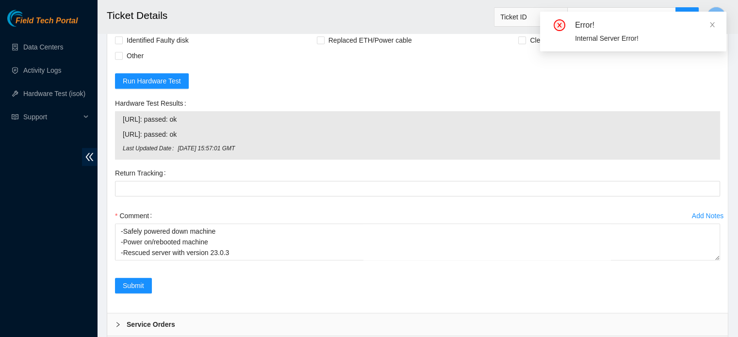
scroll to position [1020, 0]
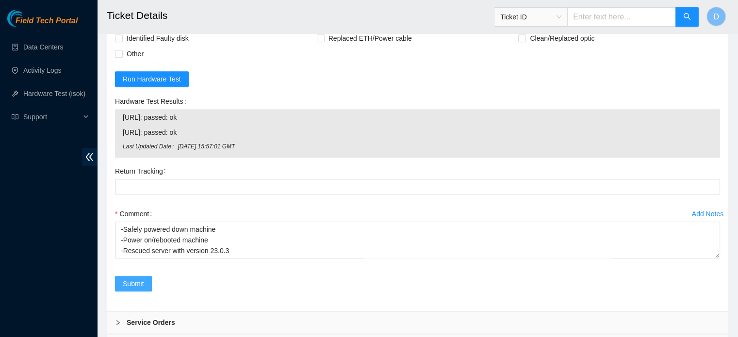
click at [129, 289] on span "Submit" at bounding box center [133, 283] width 21 height 11
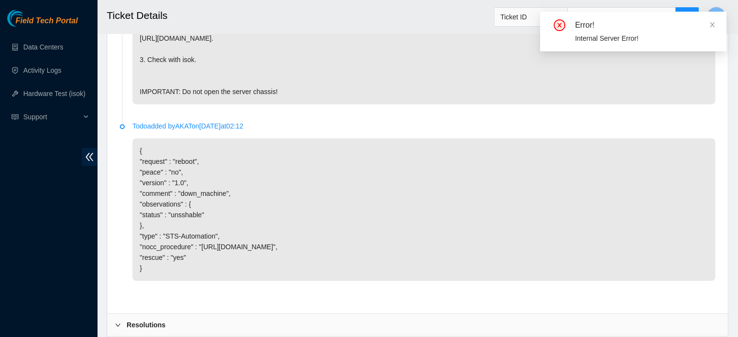
scroll to position [633, 0]
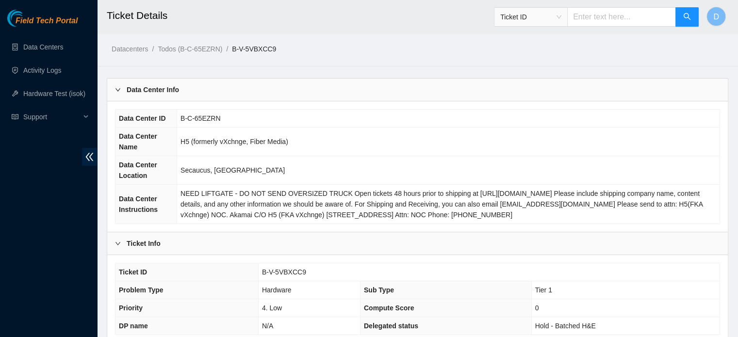
scroll to position [307, 0]
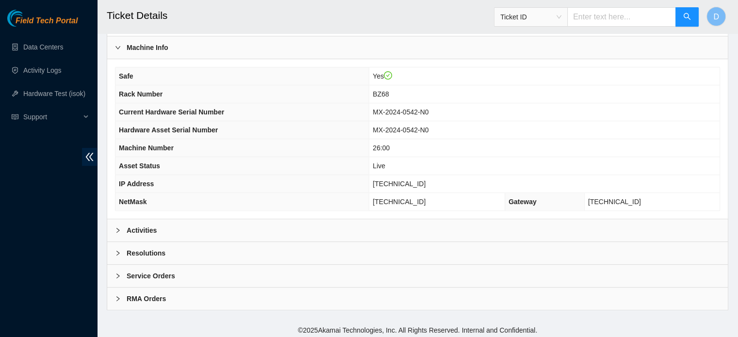
click at [173, 249] on div "Resolutions" at bounding box center [417, 253] width 620 height 22
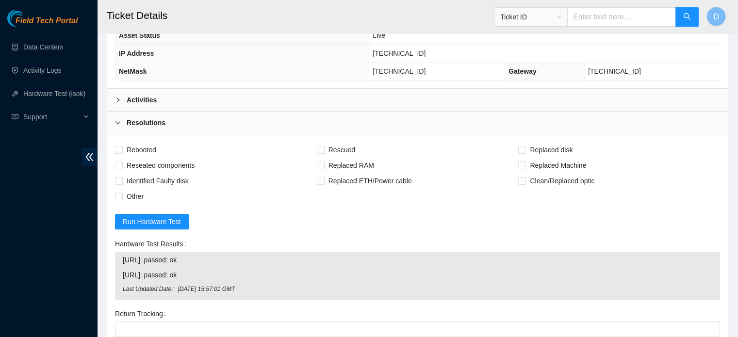
scroll to position [439, 0]
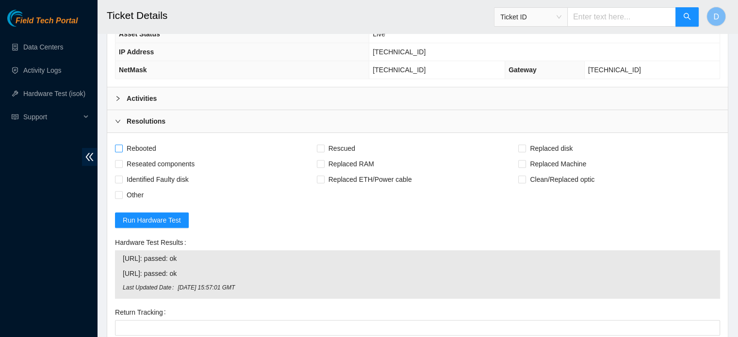
click at [124, 142] on span "Rebooted" at bounding box center [141, 149] width 37 height 16
click at [122, 145] on input "Rebooted" at bounding box center [118, 148] width 7 height 7
checkbox input "true"
click at [338, 149] on span "Rescued" at bounding box center [341, 149] width 34 height 16
click at [323, 149] on input "Rescued" at bounding box center [320, 148] width 7 height 7
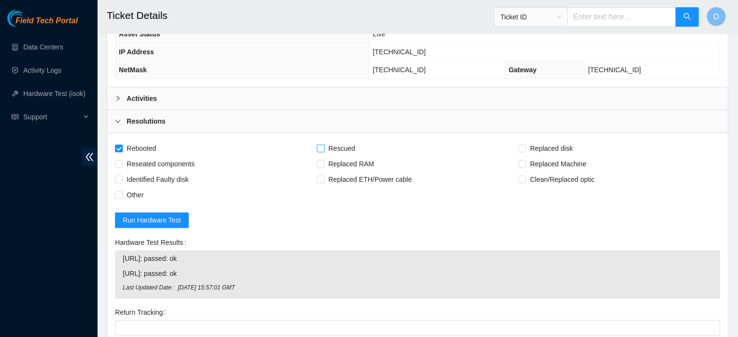
checkbox input "true"
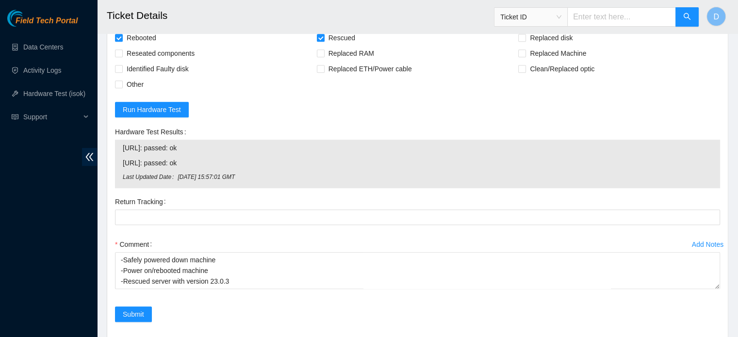
scroll to position [550, 0]
click at [128, 308] on span "Submit" at bounding box center [133, 313] width 21 height 11
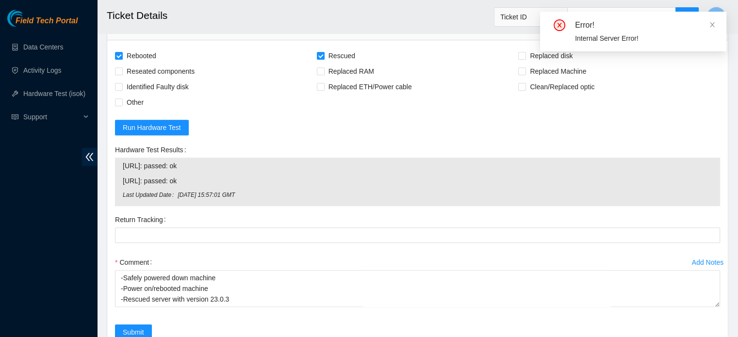
scroll to position [568, 0]
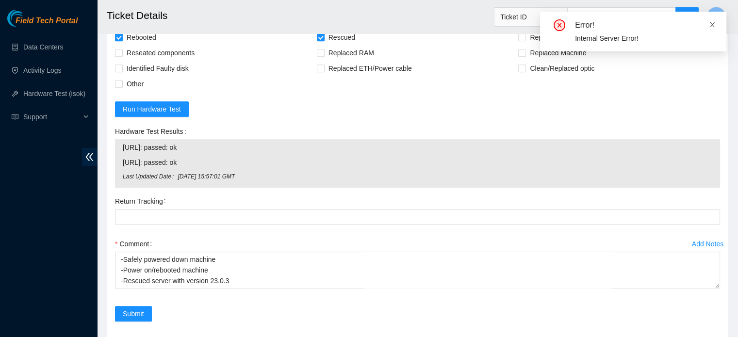
click at [710, 27] on icon "close" at bounding box center [712, 24] width 7 height 7
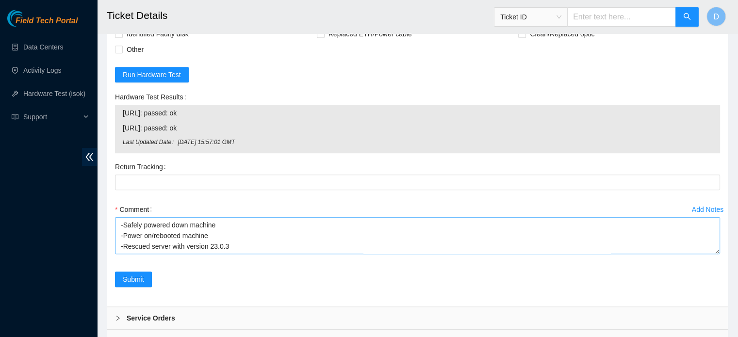
scroll to position [640, 0]
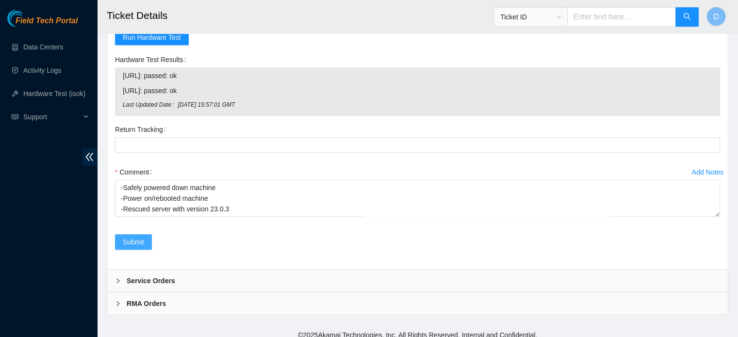
click at [128, 237] on span "Submit" at bounding box center [133, 242] width 21 height 11
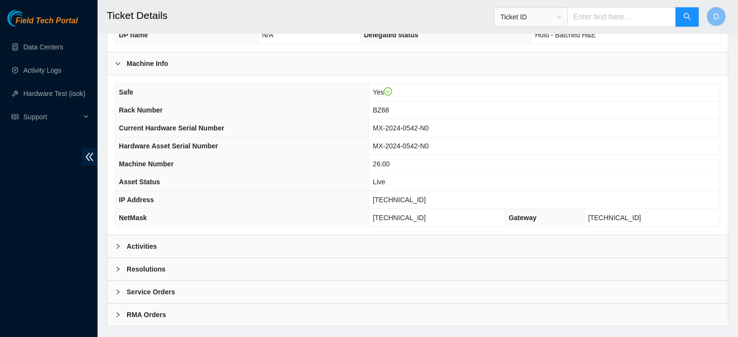
scroll to position [307, 0]
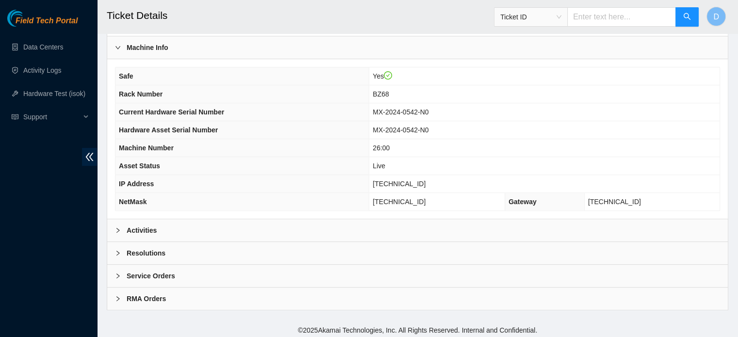
click at [153, 248] on b "Resolutions" at bounding box center [146, 253] width 39 height 11
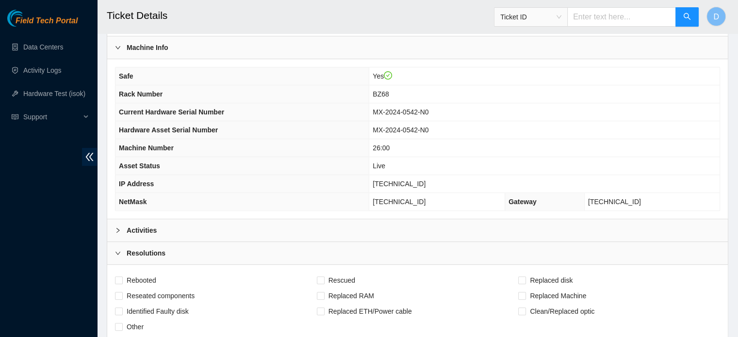
scroll to position [452, 0]
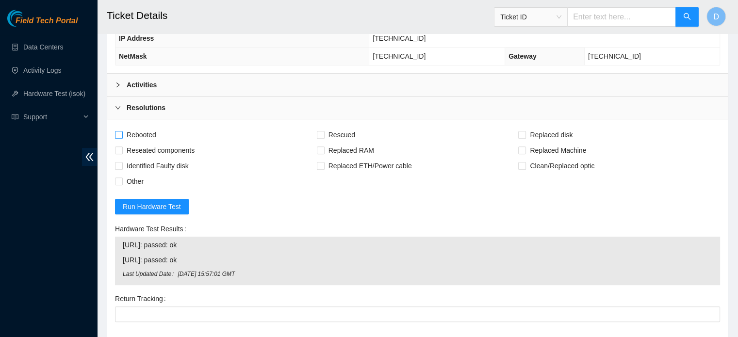
click at [145, 133] on span "Rebooted" at bounding box center [141, 135] width 37 height 16
click at [122, 133] on input "Rebooted" at bounding box center [118, 134] width 7 height 7
checkbox input "true"
click at [339, 137] on span "Rescued" at bounding box center [341, 135] width 34 height 16
click at [323, 137] on input "Rescued" at bounding box center [320, 134] width 7 height 7
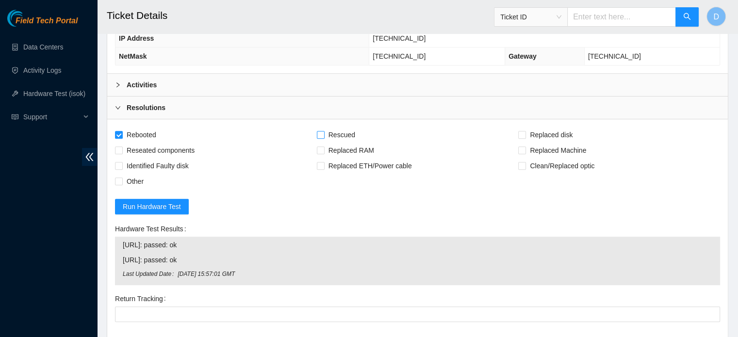
checkbox input "true"
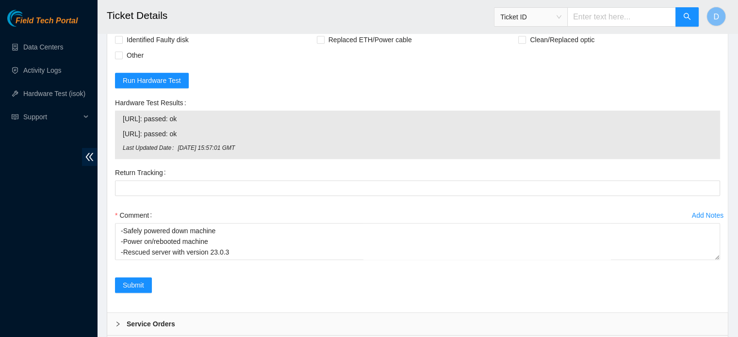
scroll to position [627, 0]
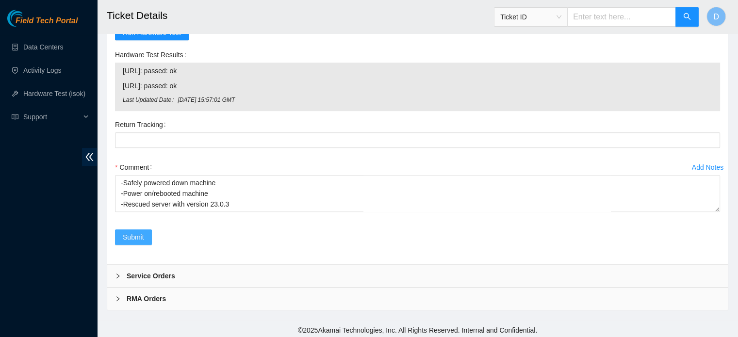
click at [133, 232] on span "Submit" at bounding box center [133, 237] width 21 height 11
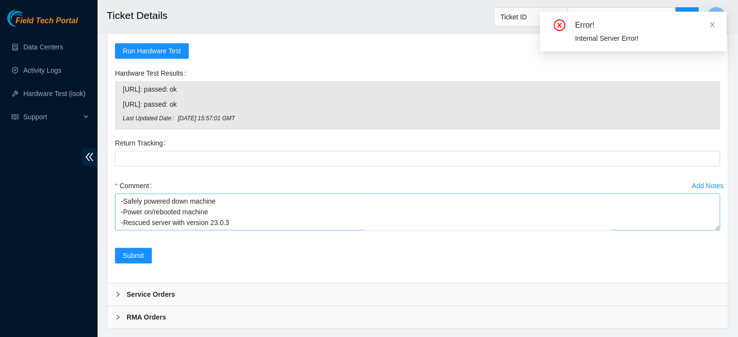
scroll to position [645, 0]
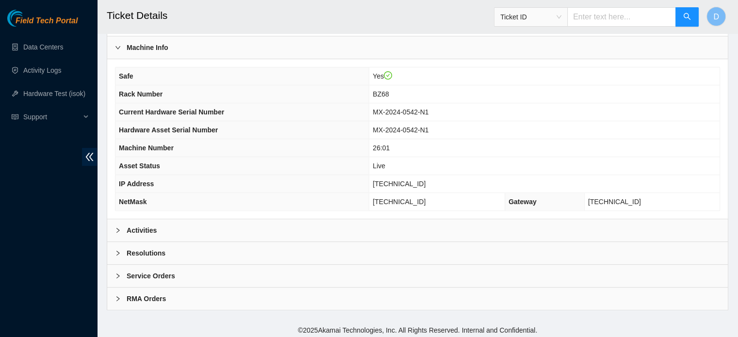
click at [149, 244] on div "Resolutions" at bounding box center [417, 253] width 620 height 22
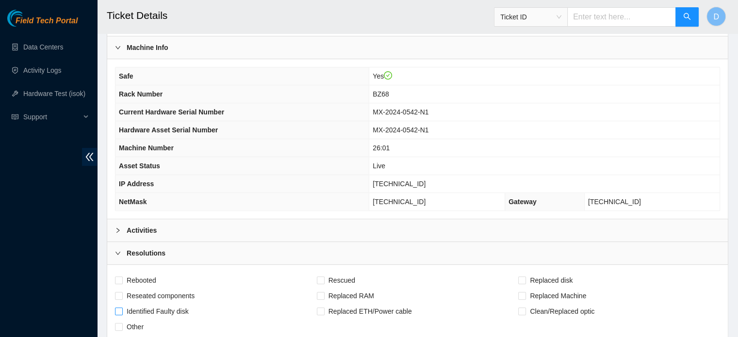
scroll to position [404, 0]
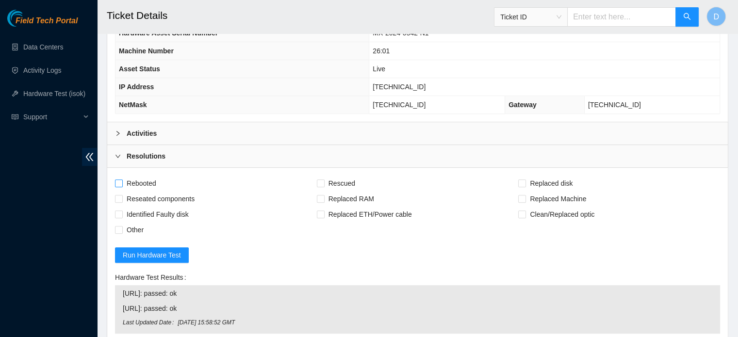
click at [138, 178] on span "Rebooted" at bounding box center [141, 184] width 37 height 16
click at [122, 179] on input "Rebooted" at bounding box center [118, 182] width 7 height 7
checkbox input "true"
click at [339, 181] on span "Rescued" at bounding box center [341, 184] width 34 height 16
click at [323, 181] on input "Rescued" at bounding box center [320, 182] width 7 height 7
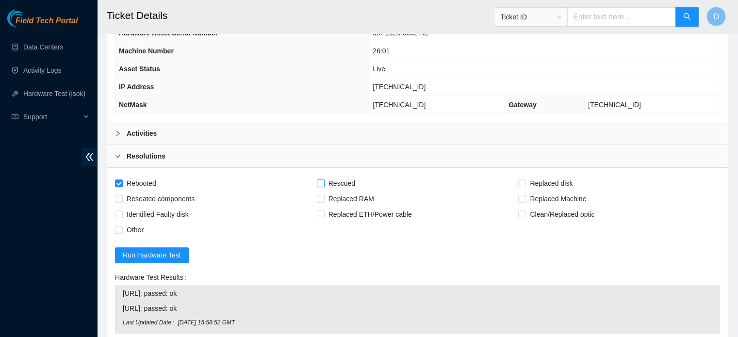
checkbox input "true"
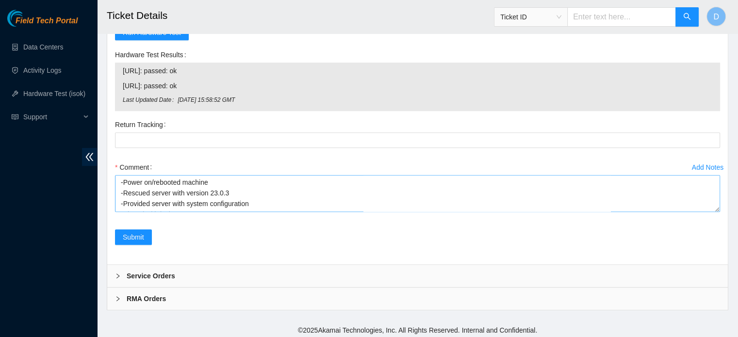
scroll to position [21, 0]
click at [134, 236] on span "Submit" at bounding box center [133, 237] width 21 height 11
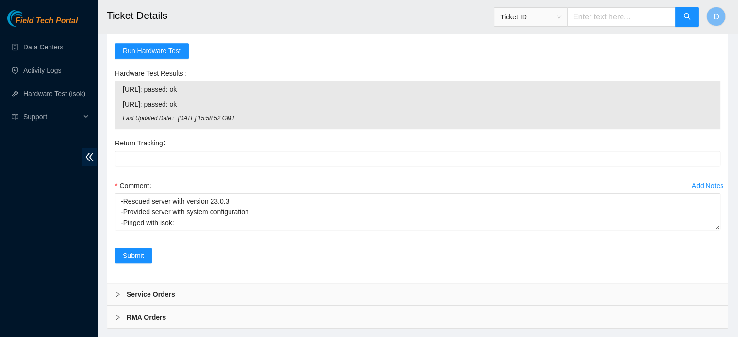
scroll to position [645, 0]
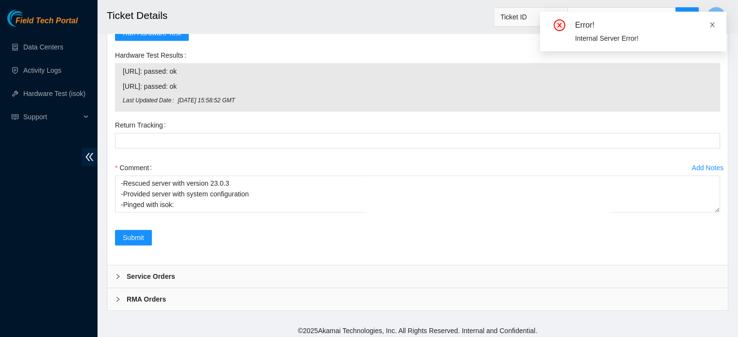
click at [711, 25] on icon "close" at bounding box center [712, 24] width 7 height 7
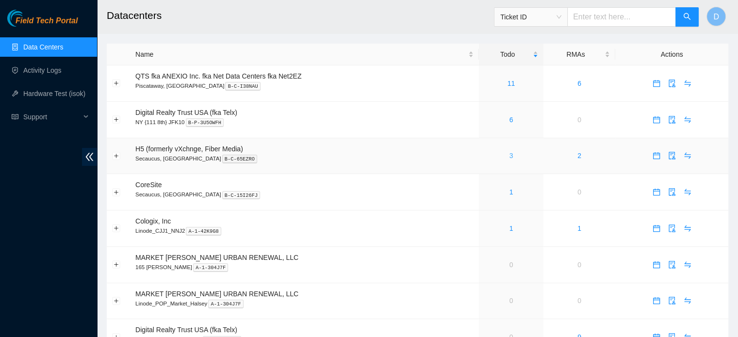
click at [511, 156] on link "3" at bounding box center [511, 156] width 4 height 8
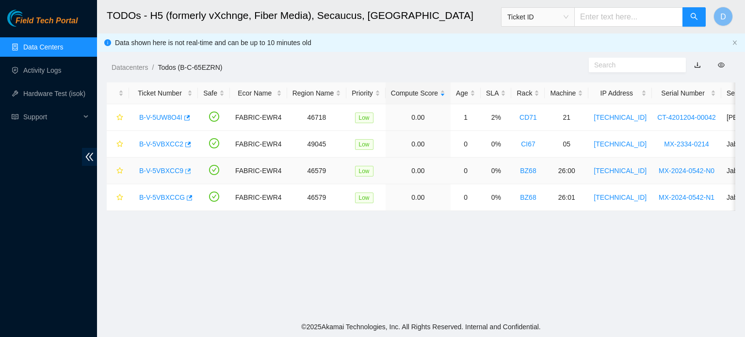
click at [186, 168] on icon "button" at bounding box center [188, 170] width 6 height 5
click at [185, 170] on icon "button" at bounding box center [188, 170] width 6 height 5
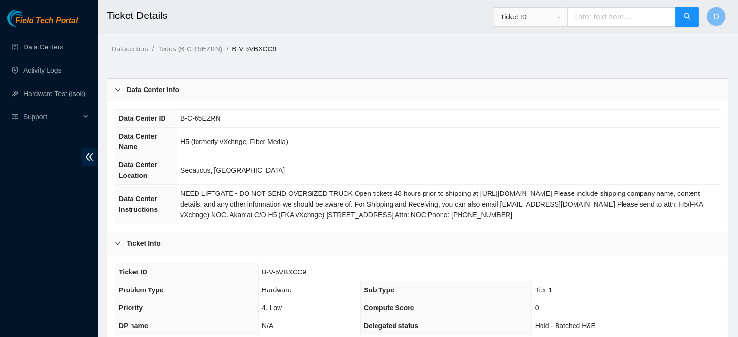
scroll to position [307, 0]
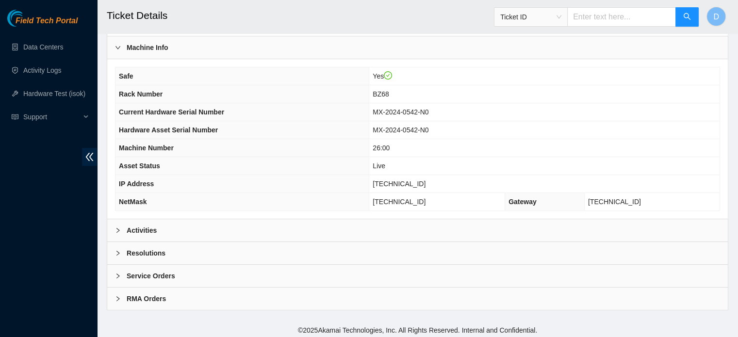
click at [185, 256] on div "Resolutions" at bounding box center [417, 253] width 620 height 22
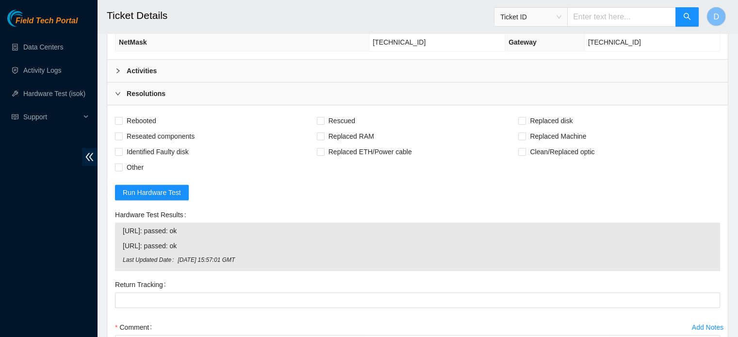
scroll to position [336, 0]
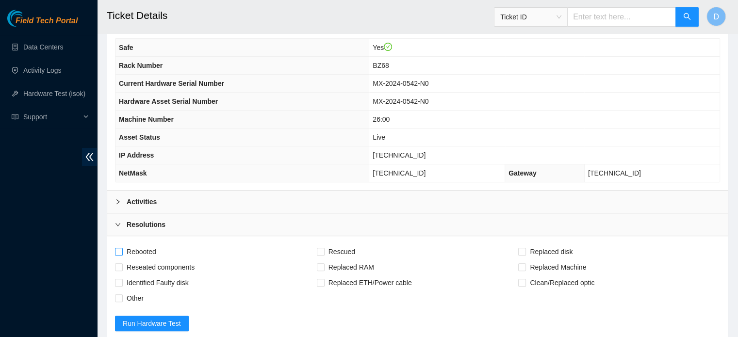
click at [149, 248] on span "Rebooted" at bounding box center [141, 252] width 37 height 16
click at [122, 248] on input "Rebooted" at bounding box center [118, 251] width 7 height 7
checkbox input "true"
click at [338, 250] on span "Rescued" at bounding box center [341, 252] width 34 height 16
click at [323, 250] on input "Rescued" at bounding box center [320, 251] width 7 height 7
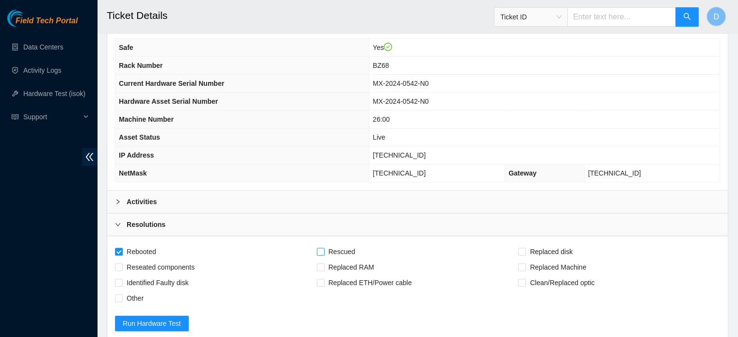
checkbox input "true"
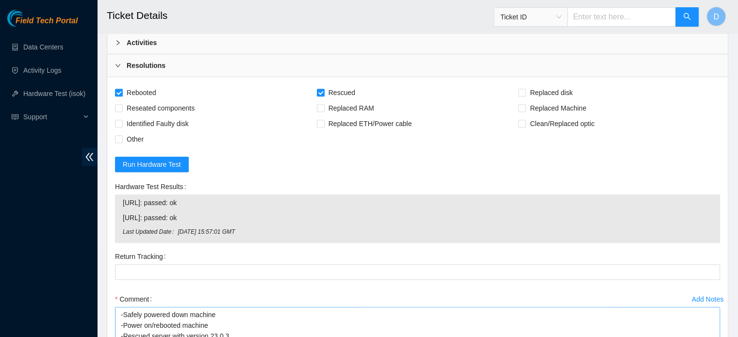
scroll to position [578, 0]
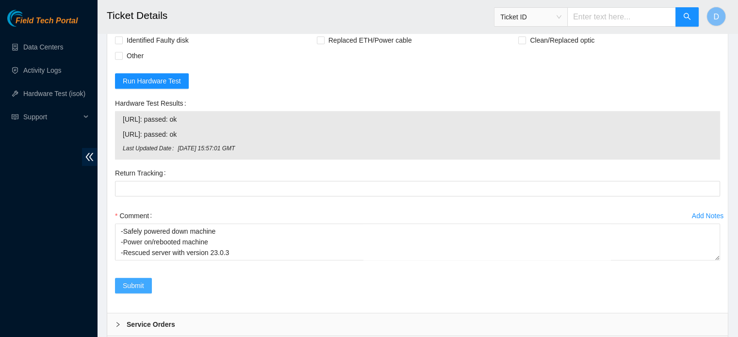
click at [132, 280] on span "Submit" at bounding box center [133, 285] width 21 height 11
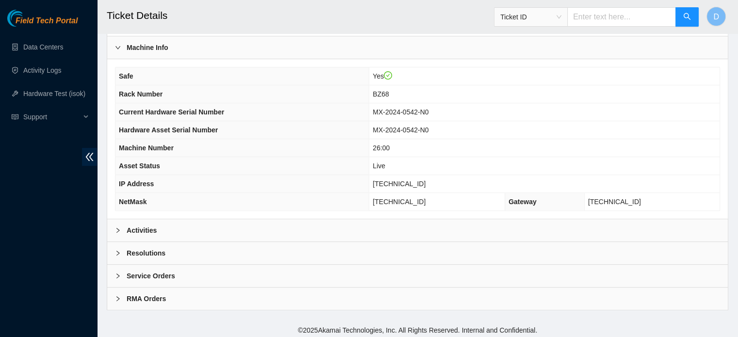
click at [173, 243] on div "Resolutions" at bounding box center [417, 253] width 620 height 22
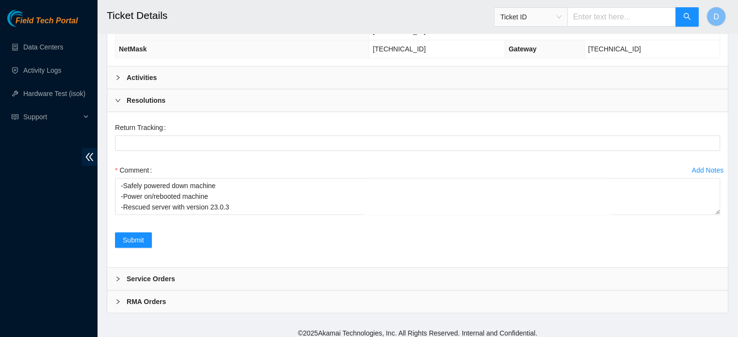
scroll to position [463, 0]
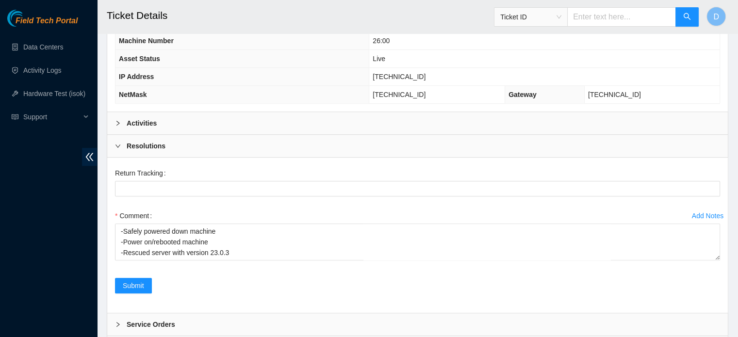
click at [151, 146] on b "Resolutions" at bounding box center [146, 146] width 39 height 11
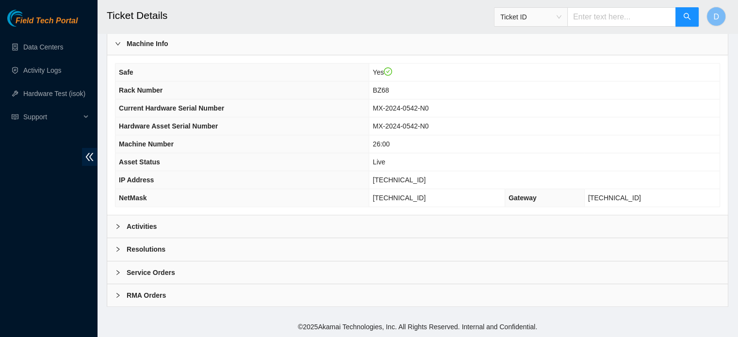
scroll to position [307, 0]
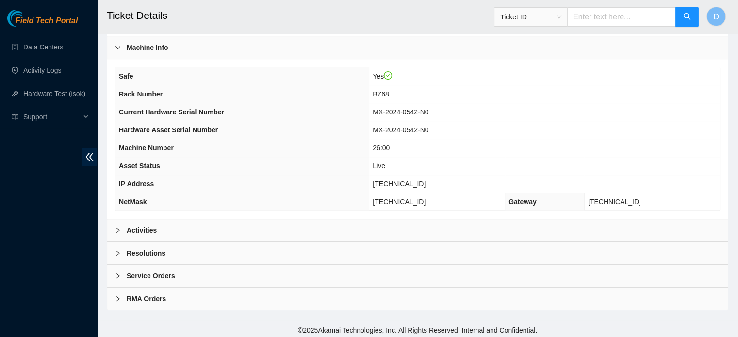
click at [117, 250] on icon "right" at bounding box center [118, 253] width 6 height 6
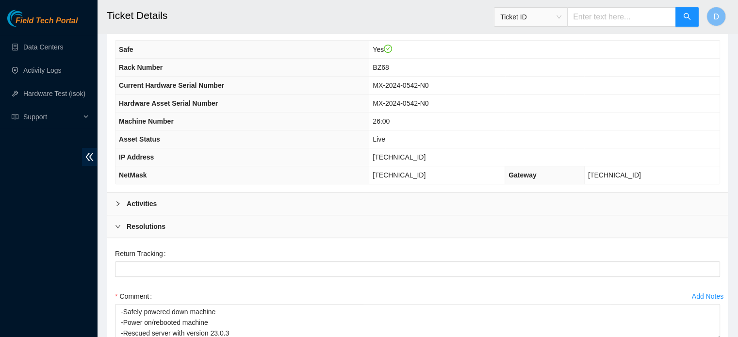
scroll to position [414, 0]
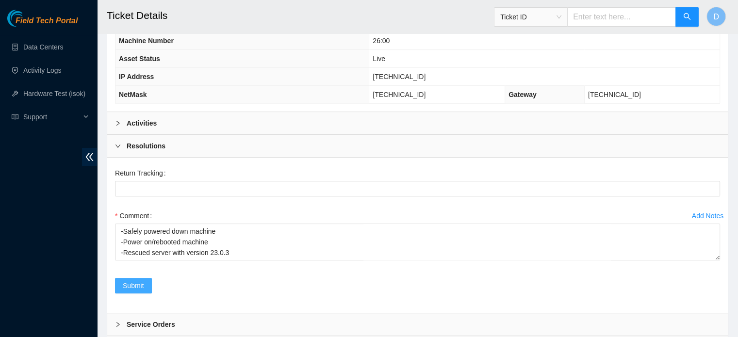
click at [137, 280] on span "Submit" at bounding box center [133, 285] width 21 height 11
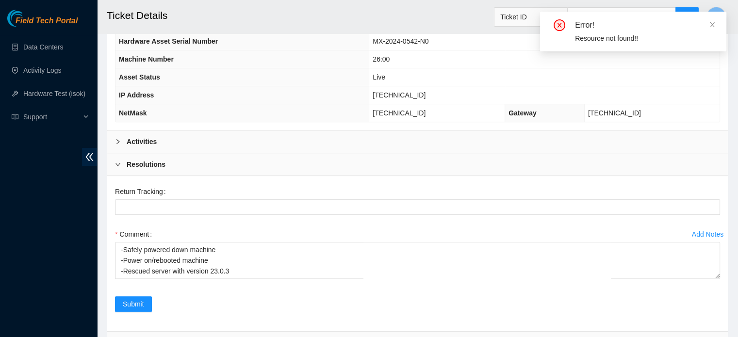
scroll to position [433, 0]
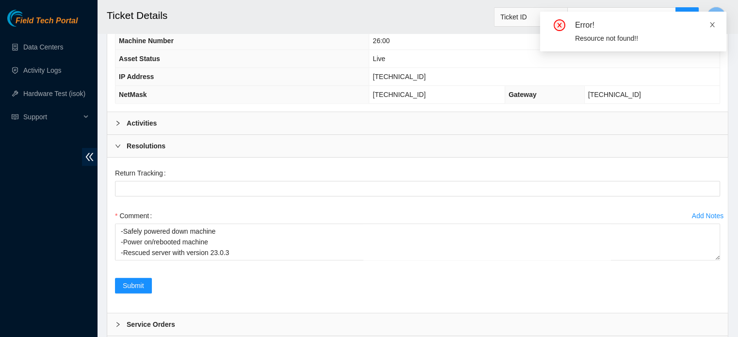
click at [710, 25] on icon "close" at bounding box center [712, 24] width 7 height 7
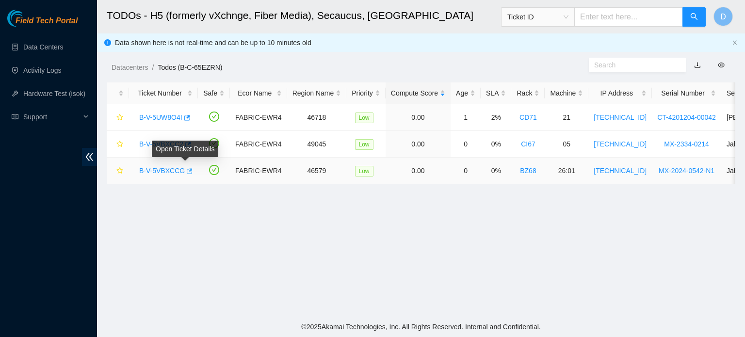
click at [185, 171] on icon "button" at bounding box center [188, 171] width 7 height 7
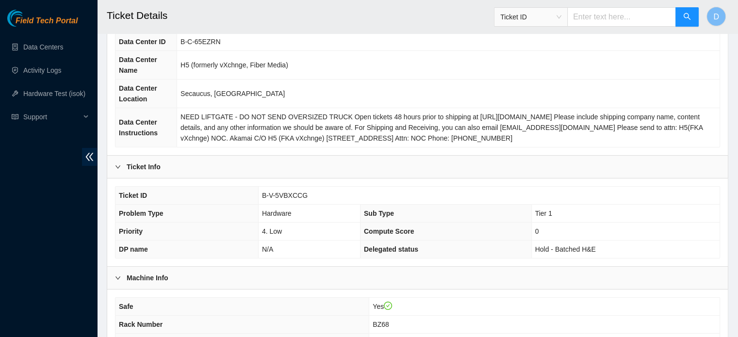
scroll to position [307, 0]
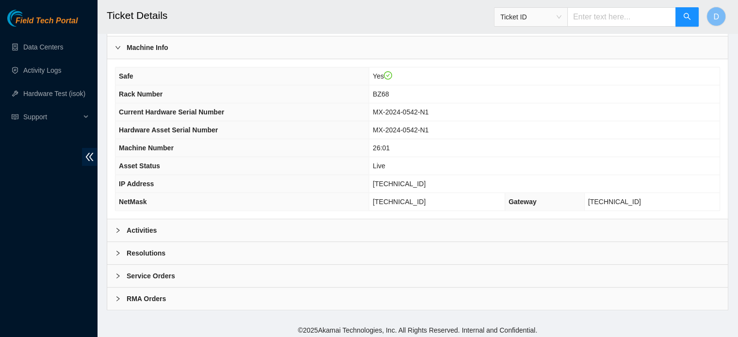
click at [155, 248] on b "Resolutions" at bounding box center [146, 253] width 39 height 11
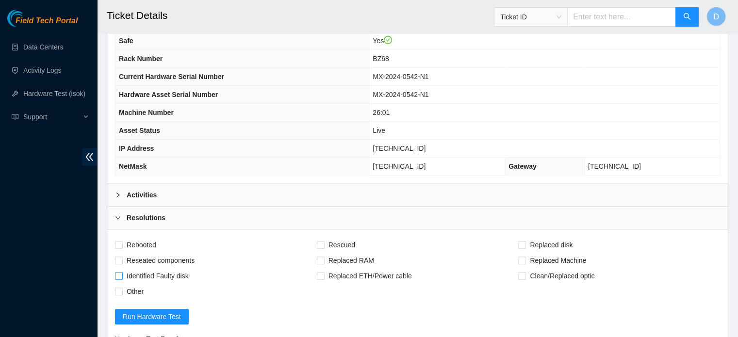
scroll to position [404, 0]
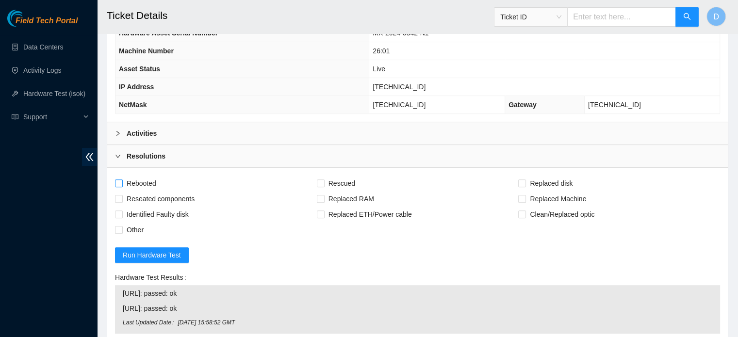
click at [139, 182] on span "Rebooted" at bounding box center [141, 184] width 37 height 16
click at [122, 182] on input "Rebooted" at bounding box center [118, 182] width 7 height 7
checkbox input "true"
click at [320, 179] on input "Rescued" at bounding box center [320, 182] width 7 height 7
checkbox input "true"
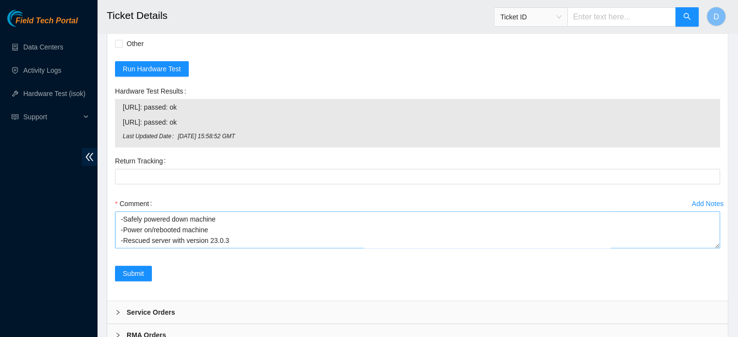
scroll to position [598, 0]
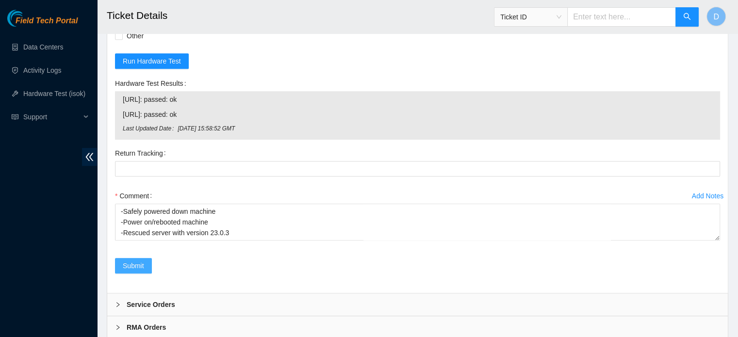
click at [138, 263] on span "Submit" at bounding box center [133, 265] width 21 height 11
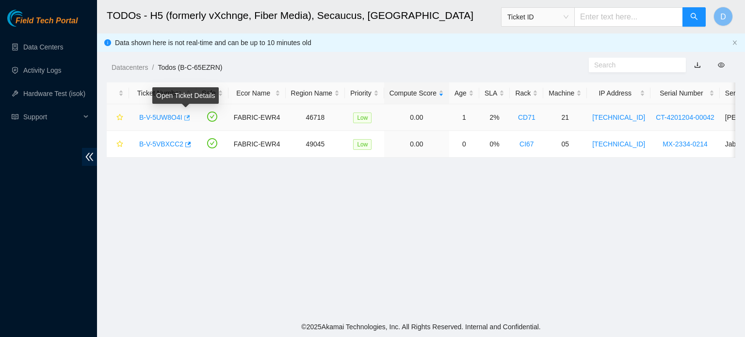
click at [186, 118] on icon "button" at bounding box center [187, 117] width 6 height 5
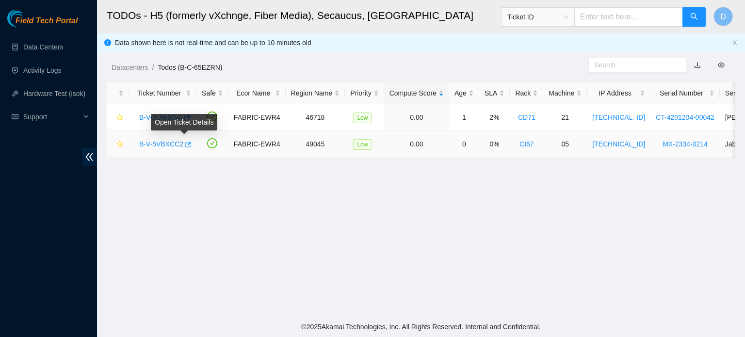
click at [185, 143] on icon "button" at bounding box center [188, 144] width 6 height 5
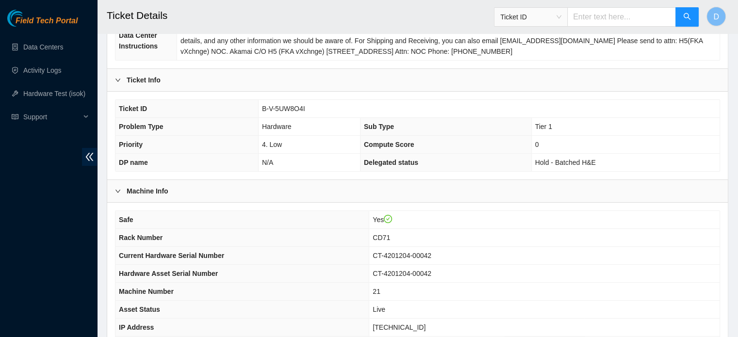
scroll to position [307, 0]
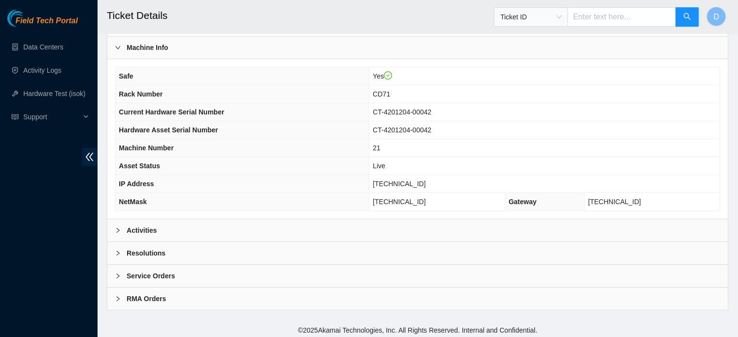
click at [199, 226] on div "Activities" at bounding box center [417, 230] width 620 height 22
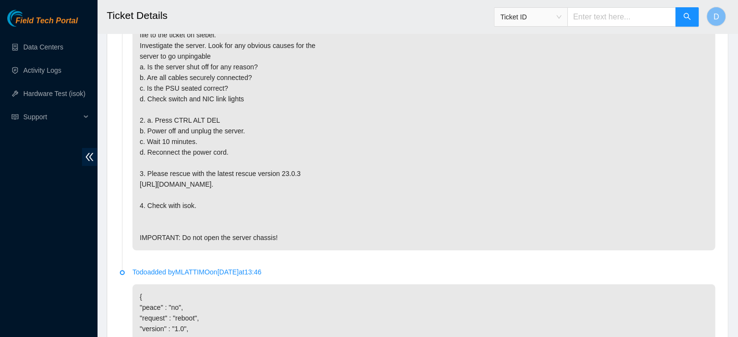
scroll to position [840, 0]
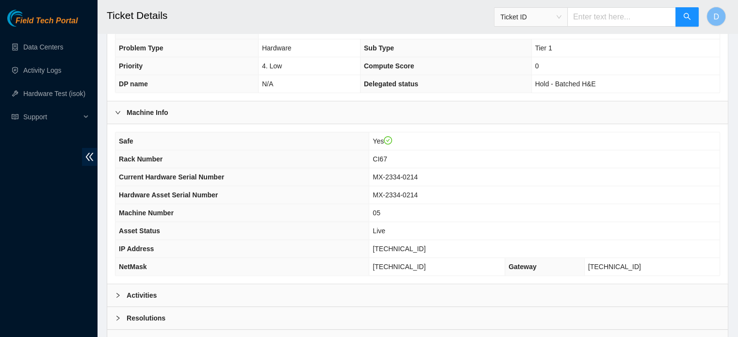
scroll to position [307, 0]
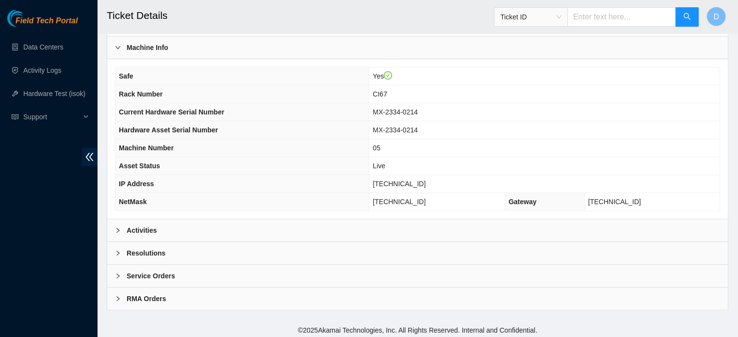
click at [220, 219] on div "Activities" at bounding box center [417, 230] width 620 height 22
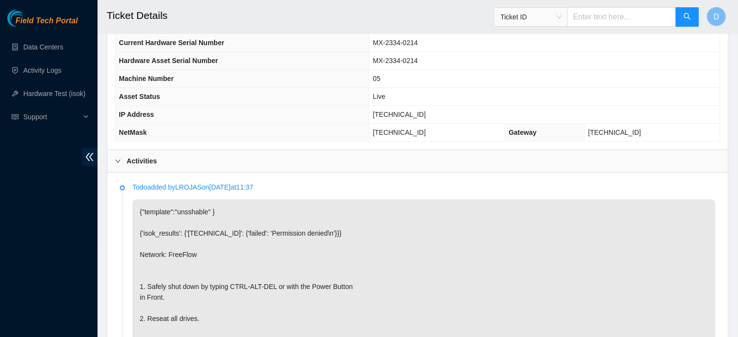
scroll to position [501, 0]
